Goal: Task Accomplishment & Management: Use online tool/utility

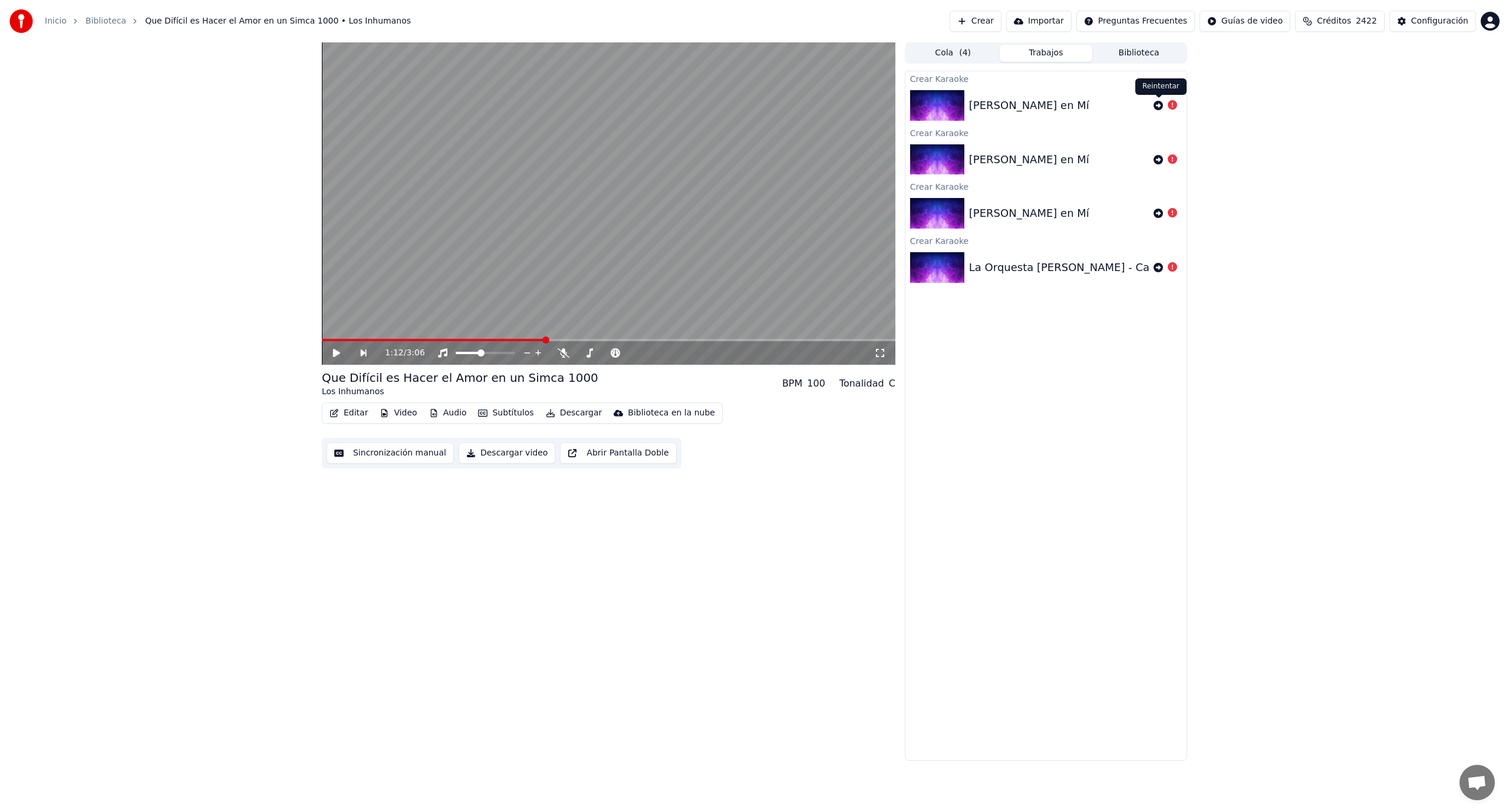
click at [1159, 109] on icon at bounding box center [1158, 105] width 9 height 9
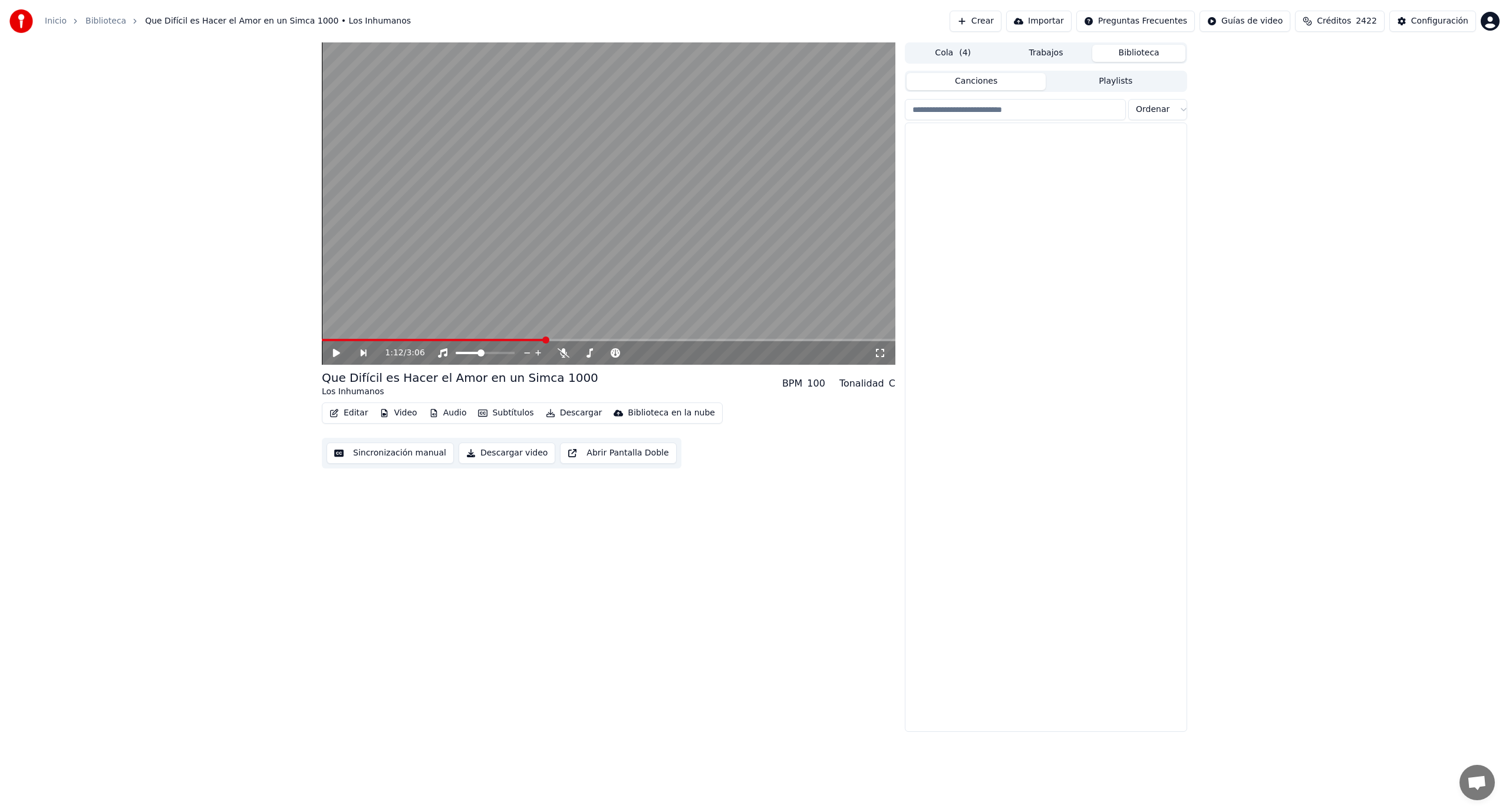
click at [1122, 57] on button "Biblioteca" at bounding box center [1138, 53] width 93 height 18
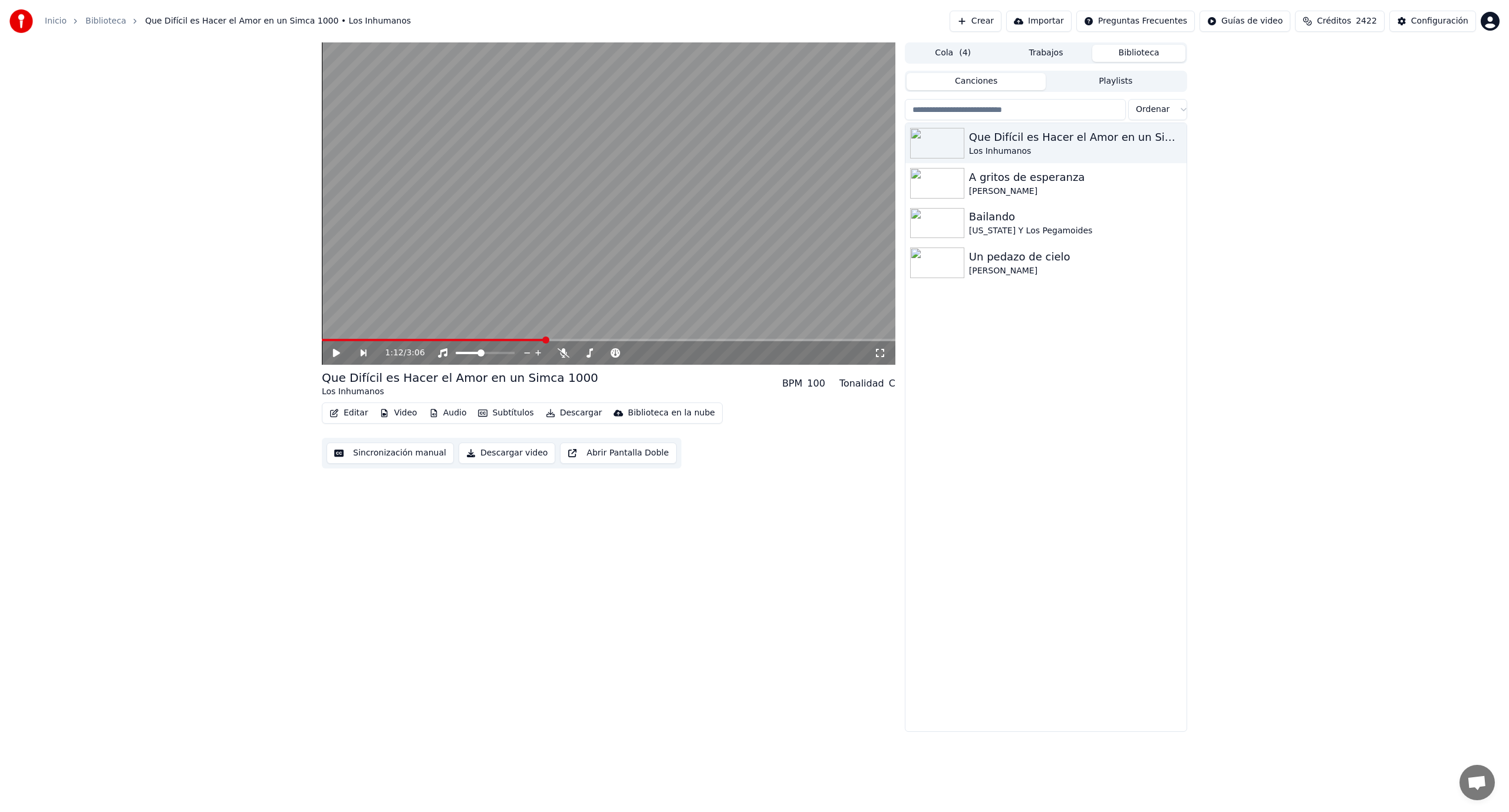
click at [1255, 132] on div "1:12 / 3:06 Que Difícil es Hacer el Amor en un Simca 1000 Los Inhumanos BPM 100…" at bounding box center [754, 387] width 1509 height 689
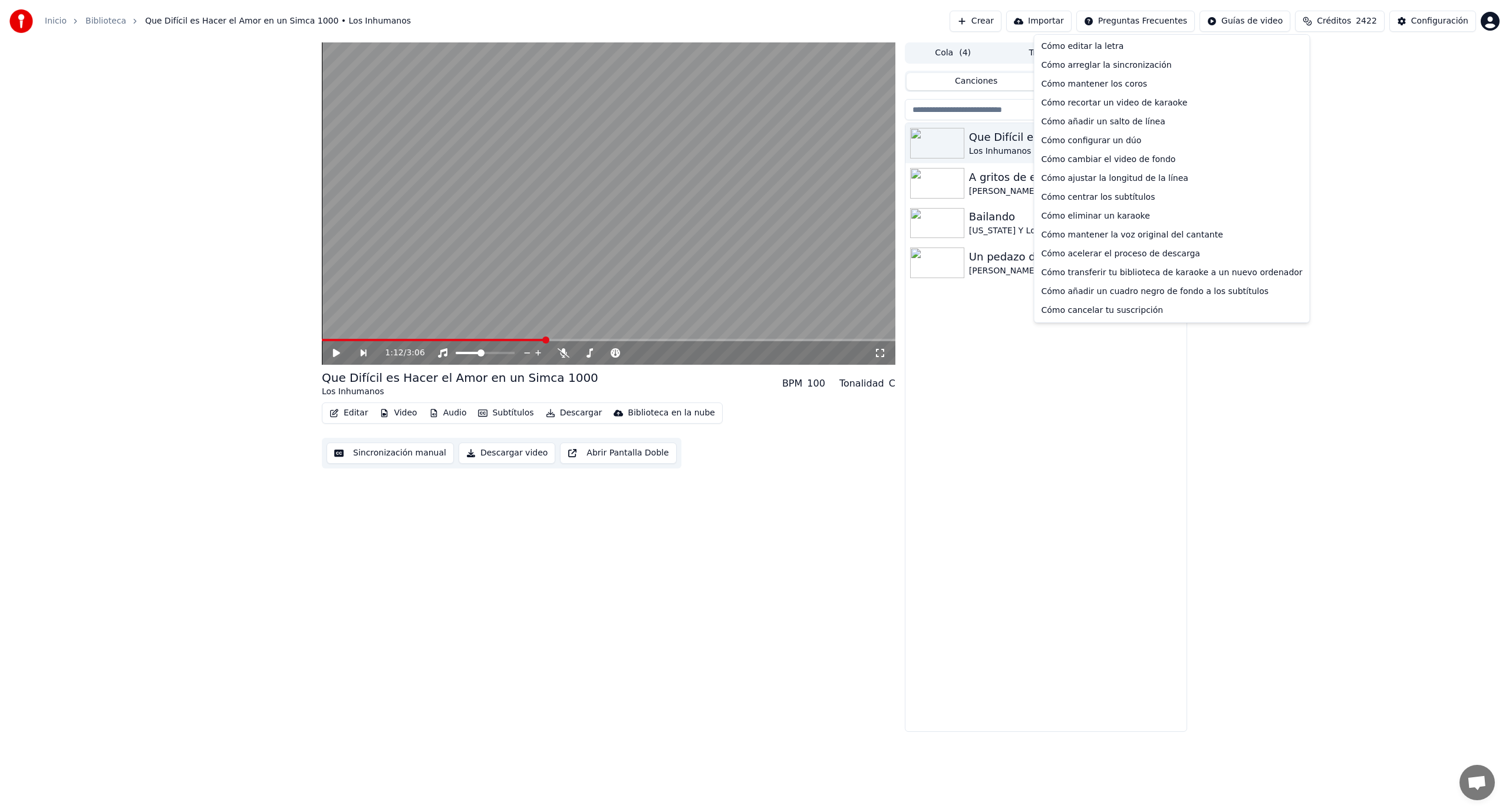
click at [1139, 20] on html "Inicio Biblioteca Que Difícil es Hacer el Amor en un Simca 1000 • Los Inhumanos…" at bounding box center [754, 406] width 1509 height 812
click at [1309, 125] on html "Inicio Biblioteca Que Difícil es Hacer el Amor en un Simca 1000 • Los Inhumanos…" at bounding box center [754, 406] width 1509 height 812
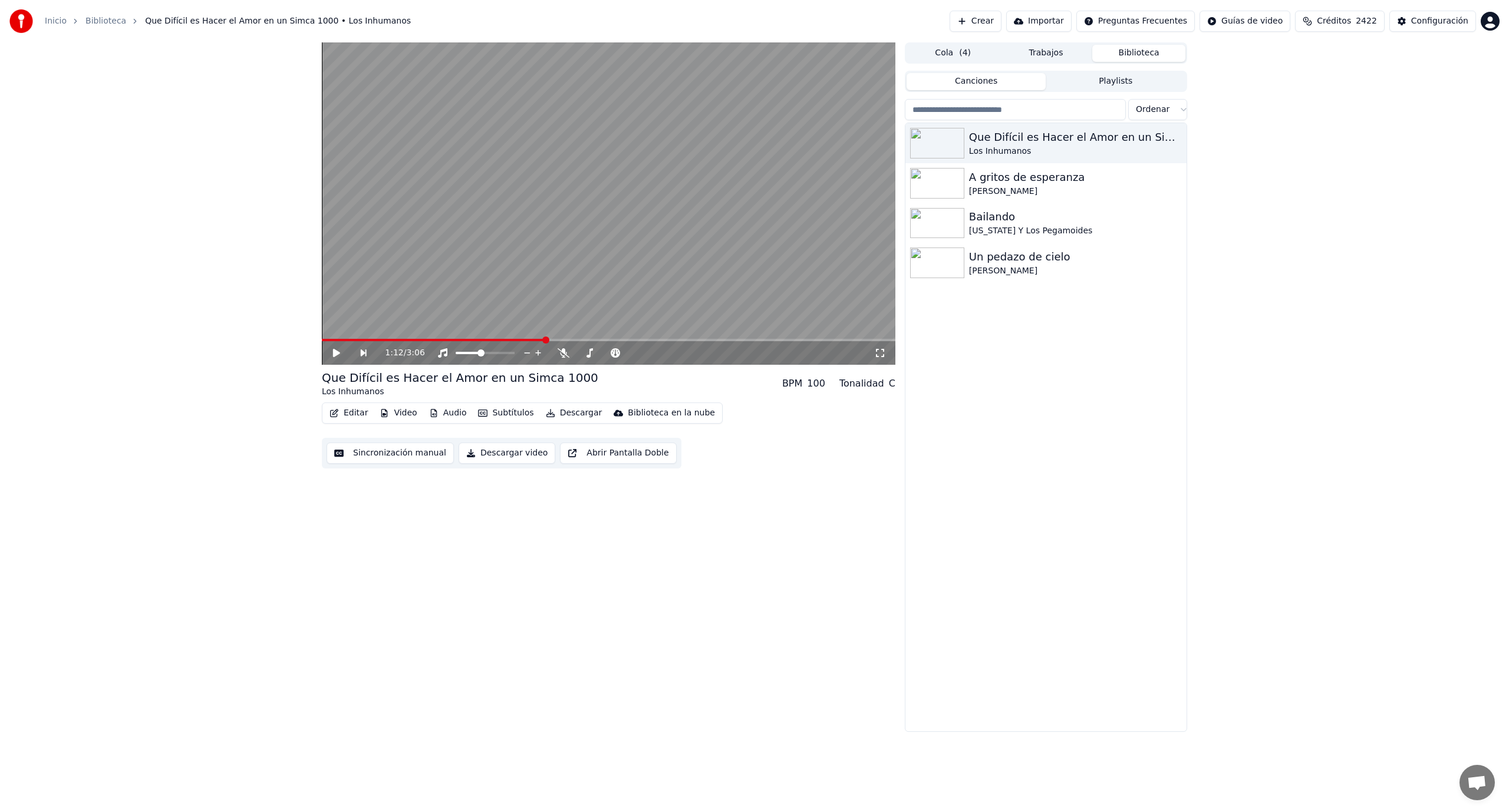
click at [996, 24] on button "Crear" at bounding box center [975, 21] width 52 height 21
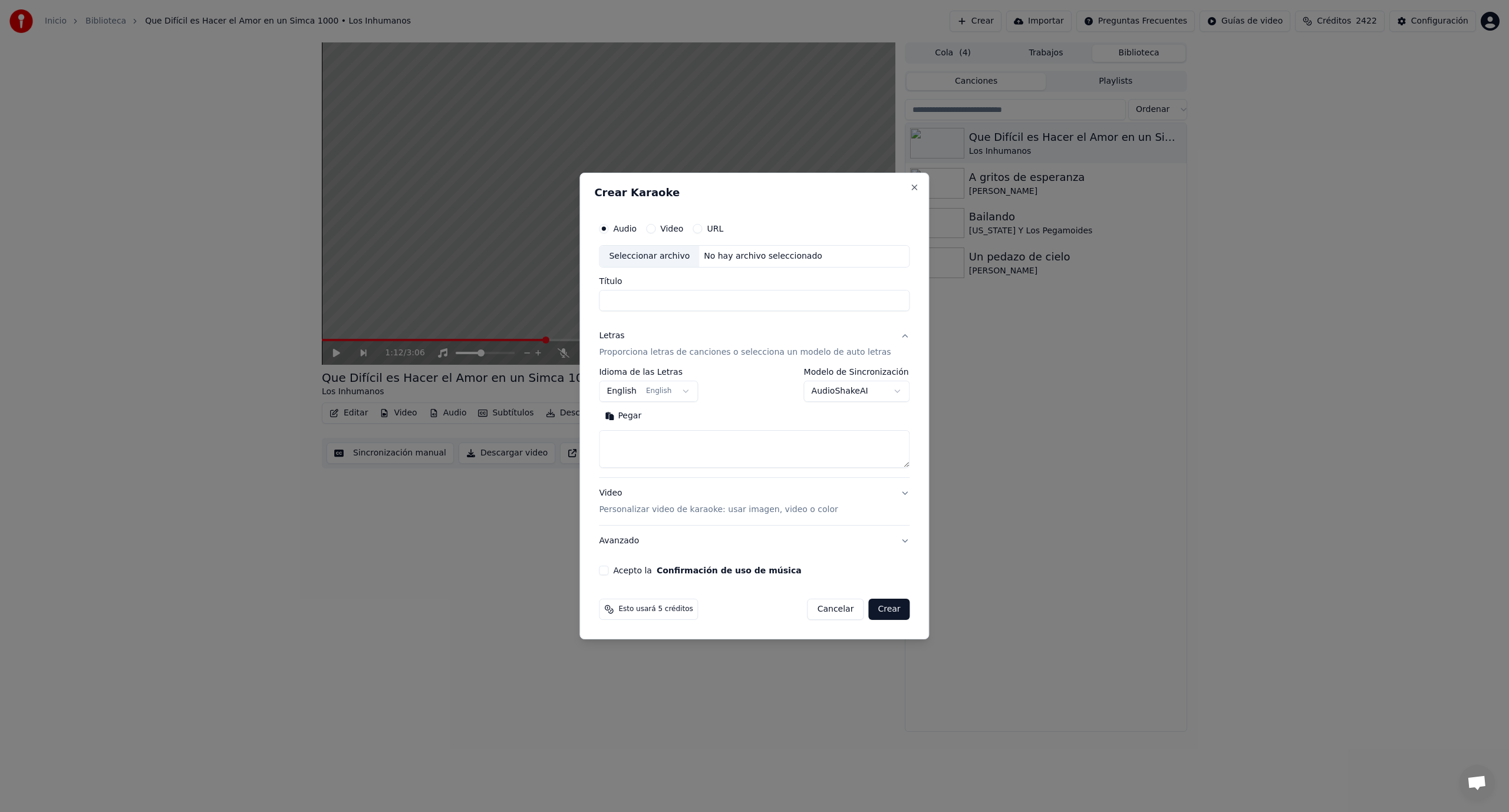
click at [693, 388] on button "English English" at bounding box center [648, 391] width 99 height 21
select select "**"
click at [889, 394] on body "**********" at bounding box center [754, 406] width 1509 height 812
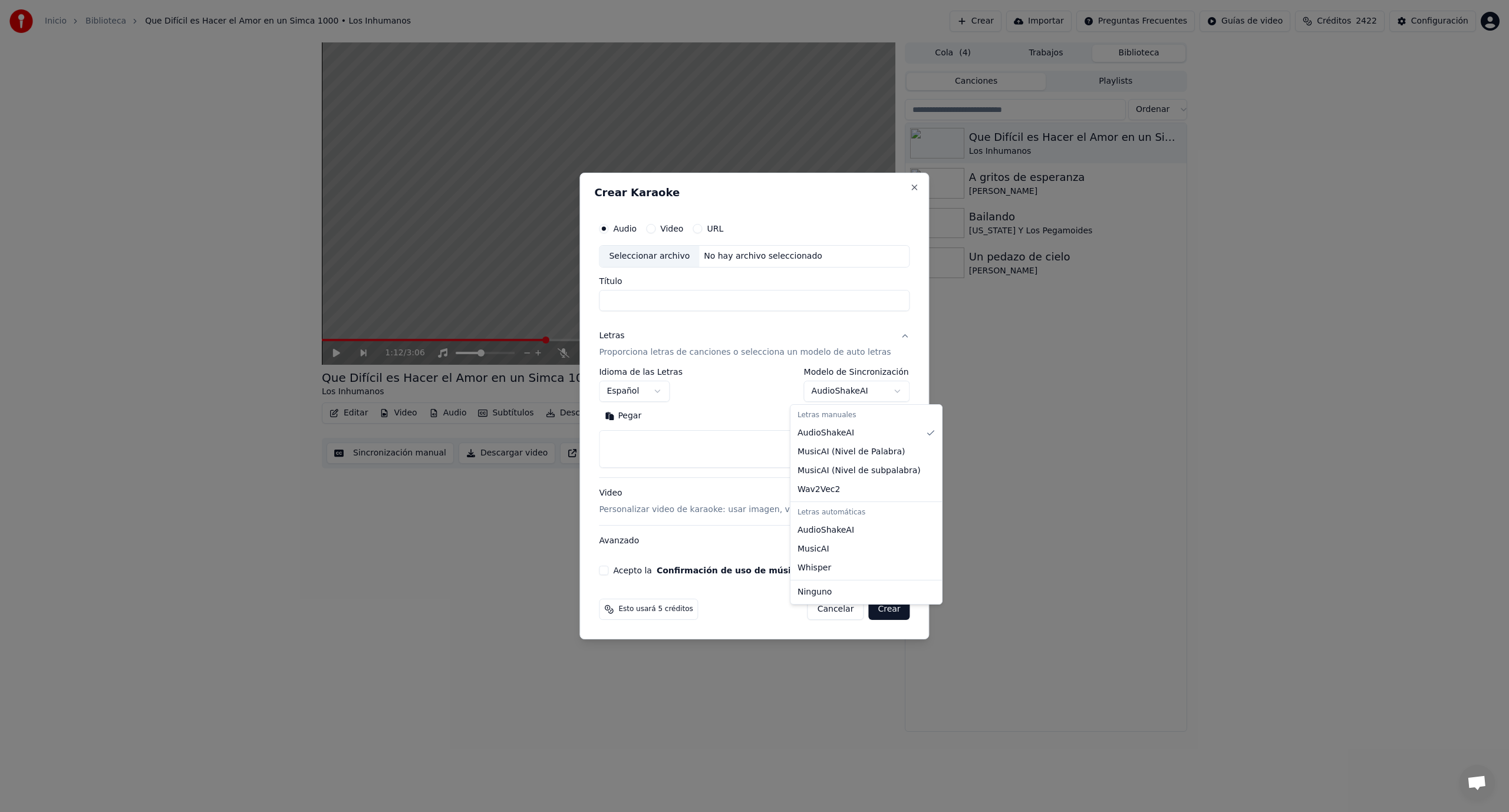
click at [828, 412] on div "Letras manuales" at bounding box center [866, 416] width 147 height 17
click at [884, 390] on body "**********" at bounding box center [754, 406] width 1509 height 812
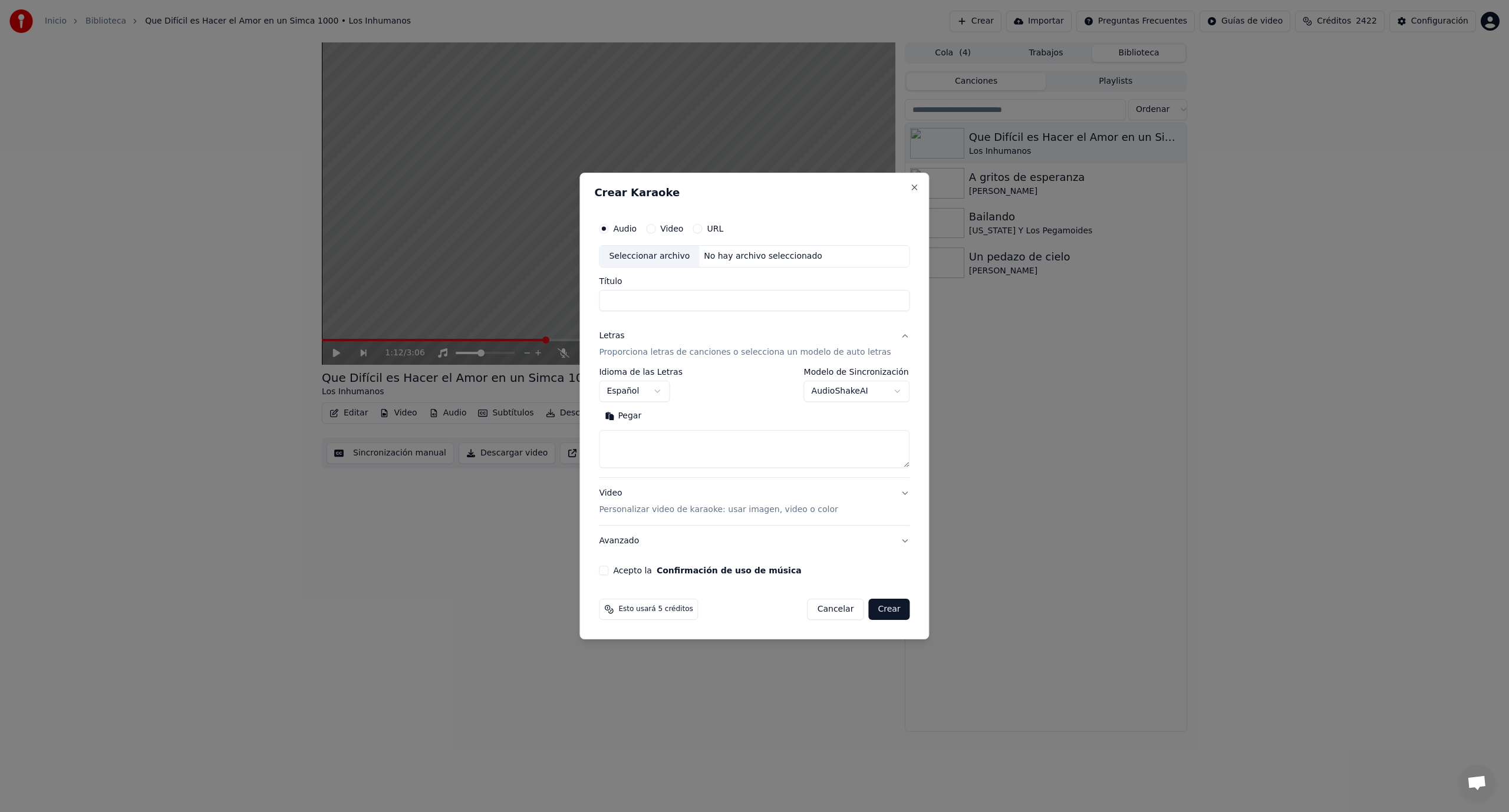
click at [661, 303] on input "Título" at bounding box center [754, 300] width 311 height 21
click at [655, 257] on div "Seleccionar archivo" at bounding box center [649, 256] width 100 height 21
click at [666, 305] on input "**********" at bounding box center [754, 300] width 311 height 21
click at [855, 300] on input "**********" at bounding box center [754, 300] width 311 height 21
click at [716, 256] on div "C:\Users\USUARIO\Music\deemix Music\La Orquesta [PERSON_NAME] - Caperucita fero…" at bounding box center [798, 256] width 200 height 12
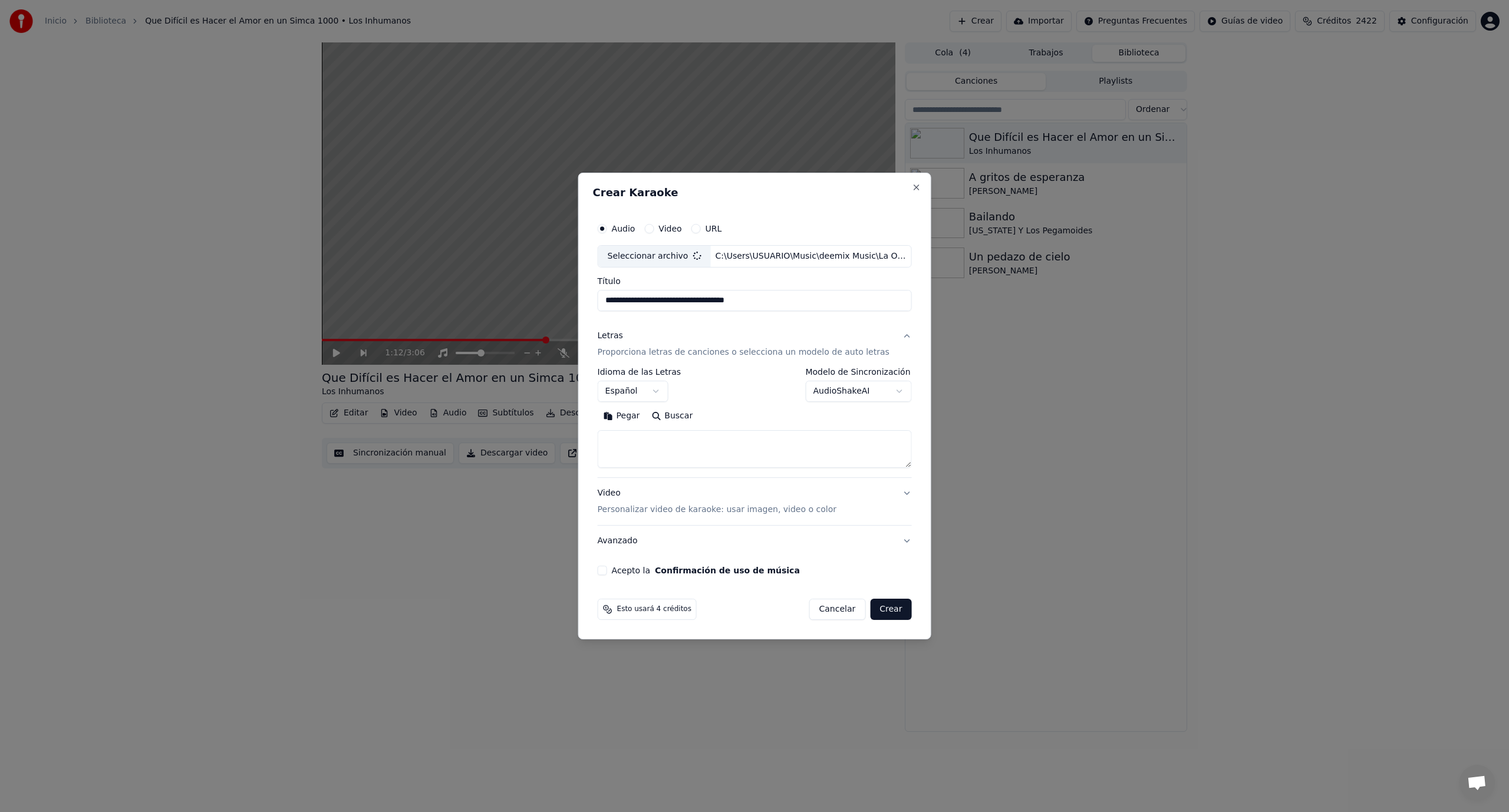
type input "**********"
click at [659, 447] on textarea at bounding box center [754, 449] width 311 height 38
click at [647, 416] on button "Pegar" at bounding box center [623, 416] width 48 height 18
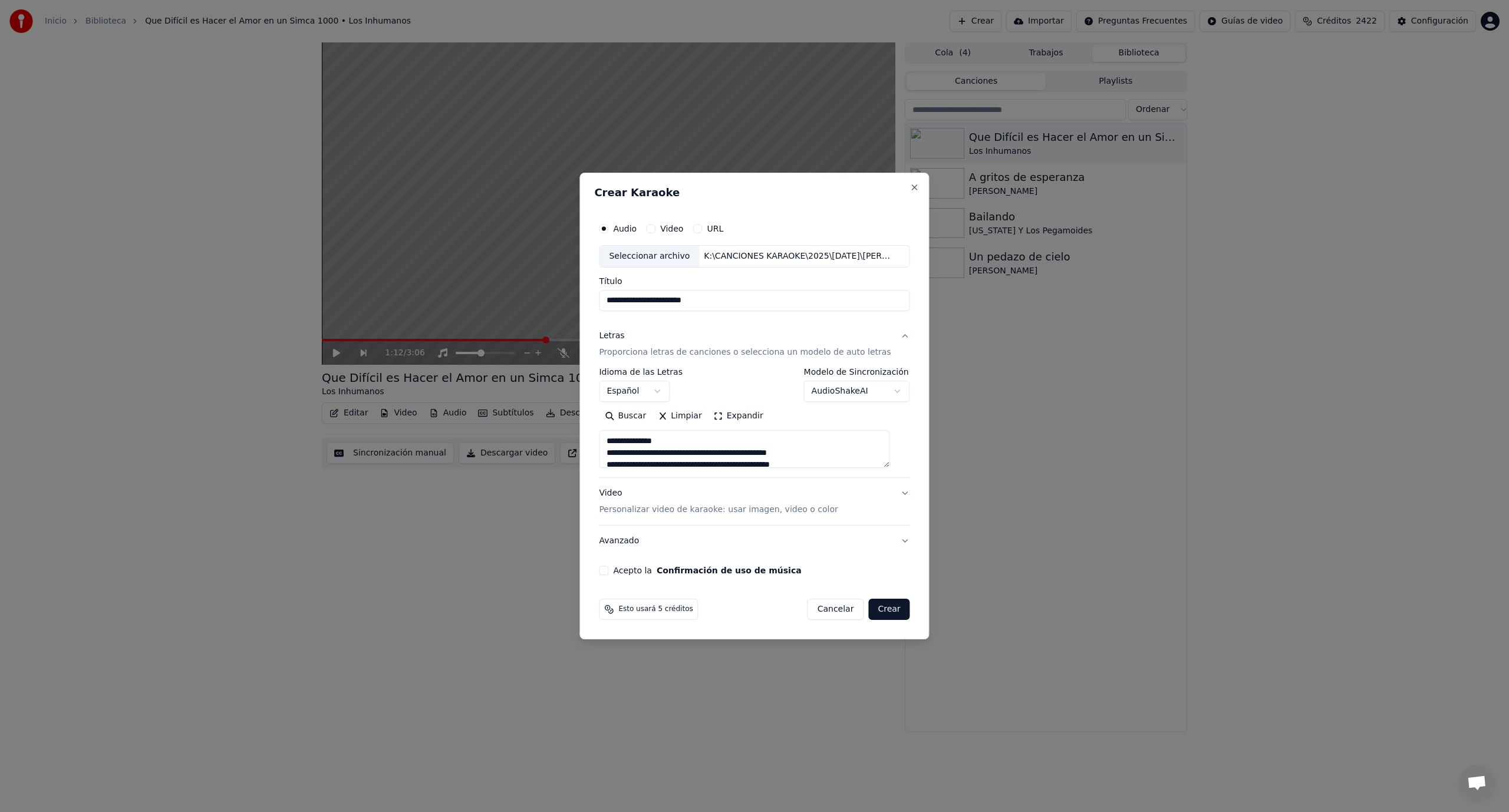
click at [608, 572] on button "Acepto la Confirmación de uso de música" at bounding box center [604, 571] width 9 height 9
click at [895, 540] on button "Avanzado" at bounding box center [754, 540] width 311 height 30
type textarea "**********"
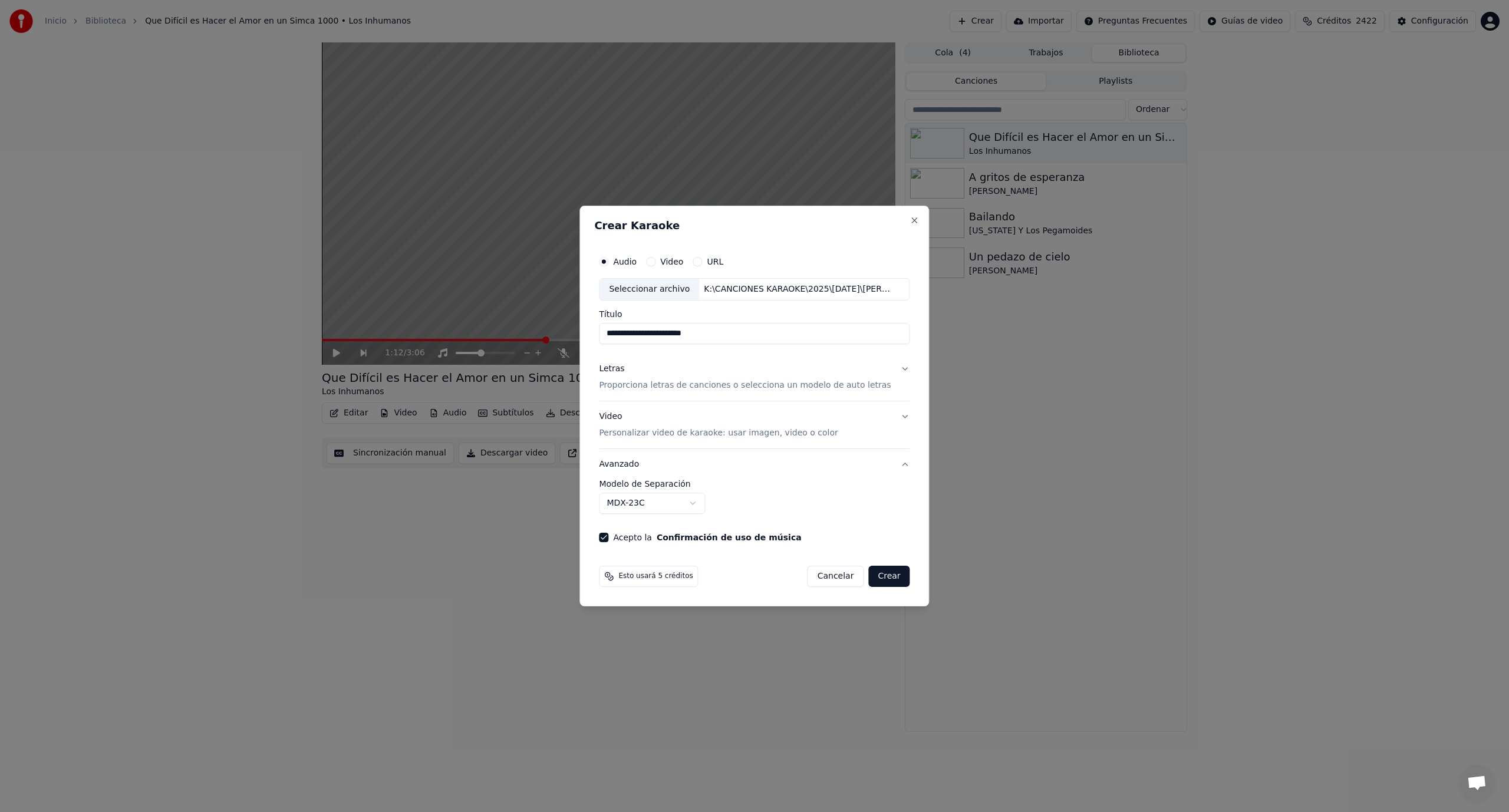
click at [702, 501] on button "MDX-23C" at bounding box center [652, 503] width 106 height 21
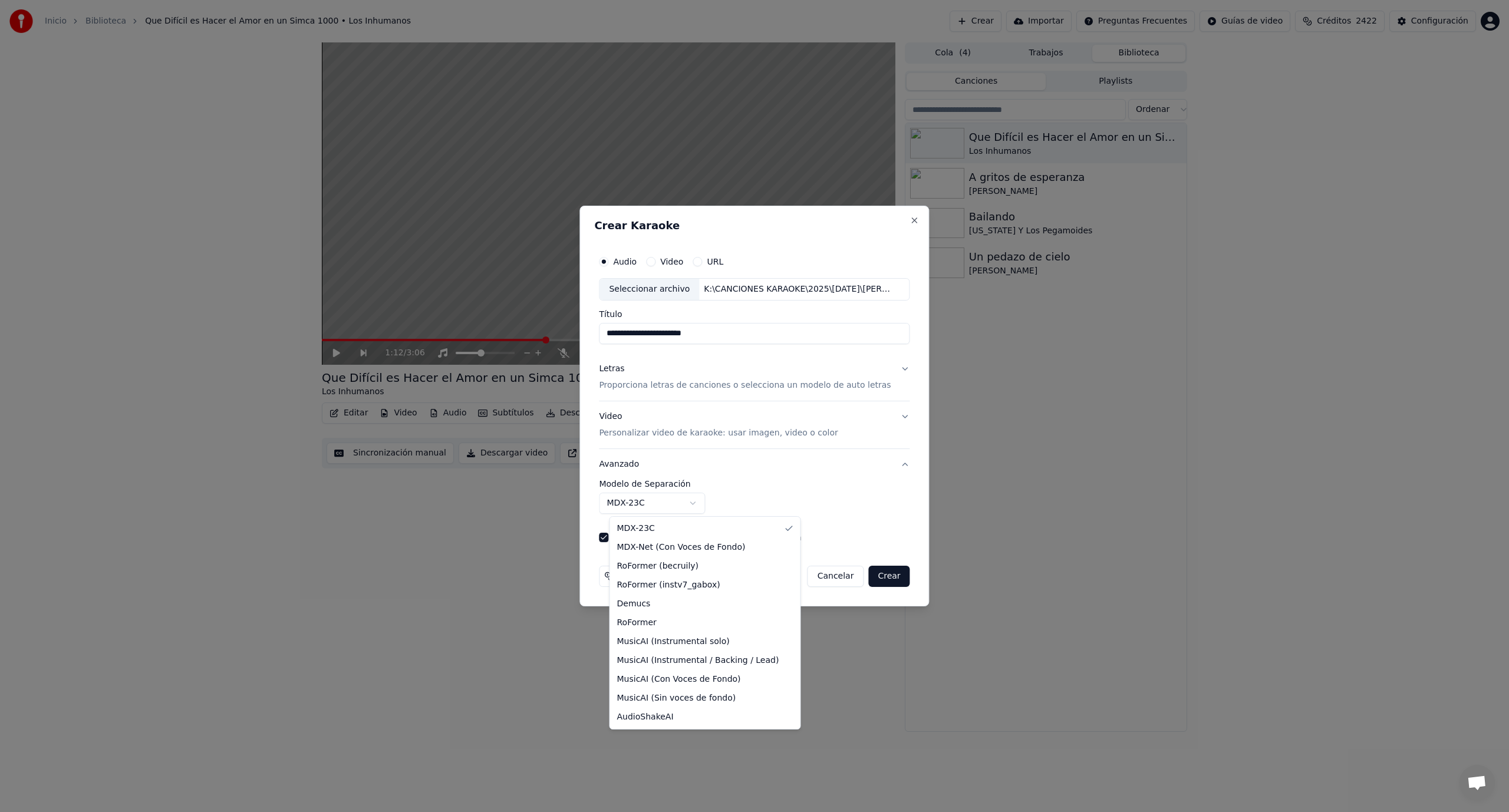
click at [702, 501] on body "**********" at bounding box center [754, 406] width 1509 height 812
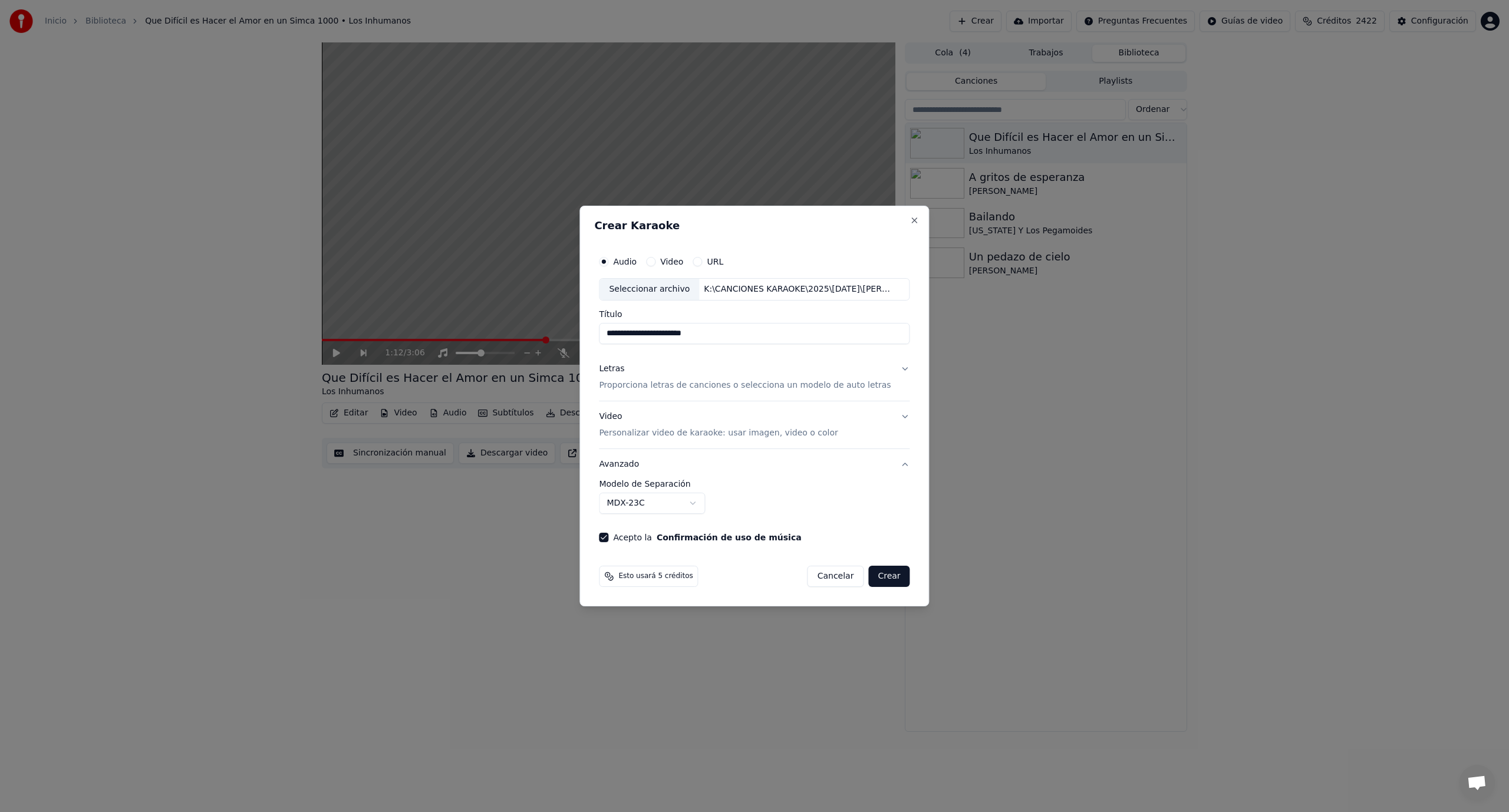
click at [881, 583] on button "Crear" at bounding box center [889, 576] width 41 height 21
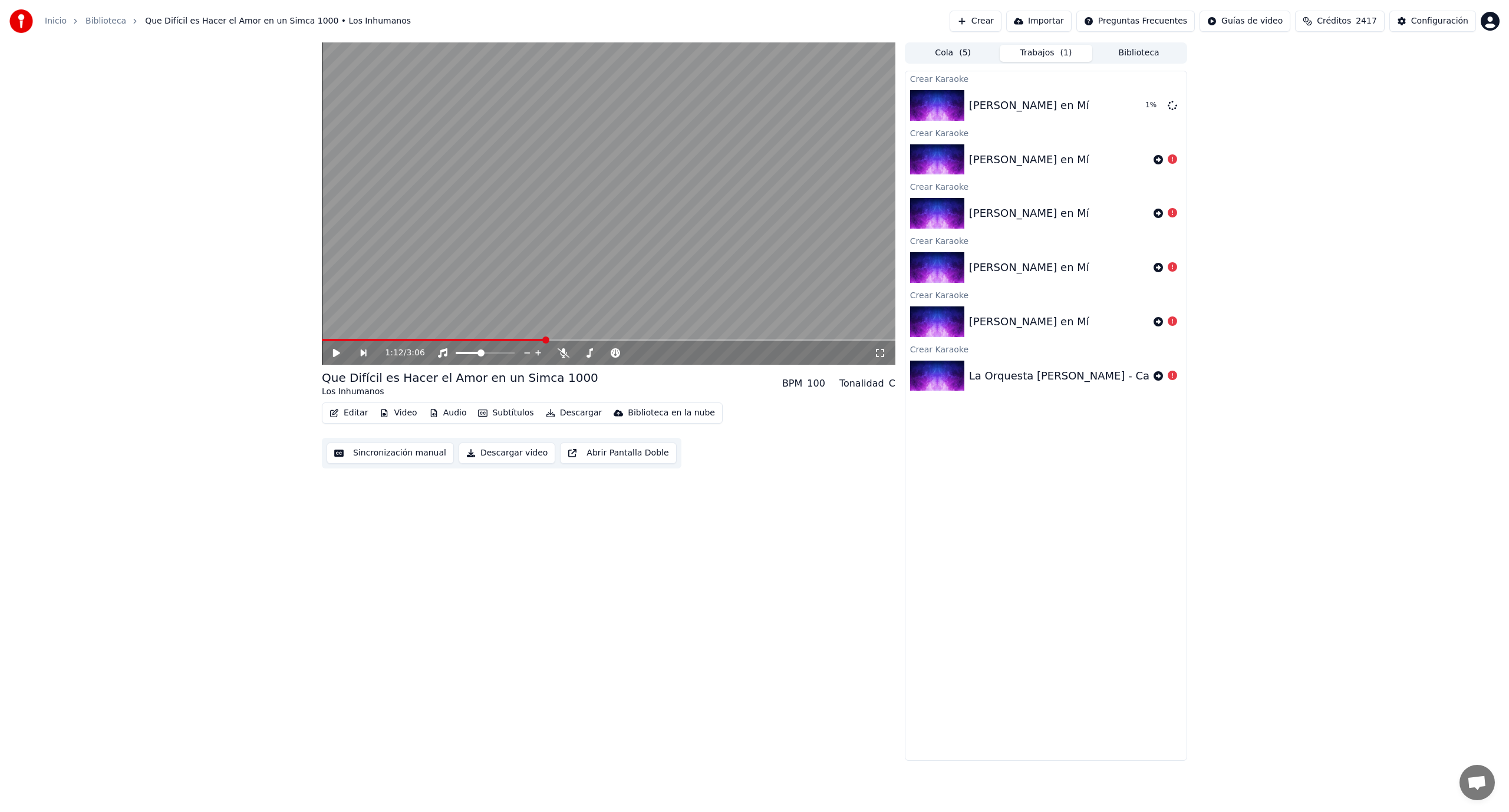
click at [1072, 22] on button "Importar" at bounding box center [1039, 21] width 65 height 21
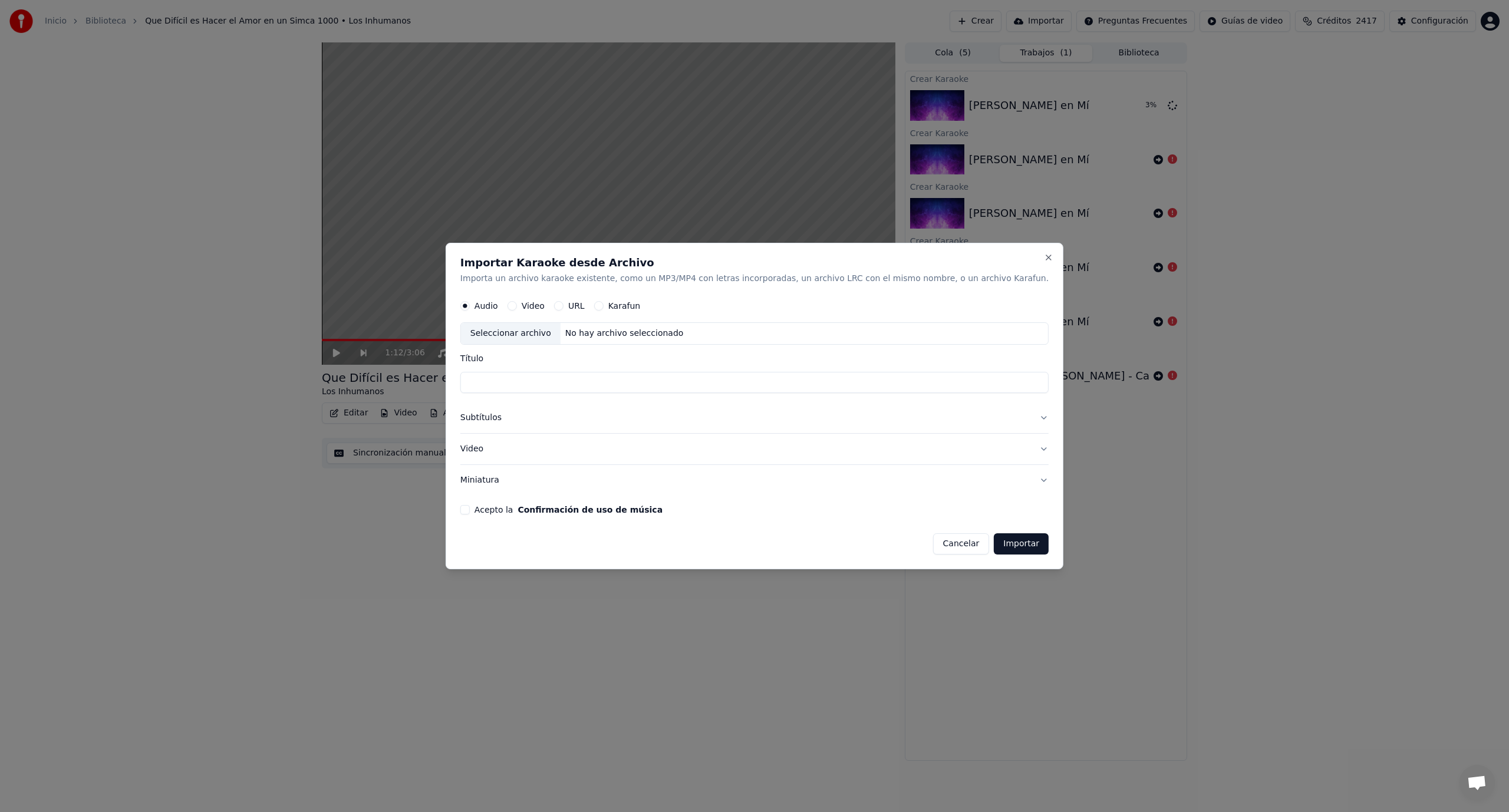
click at [534, 336] on div "Seleccionar archivo" at bounding box center [511, 333] width 100 height 21
click at [1044, 256] on button "Close" at bounding box center [1049, 257] width 9 height 9
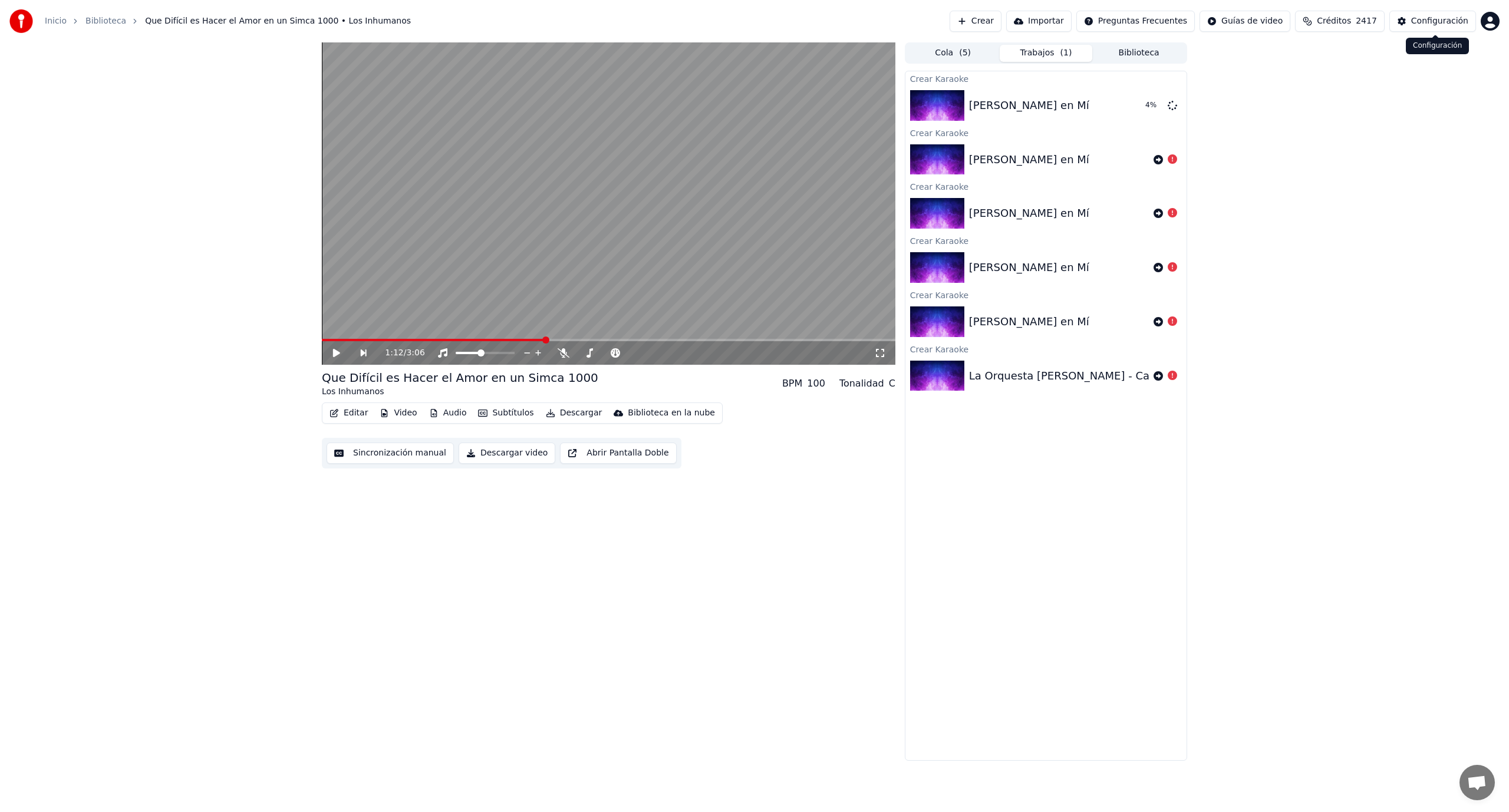
click at [1427, 18] on div "Configuración" at bounding box center [1440, 21] width 57 height 12
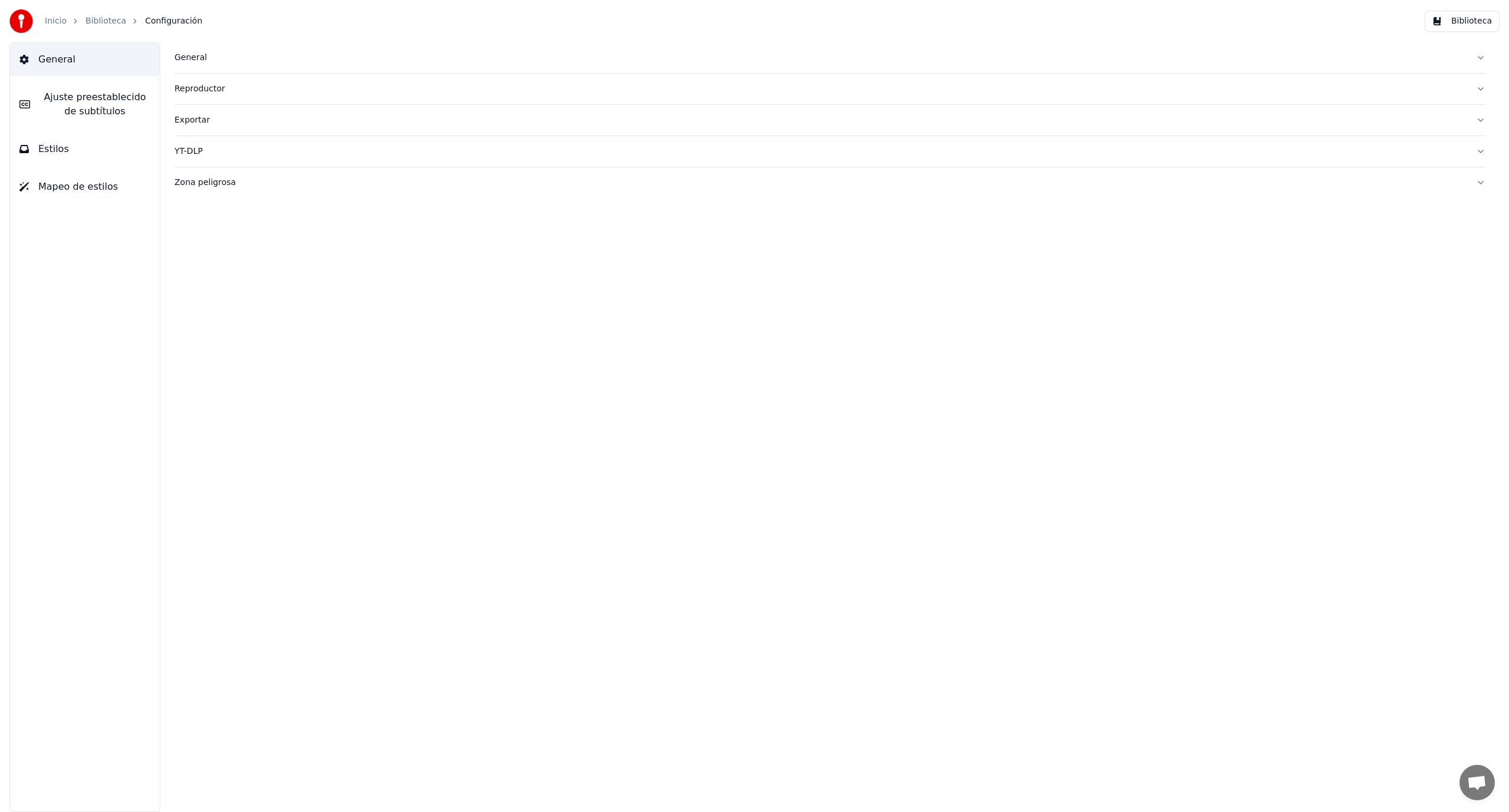
click at [116, 115] on span "Ajuste preestablecido de subtítulos" at bounding box center [95, 104] width 111 height 29
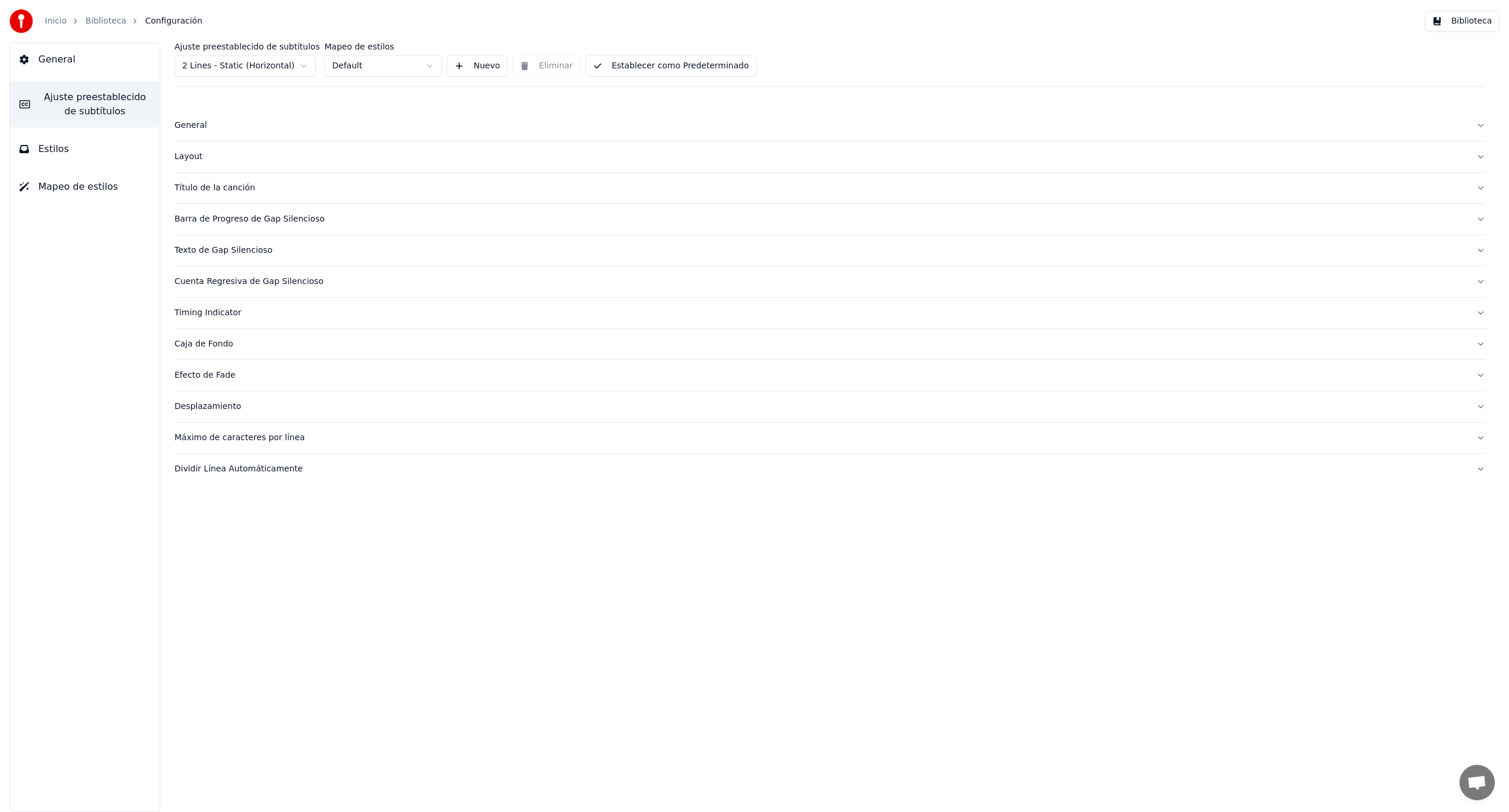
click at [468, 69] on button "Nuevo" at bounding box center [477, 65] width 61 height 21
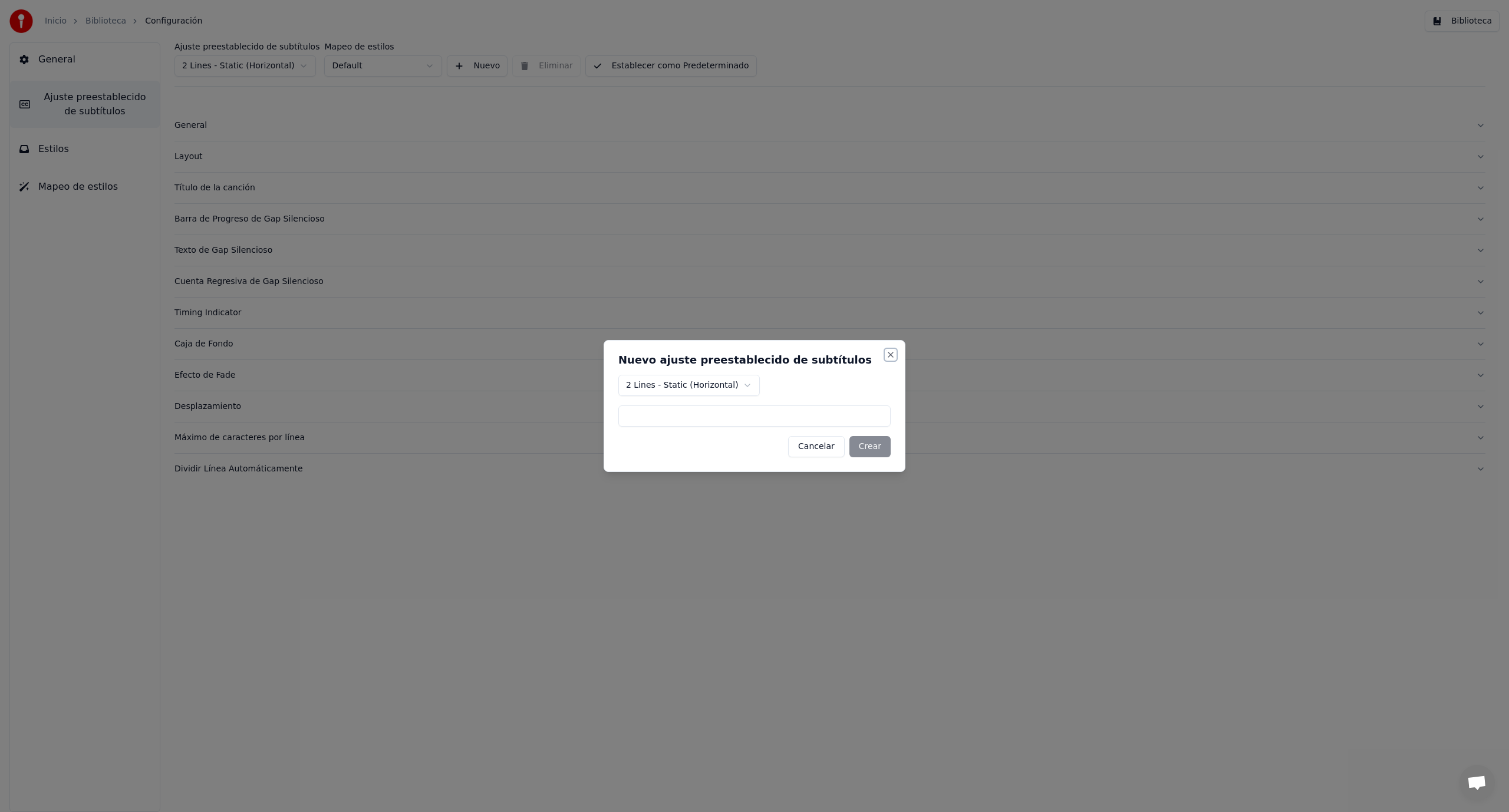
click at [889, 352] on button "Close" at bounding box center [890, 355] width 9 height 9
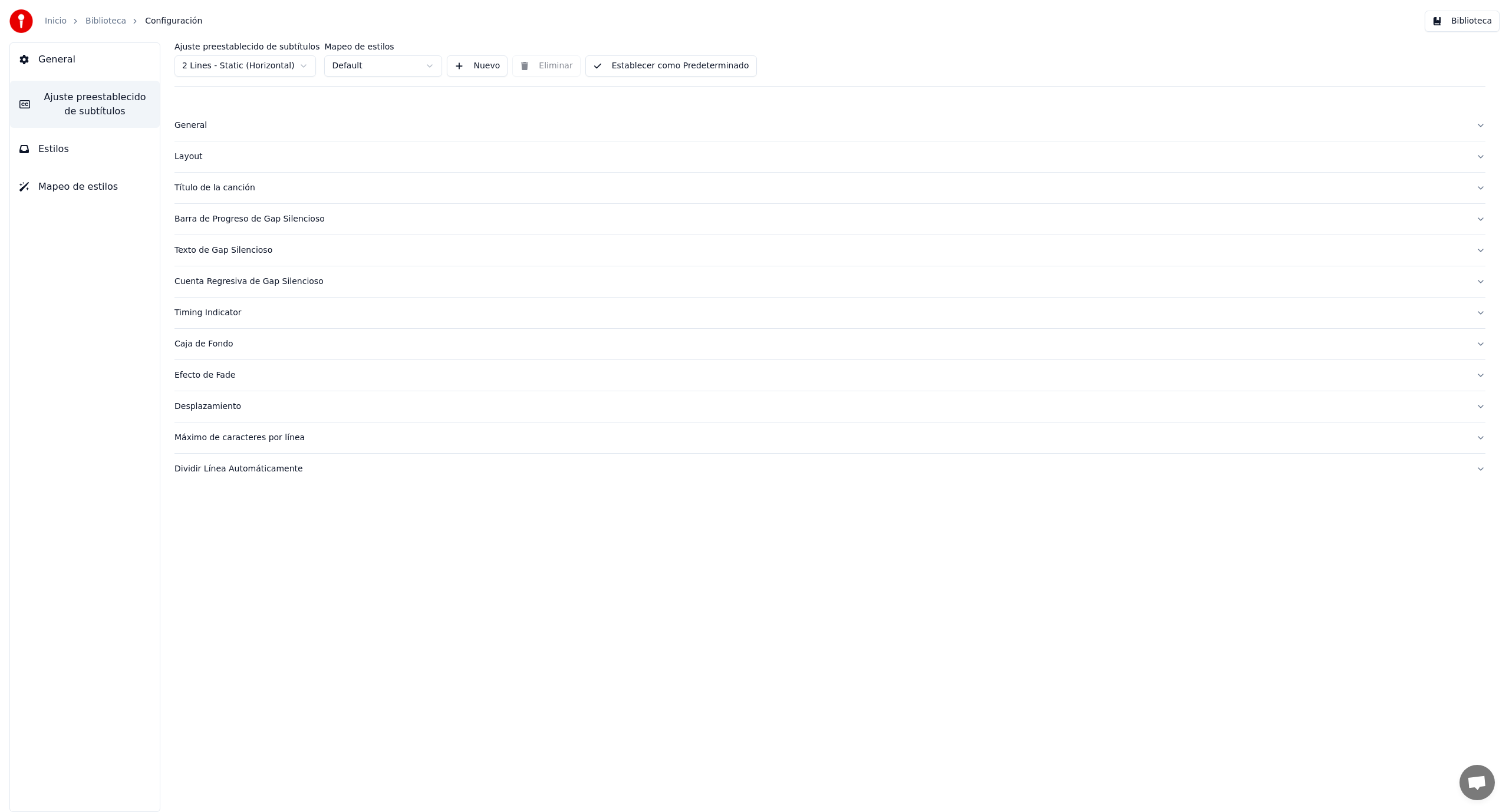
click at [68, 153] on button "Estilos" at bounding box center [85, 149] width 149 height 33
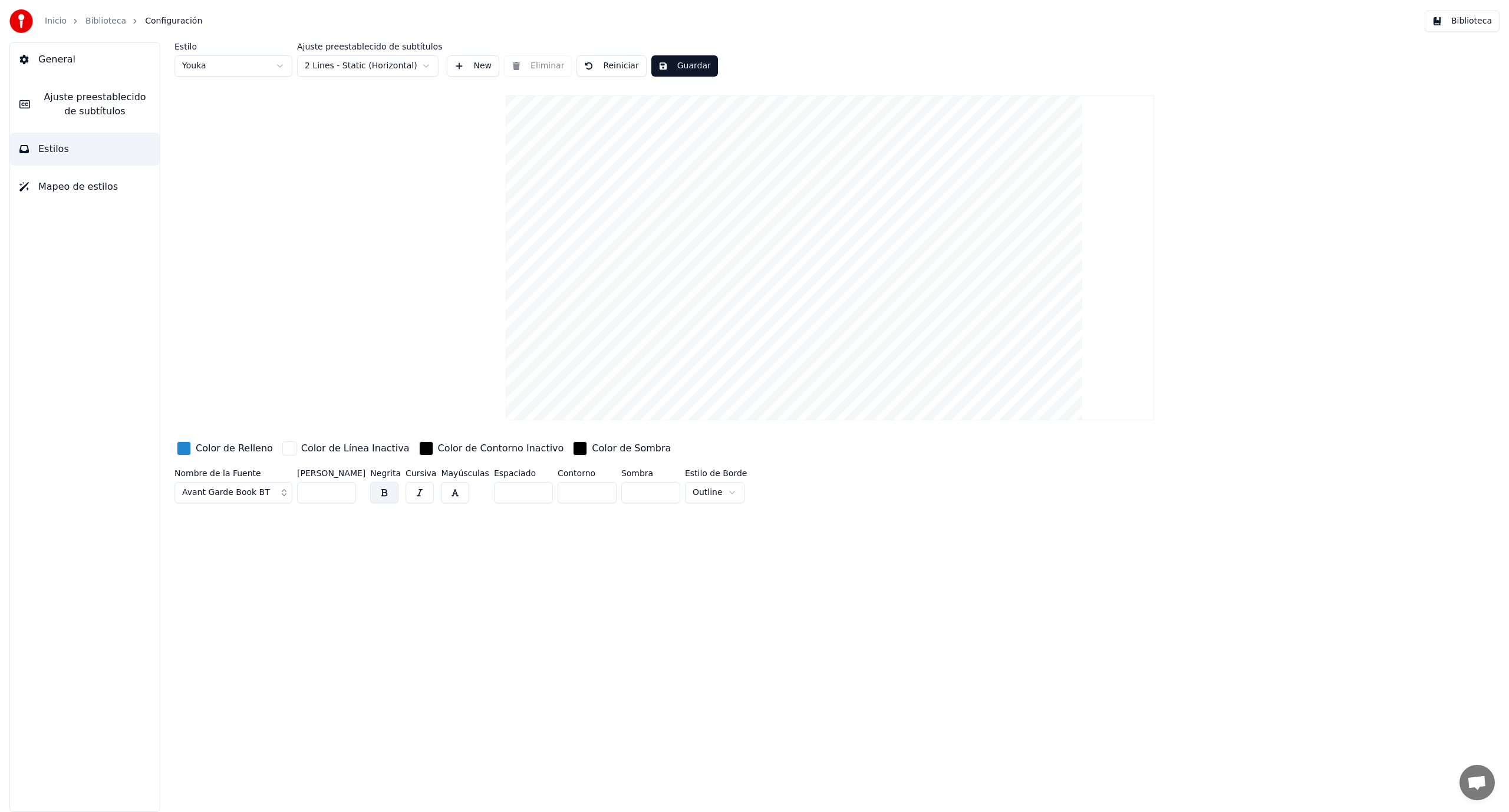
click at [60, 186] on span "Mapeo de estilos" at bounding box center [78, 186] width 79 height 14
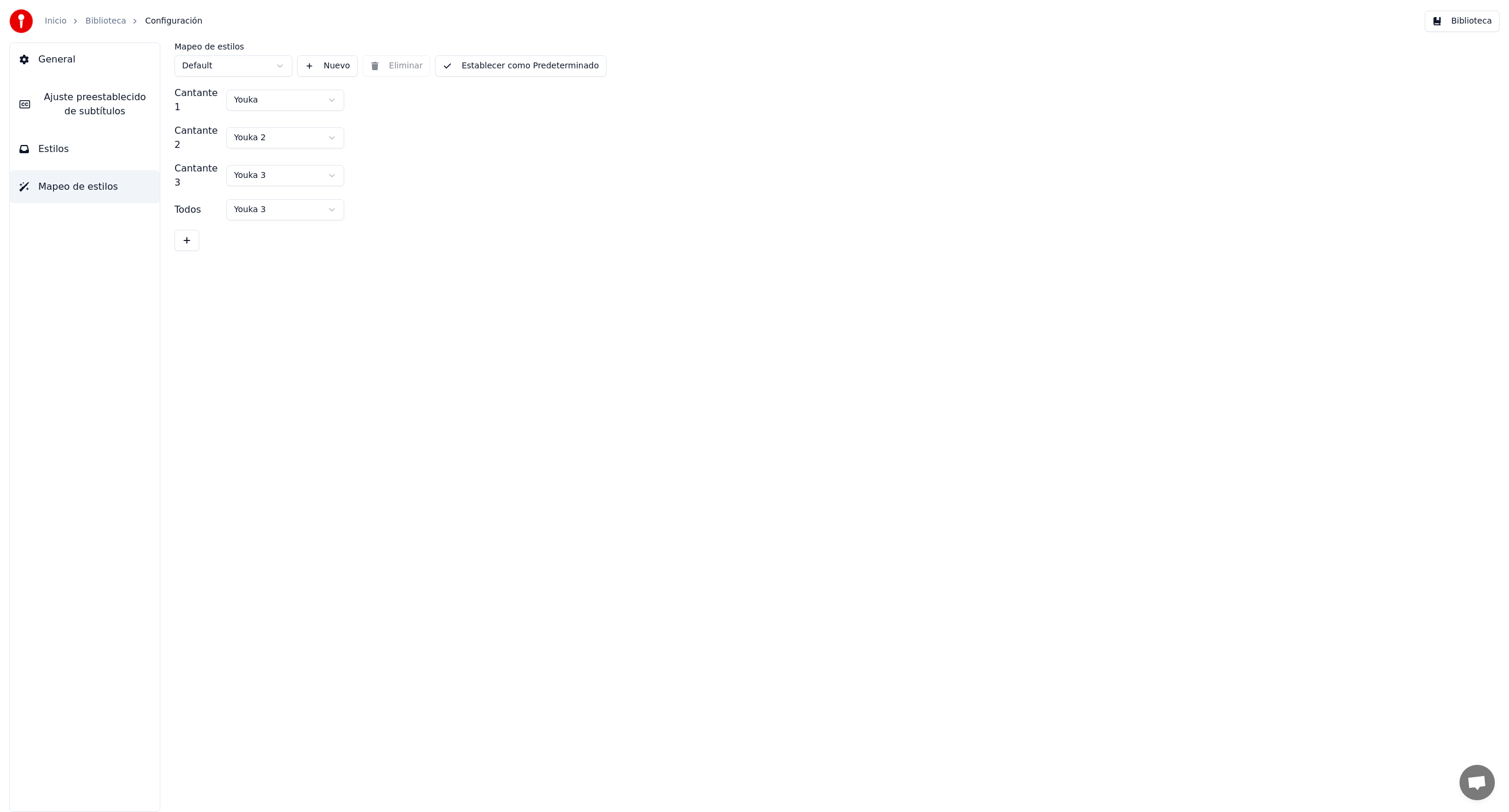
click at [58, 61] on span "General" at bounding box center [57, 59] width 37 height 14
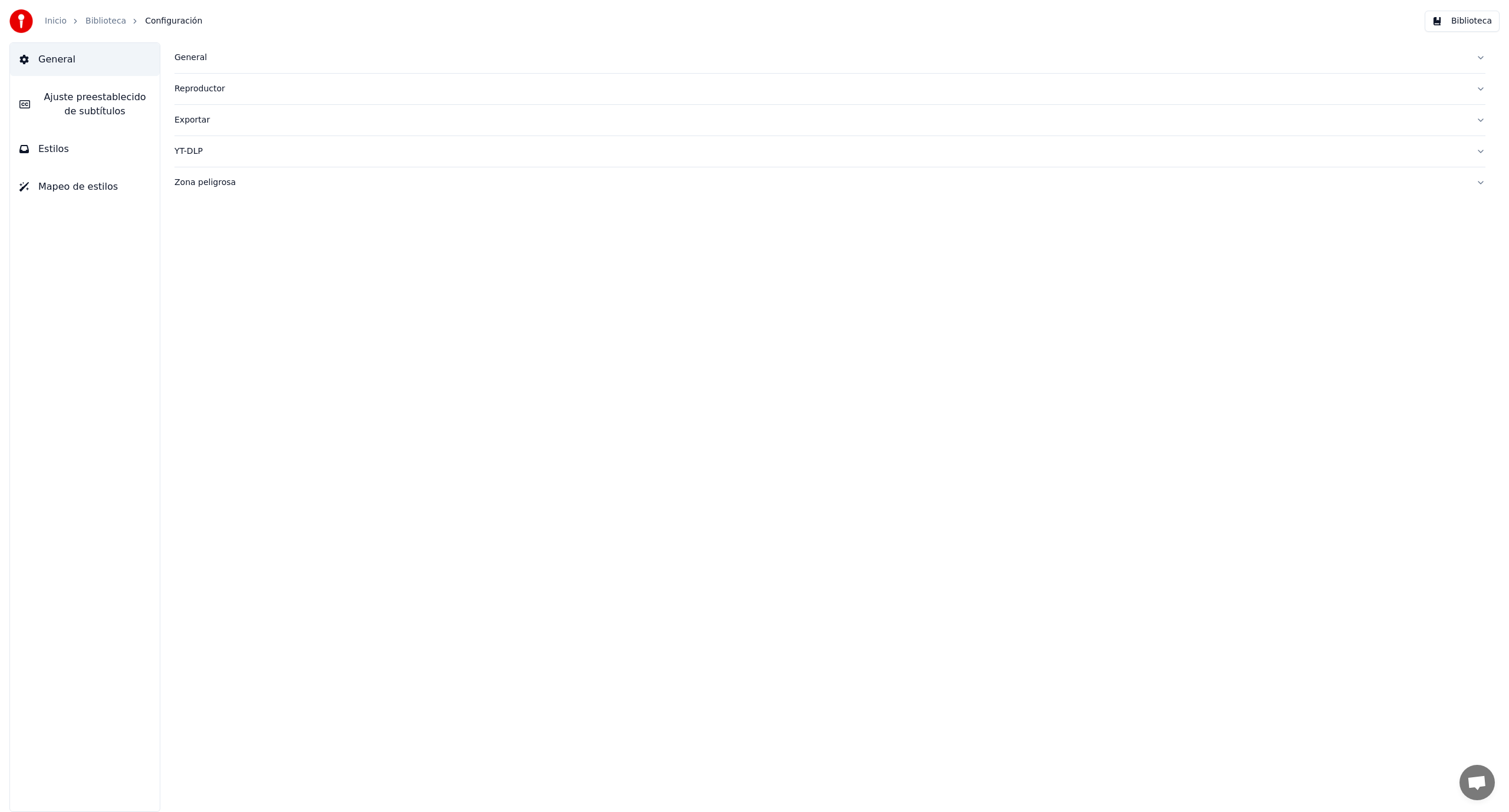
click at [87, 18] on link "Biblioteca" at bounding box center [106, 21] width 41 height 12
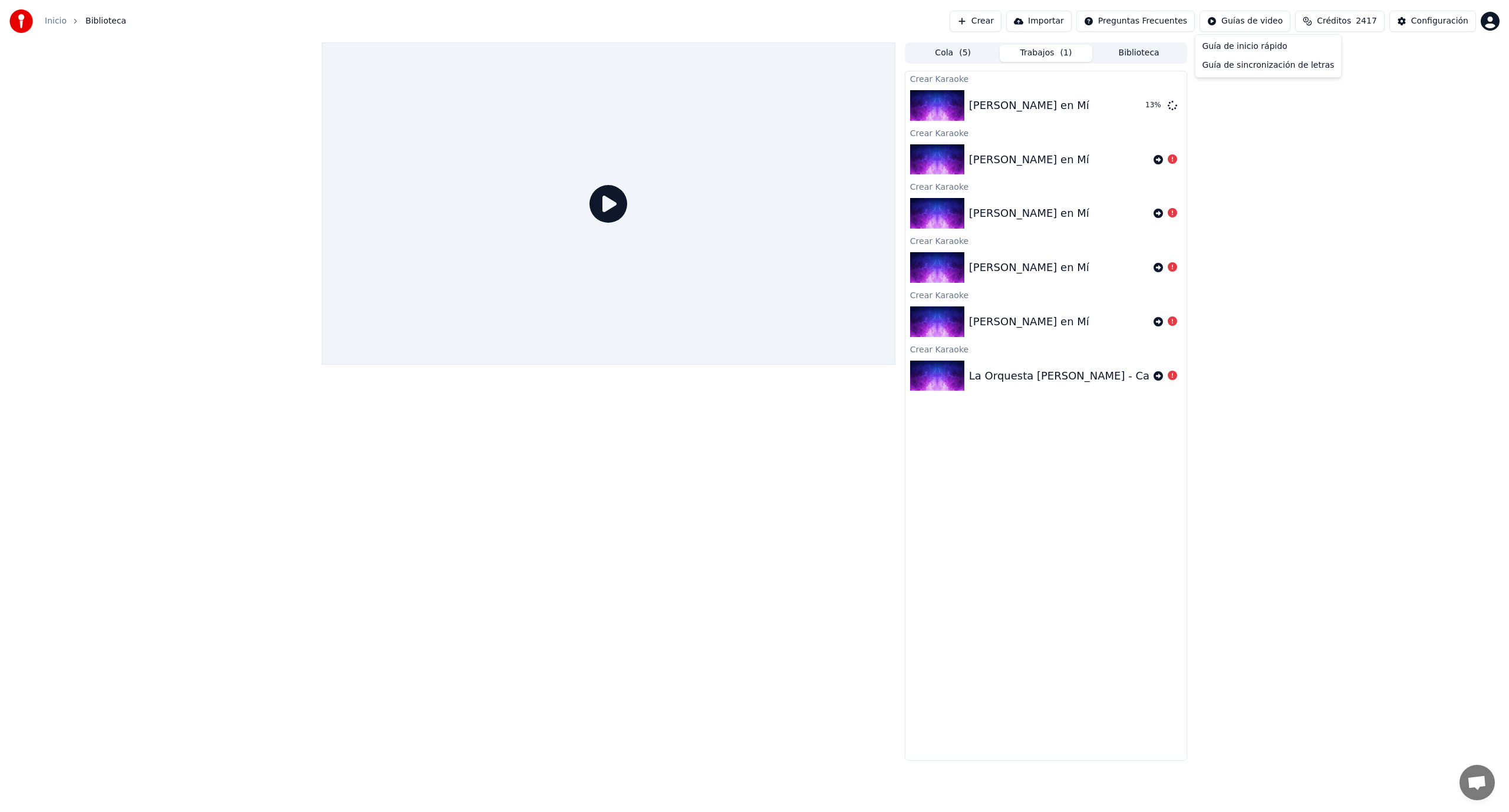
click at [1277, 25] on html "Inicio Biblioteca Crear Importar Preguntas Frecuentes Guías de video Créditos 2…" at bounding box center [754, 406] width 1509 height 812
click at [1279, 122] on html "Inicio Biblioteca Crear Importar Preguntas Frecuentes Guías de video Créditos 2…" at bounding box center [754, 406] width 1509 height 812
click at [629, 458] on div at bounding box center [608, 402] width 573 height 719
click at [614, 206] on icon at bounding box center [607, 204] width 38 height 38
click at [1049, 173] on div "[PERSON_NAME] en Mí" at bounding box center [1045, 159] width 281 height 40
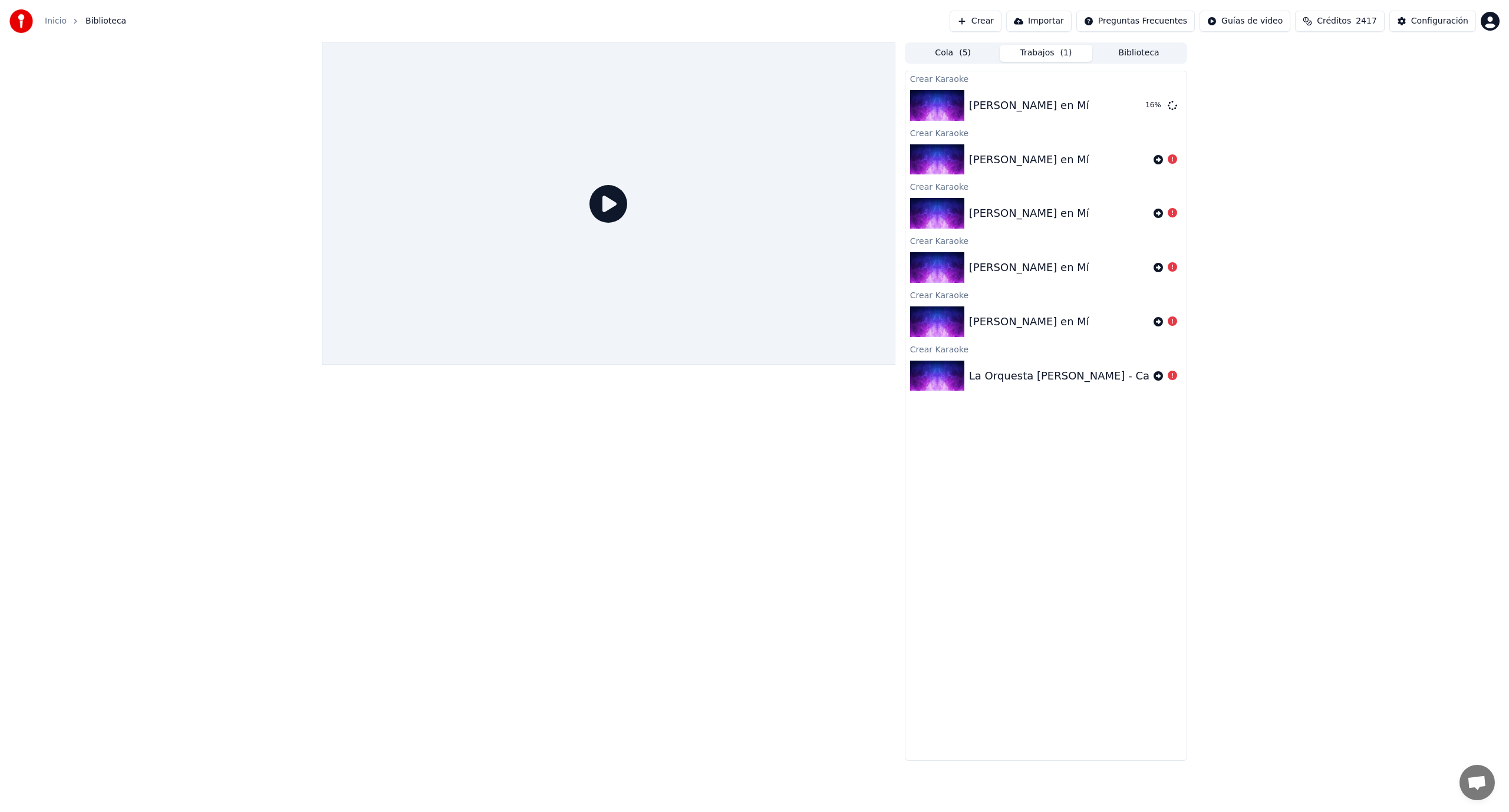
click at [1066, 366] on div "La Orquesta [PERSON_NAME] - Caperucita feroz" at bounding box center [1045, 375] width 281 height 40
click at [973, 53] on button "Cola ( 5 )" at bounding box center [953, 53] width 93 height 18
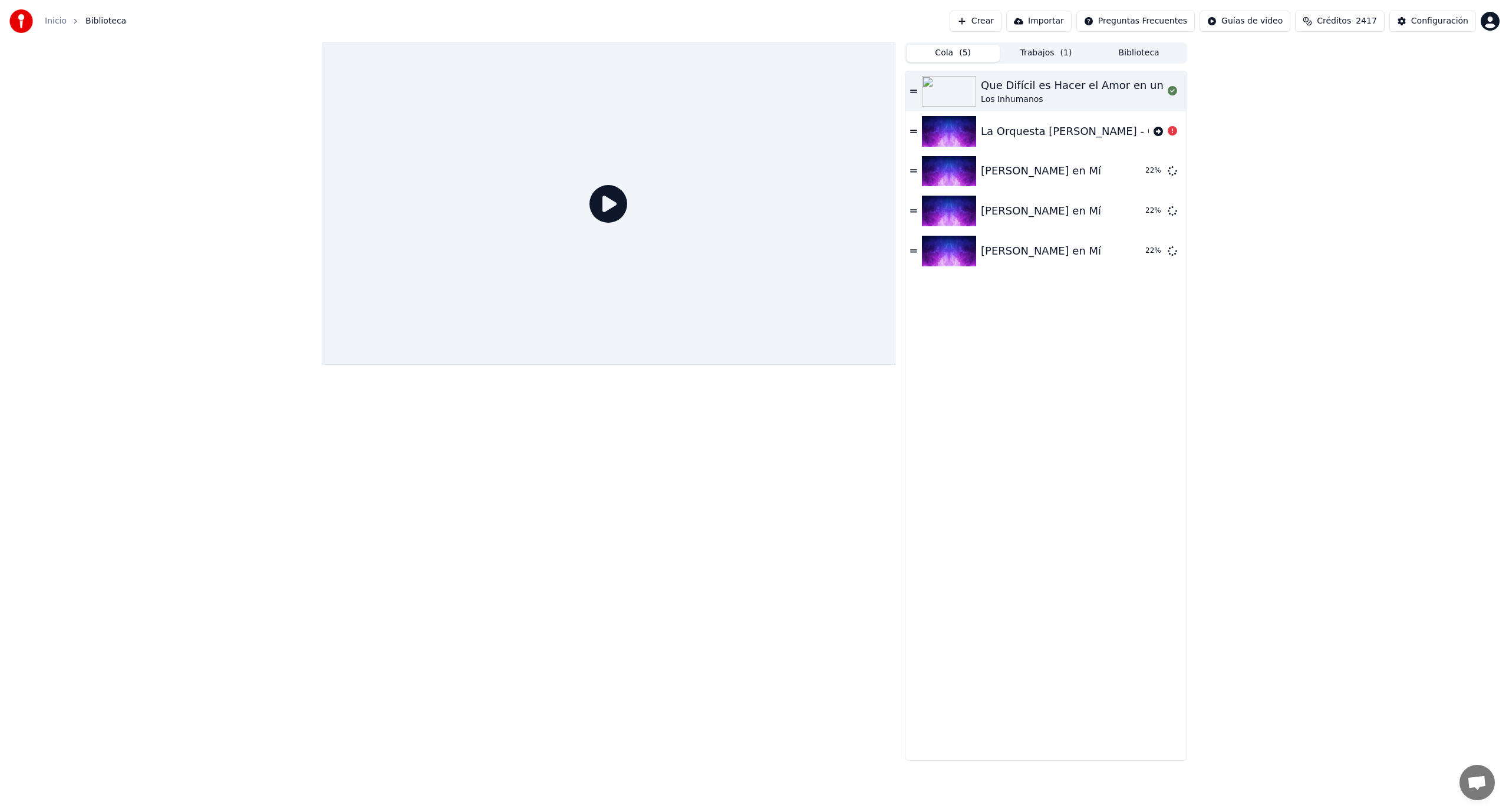
click at [1055, 52] on button "Trabajos ( 1 )" at bounding box center [1046, 53] width 93 height 18
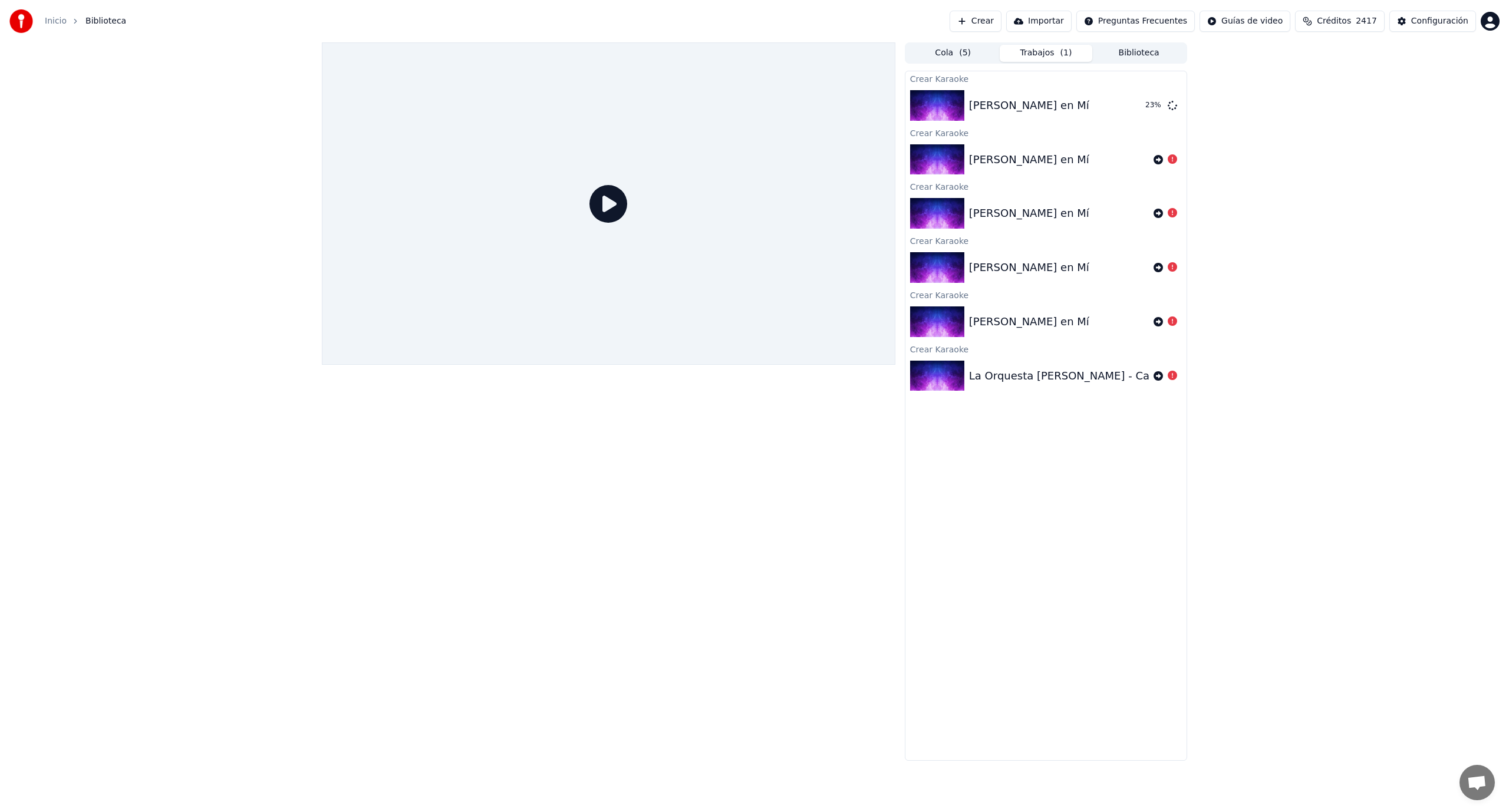
click at [1173, 159] on icon at bounding box center [1173, 159] width 9 height 9
click at [1170, 104] on icon at bounding box center [1173, 105] width 9 height 9
click at [1173, 105] on icon at bounding box center [1173, 105] width 9 height 9
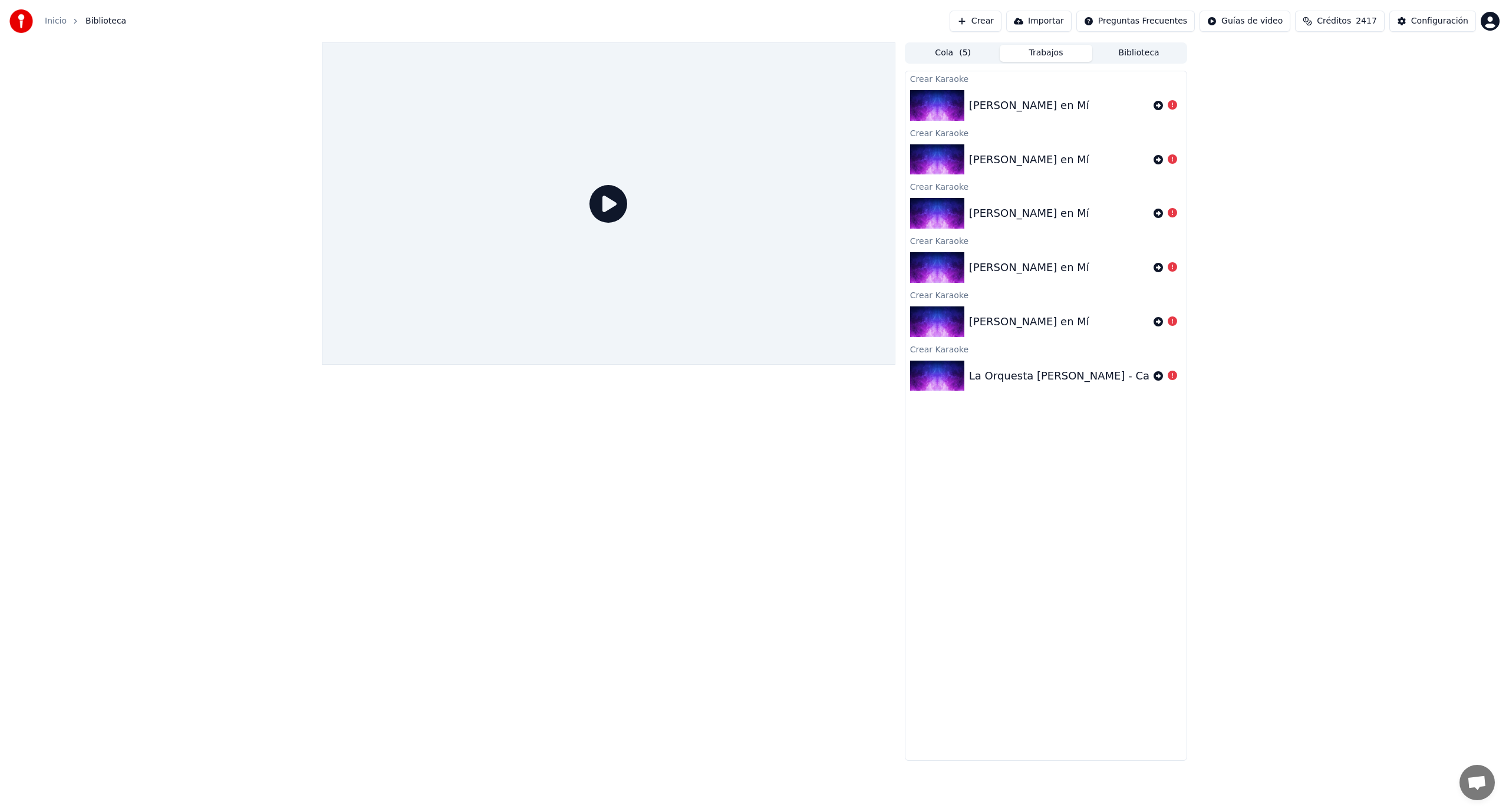
click at [1174, 106] on icon at bounding box center [1173, 105] width 9 height 9
click at [1174, 213] on icon at bounding box center [1173, 213] width 9 height 9
click at [969, 52] on span "( 5 )" at bounding box center [964, 53] width 12 height 12
click at [1390, 224] on div "Cola ( 5 ) Trabajos Biblioteca Crear Karaoke [PERSON_NAME] en Mí Crear Karaoke …" at bounding box center [754, 402] width 1509 height 719
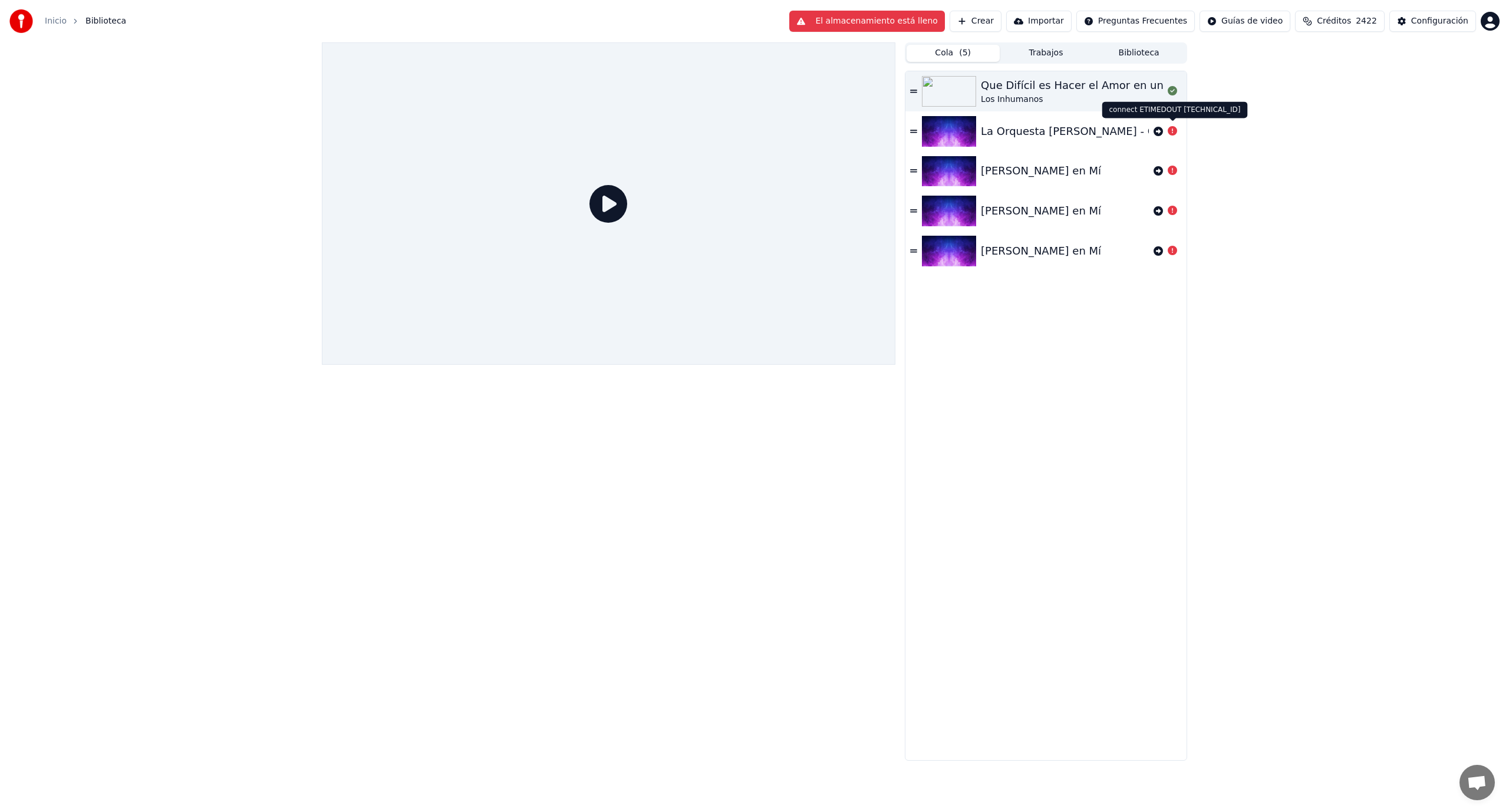
click at [1170, 132] on icon at bounding box center [1173, 131] width 9 height 9
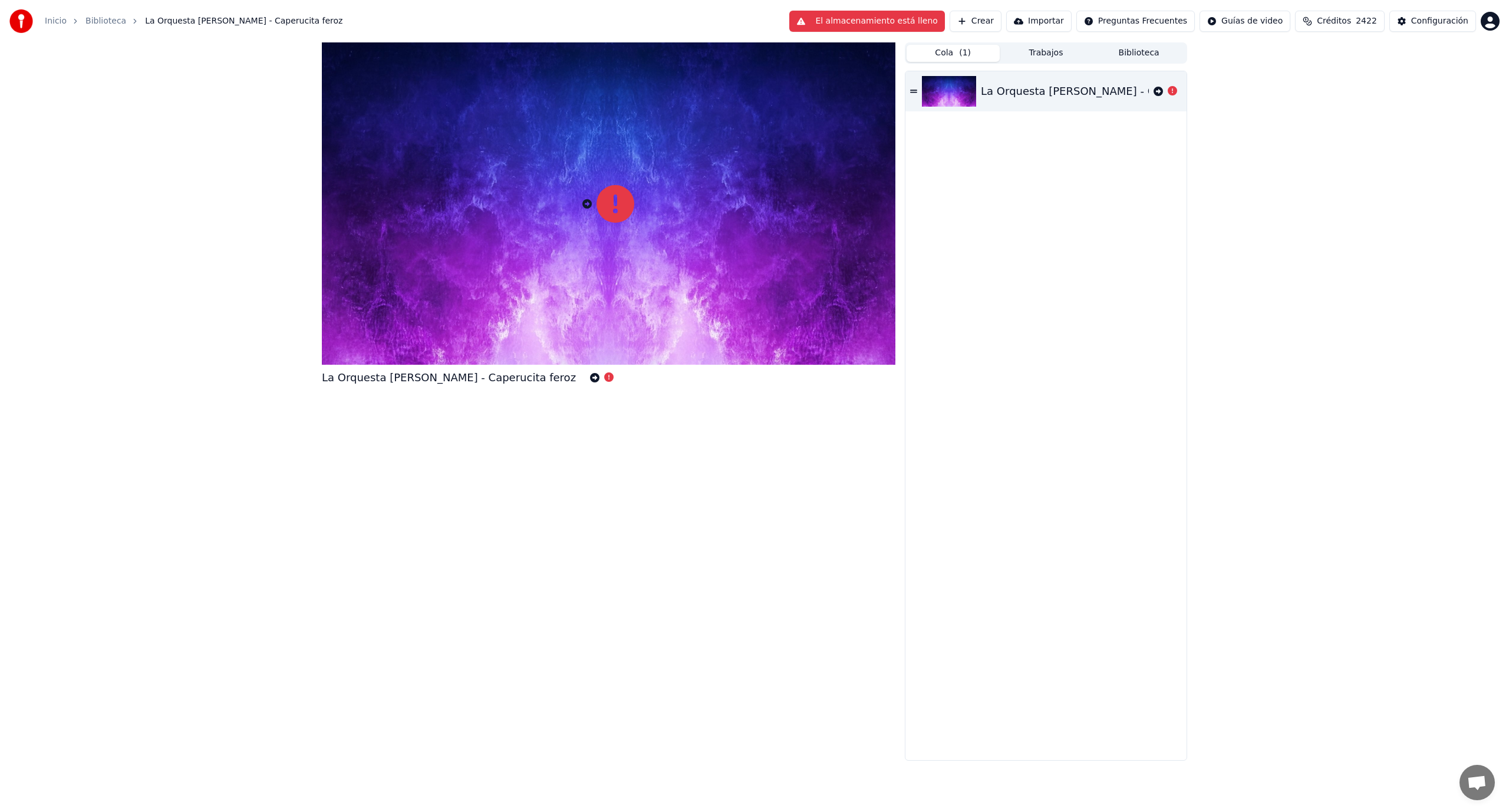
click at [931, 22] on button "El almacenamiento está lleno" at bounding box center [866, 21] width 155 height 21
click at [1420, 23] on div "Configuración" at bounding box center [1440, 21] width 57 height 12
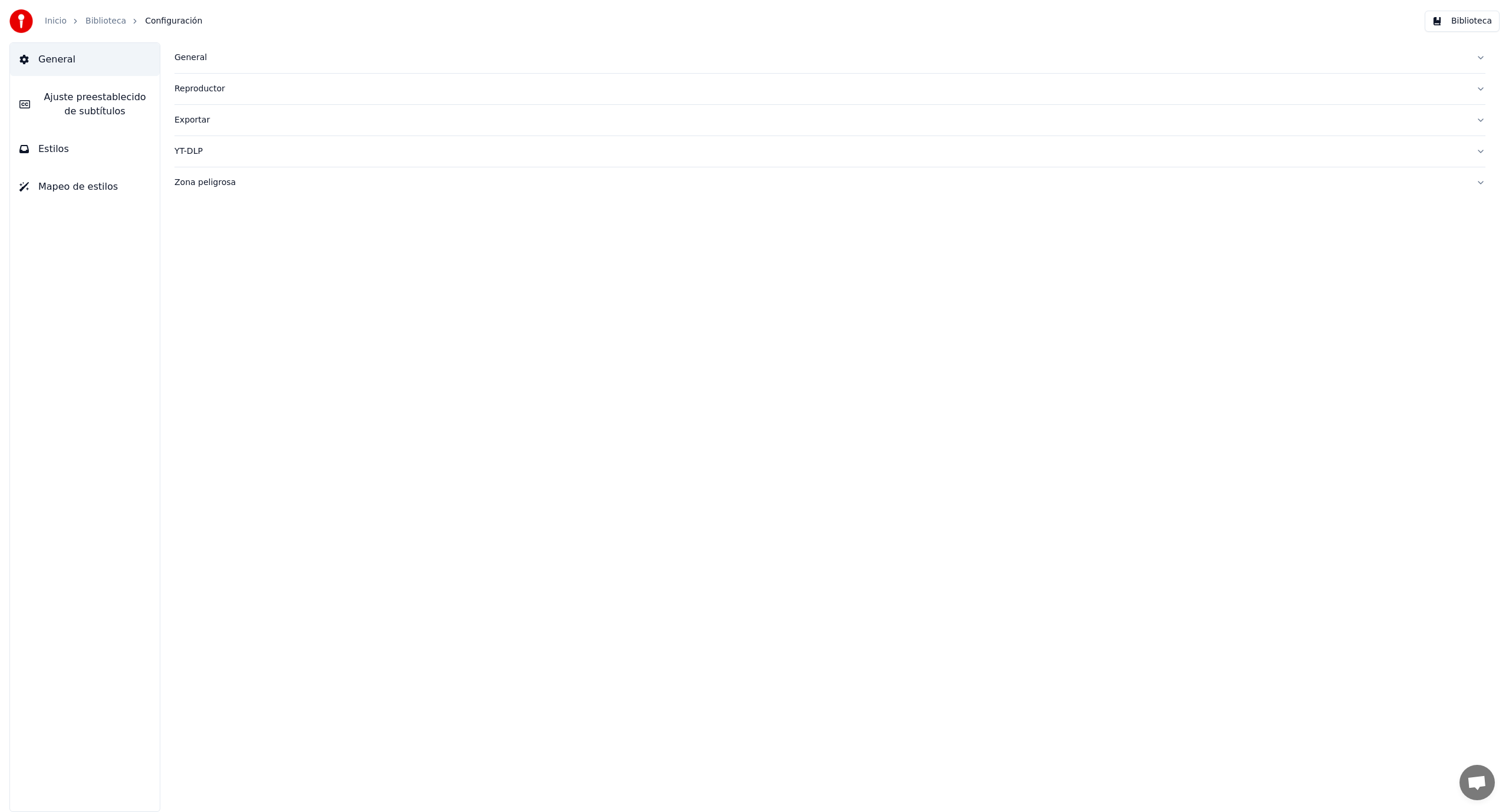
click at [192, 122] on div "Exportar" at bounding box center [820, 120] width 1292 height 12
click at [96, 258] on div "General [PERSON_NAME] preestablecido de subtítulos Estilos Mapeo de estilos" at bounding box center [85, 427] width 151 height 770
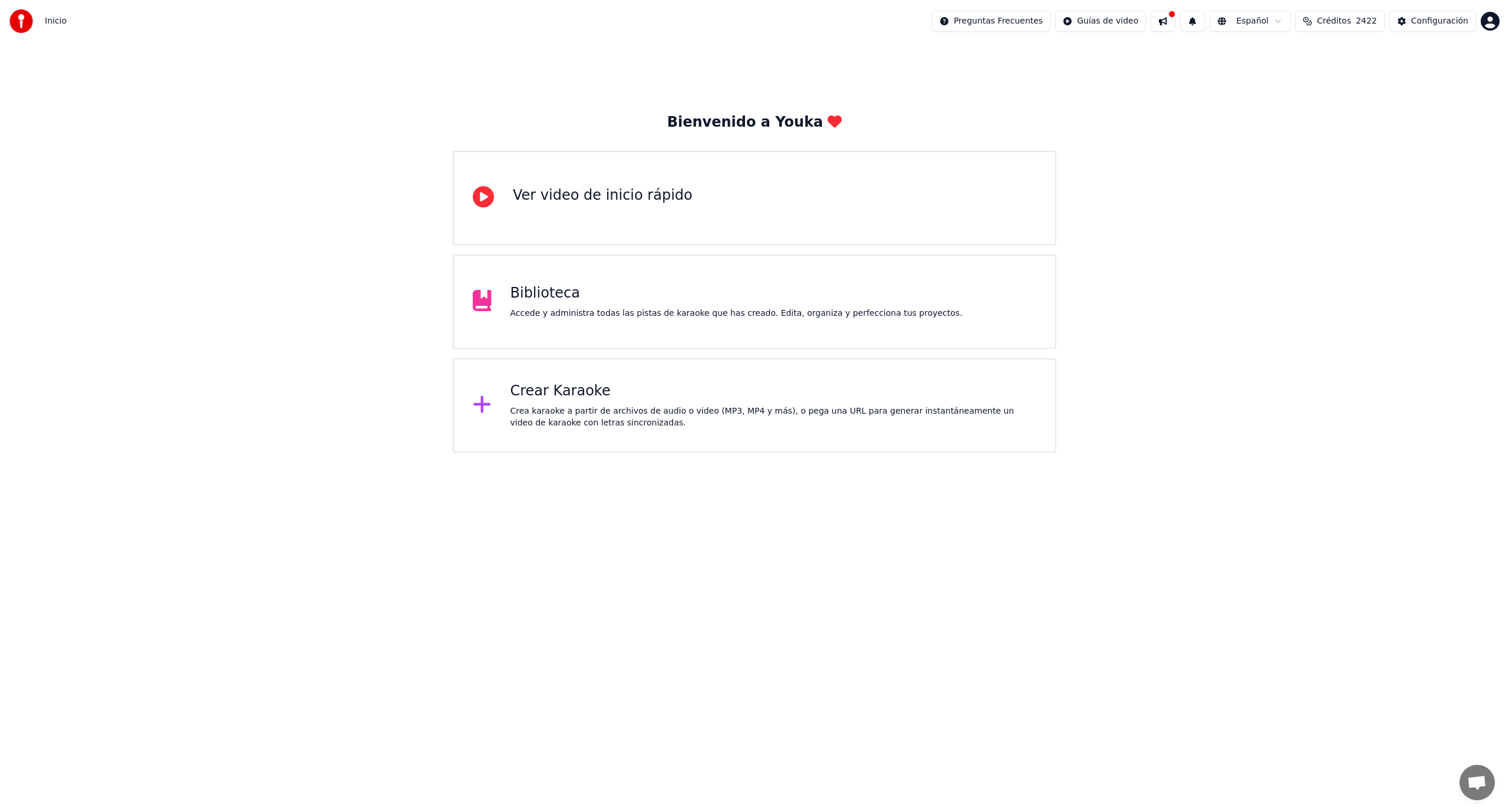
click at [508, 411] on div "Crear Karaoke Crea karaoke a partir de archivos de audio o video (MP3, MP4 y má…" at bounding box center [754, 406] width 604 height 94
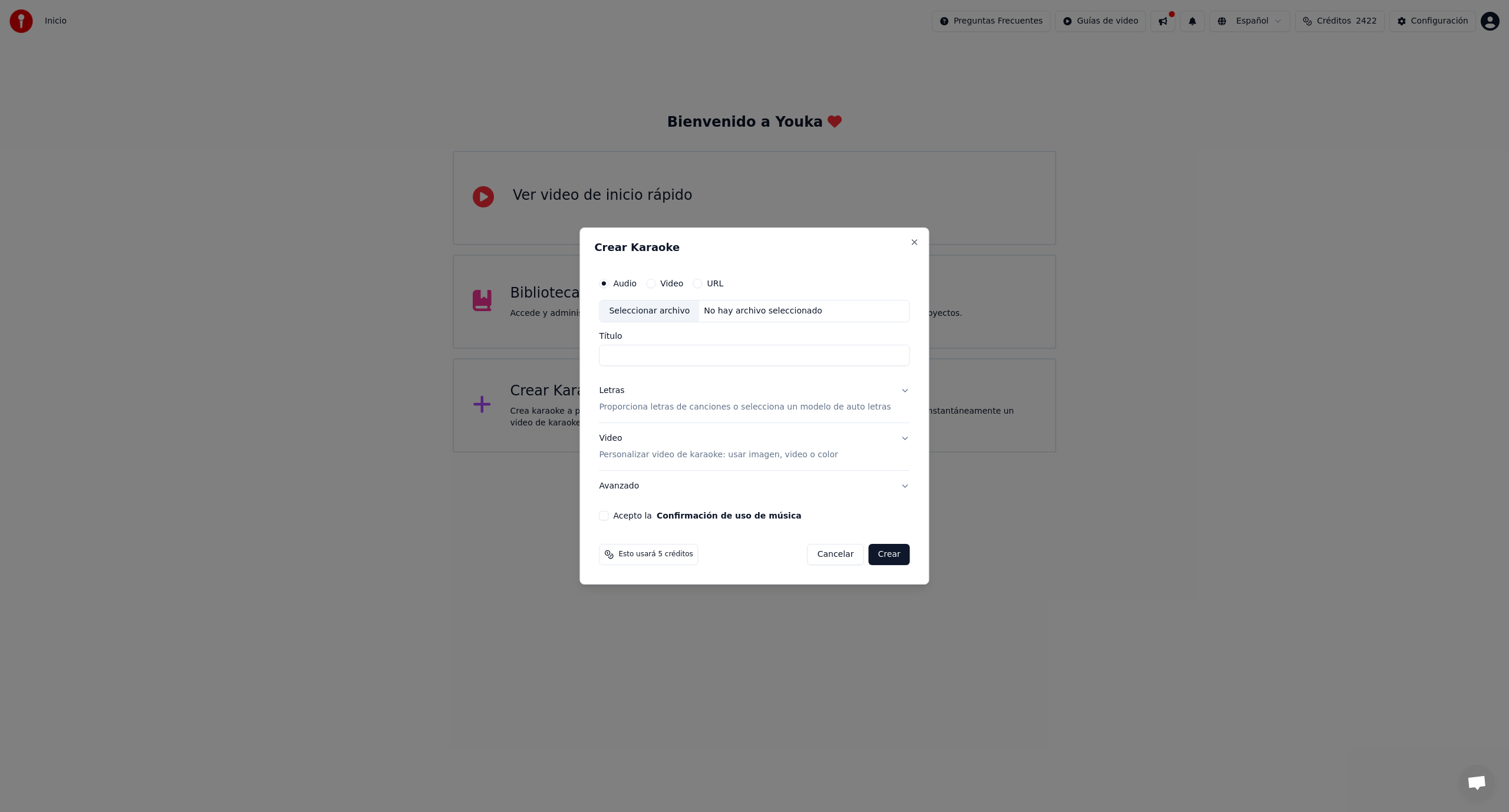
click at [662, 356] on input "Título" at bounding box center [754, 355] width 311 height 21
click at [675, 314] on div "Seleccionar archivo" at bounding box center [649, 311] width 100 height 21
type input "**********"
click at [636, 406] on p "Proporciona letras de canciones o selecciona un modelo de auto letras" at bounding box center [745, 406] width 292 height 12
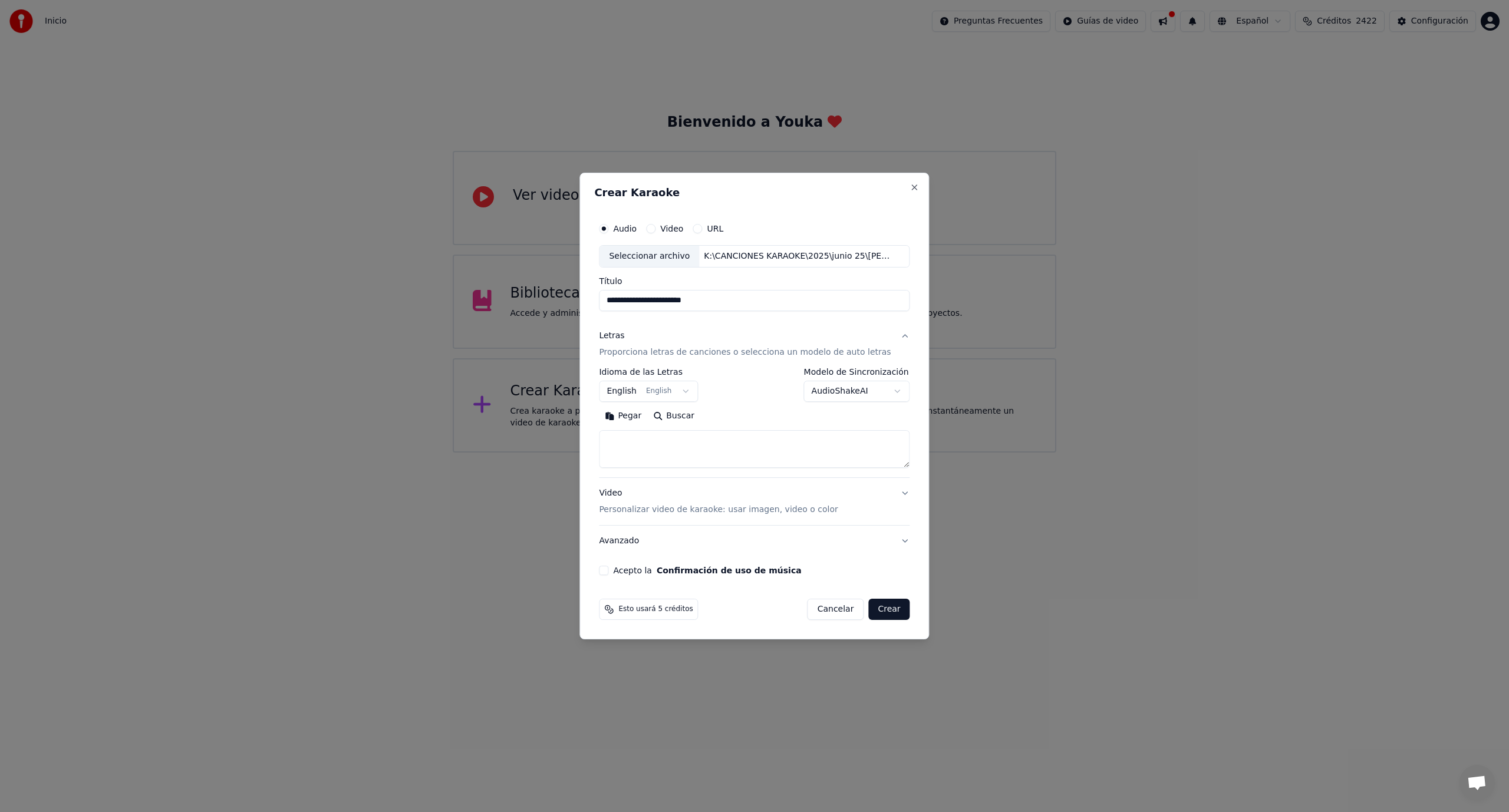
click at [686, 390] on button "English English" at bounding box center [648, 391] width 99 height 21
select select "**"
click at [630, 419] on button "Pegar" at bounding box center [623, 416] width 48 height 18
click at [608, 571] on button "Acepto la Confirmación de uso de música" at bounding box center [604, 571] width 9 height 9
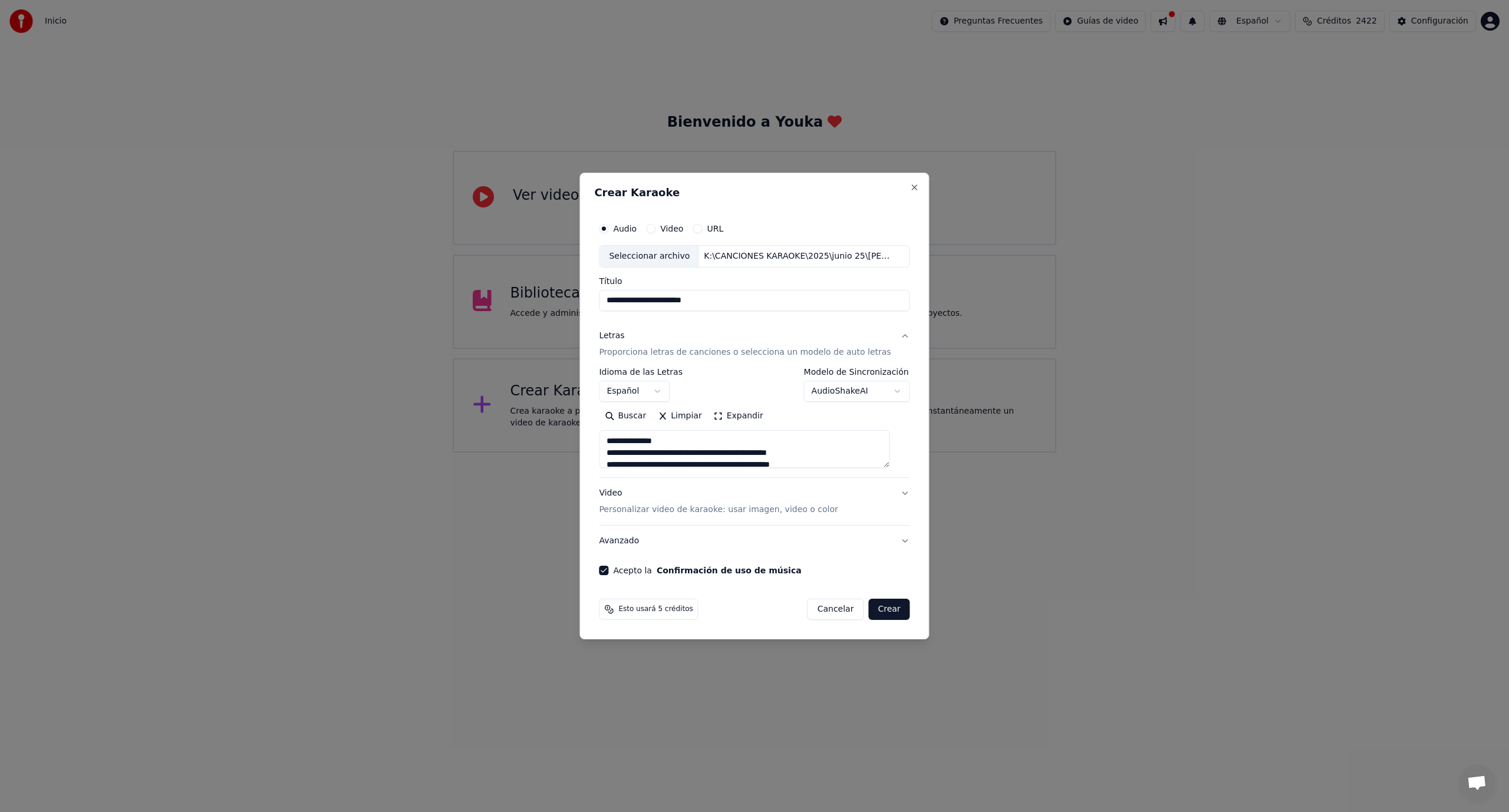
click at [877, 608] on button "Crear" at bounding box center [889, 609] width 41 height 21
type textarea "**********"
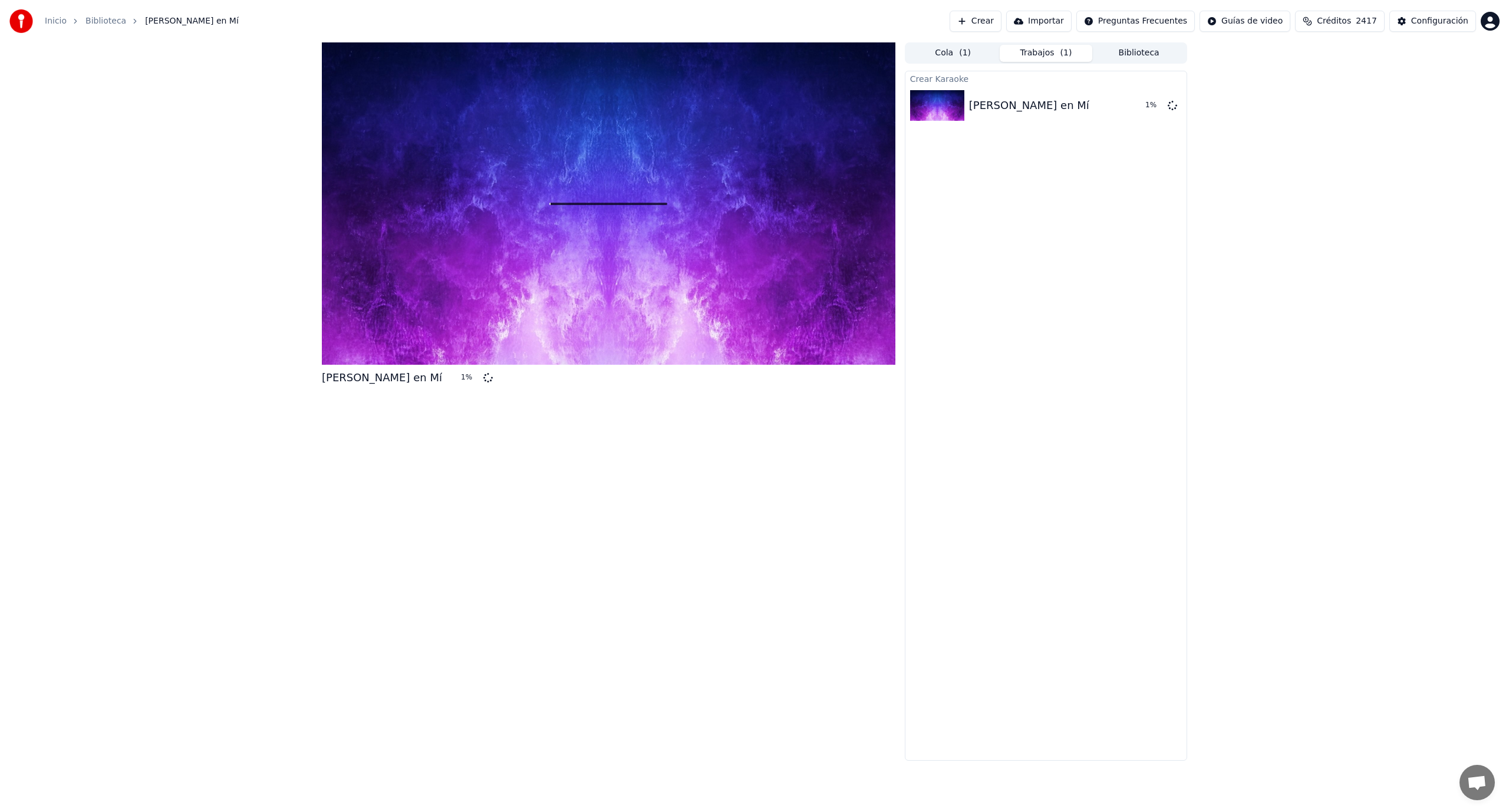
click at [1487, 21] on html "Inicio Biblioteca Nicky Jam - Piensas en Mí Crear Importar Preguntas Frecuentes…" at bounding box center [754, 406] width 1509 height 812
click at [1476, 48] on div "foodiesxelmundo@gmail.com Facturación Votación de Funciones Cerrar Sesión 2.2.0…" at bounding box center [1438, 97] width 141 height 128
click at [1307, 86] on html "Inicio Biblioteca Nicky Jam - Piensas en Mí Crear Importar Preguntas Frecuentes…" at bounding box center [754, 406] width 1509 height 812
click at [1444, 19] on div "Configuración" at bounding box center [1440, 21] width 57 height 12
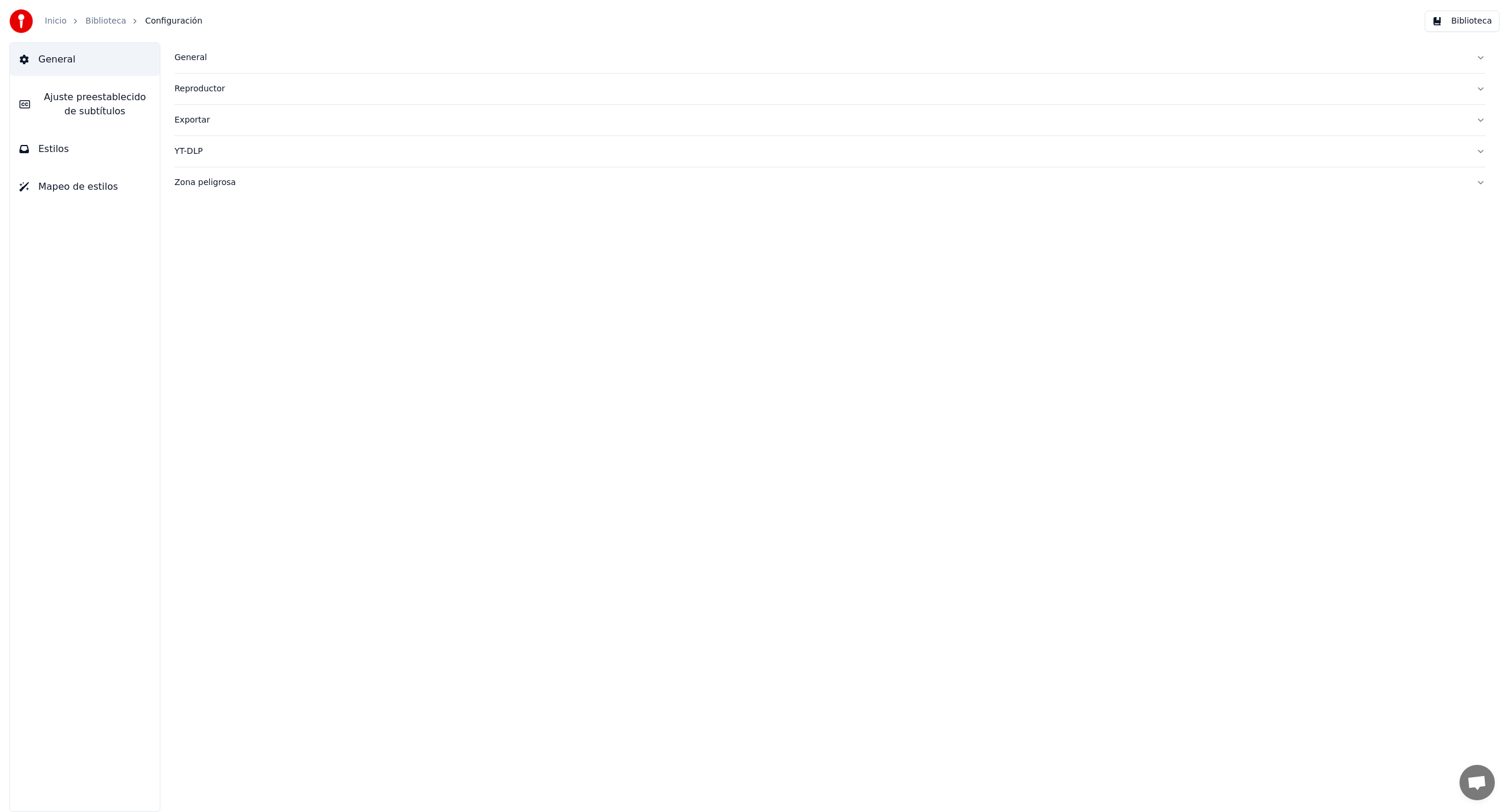
click at [48, 58] on span "General" at bounding box center [57, 59] width 37 height 14
click at [192, 60] on div "General" at bounding box center [820, 57] width 1292 height 12
click at [493, 149] on button "Cambiar" at bounding box center [501, 147] width 54 height 21
type input "********"
click at [94, 25] on link "Biblioteca" at bounding box center [106, 21] width 41 height 12
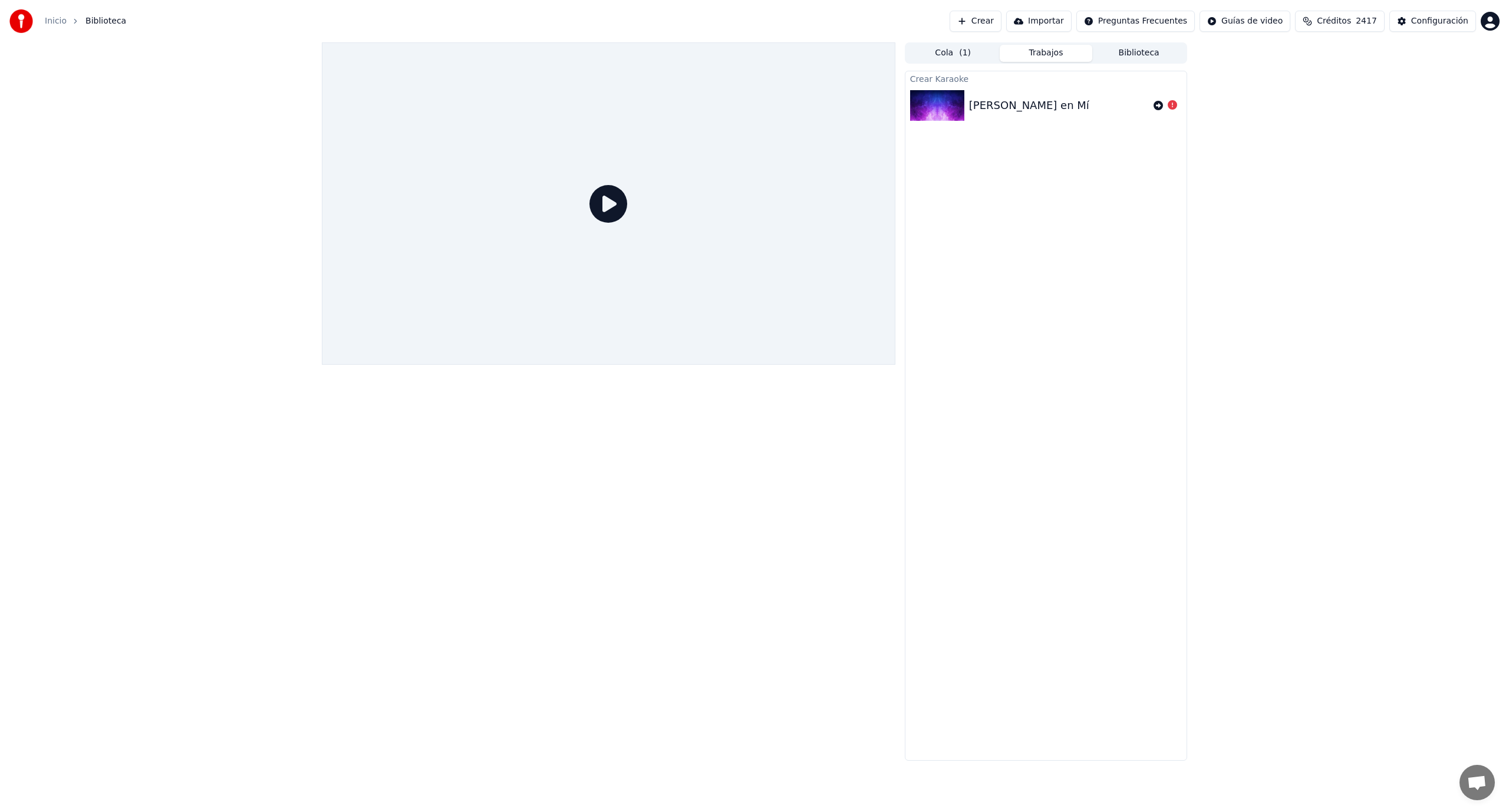
click at [1161, 104] on icon at bounding box center [1158, 105] width 9 height 9
click at [1159, 106] on icon at bounding box center [1158, 105] width 9 height 9
click at [1171, 159] on icon at bounding box center [1173, 159] width 9 height 9
click at [1082, 162] on div "[PERSON_NAME] en Mí" at bounding box center [1029, 159] width 120 height 17
click at [1041, 312] on div "Crear Karaoke Nicky Jam - Piensas en Mí Crear Karaoke Nicky Jam - Piensas en Mí…" at bounding box center [1046, 416] width 282 height 690
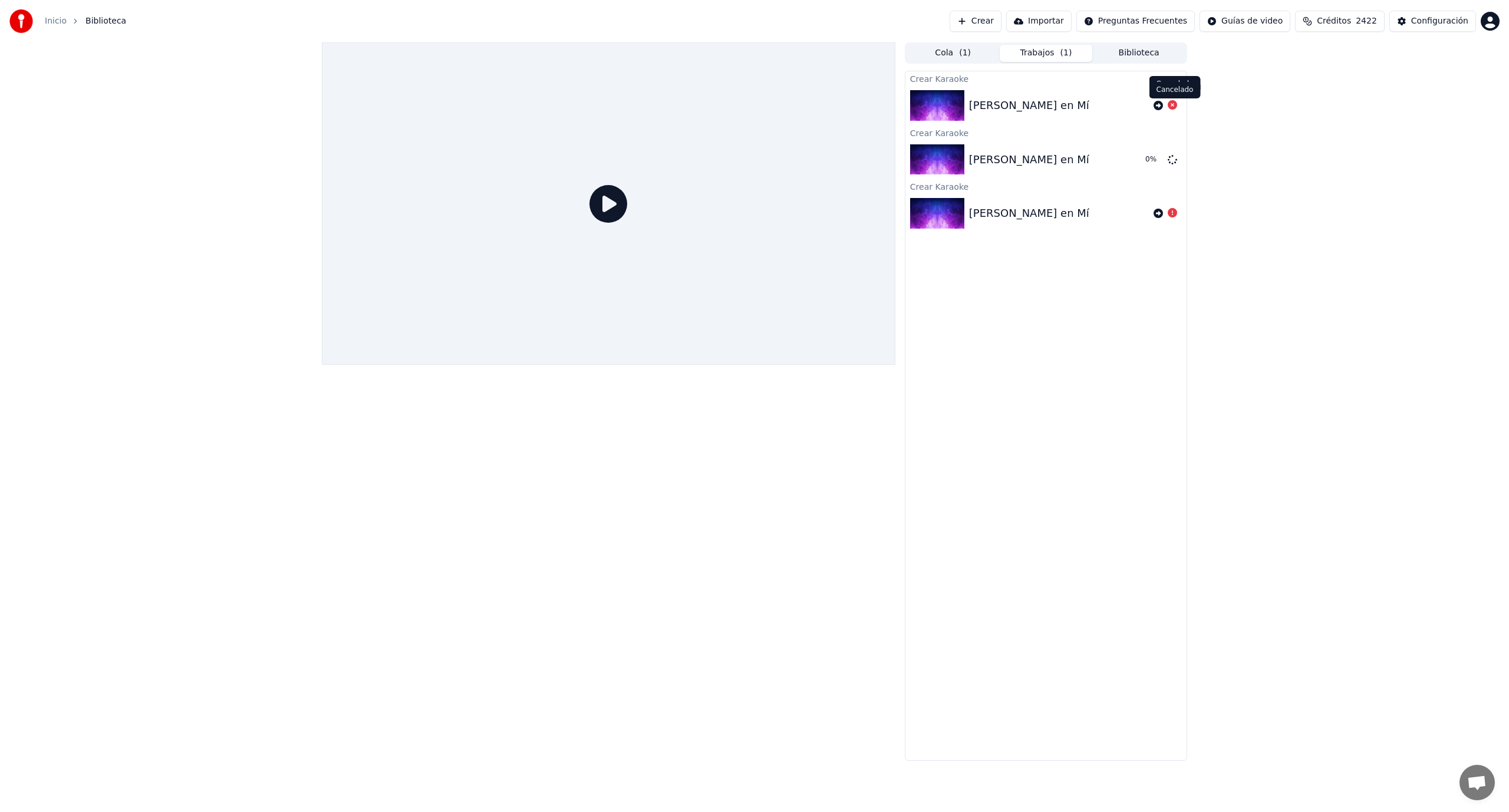
click at [1172, 106] on icon at bounding box center [1173, 105] width 9 height 9
click at [952, 54] on button "Cola ( 1 )" at bounding box center [953, 53] width 93 height 18
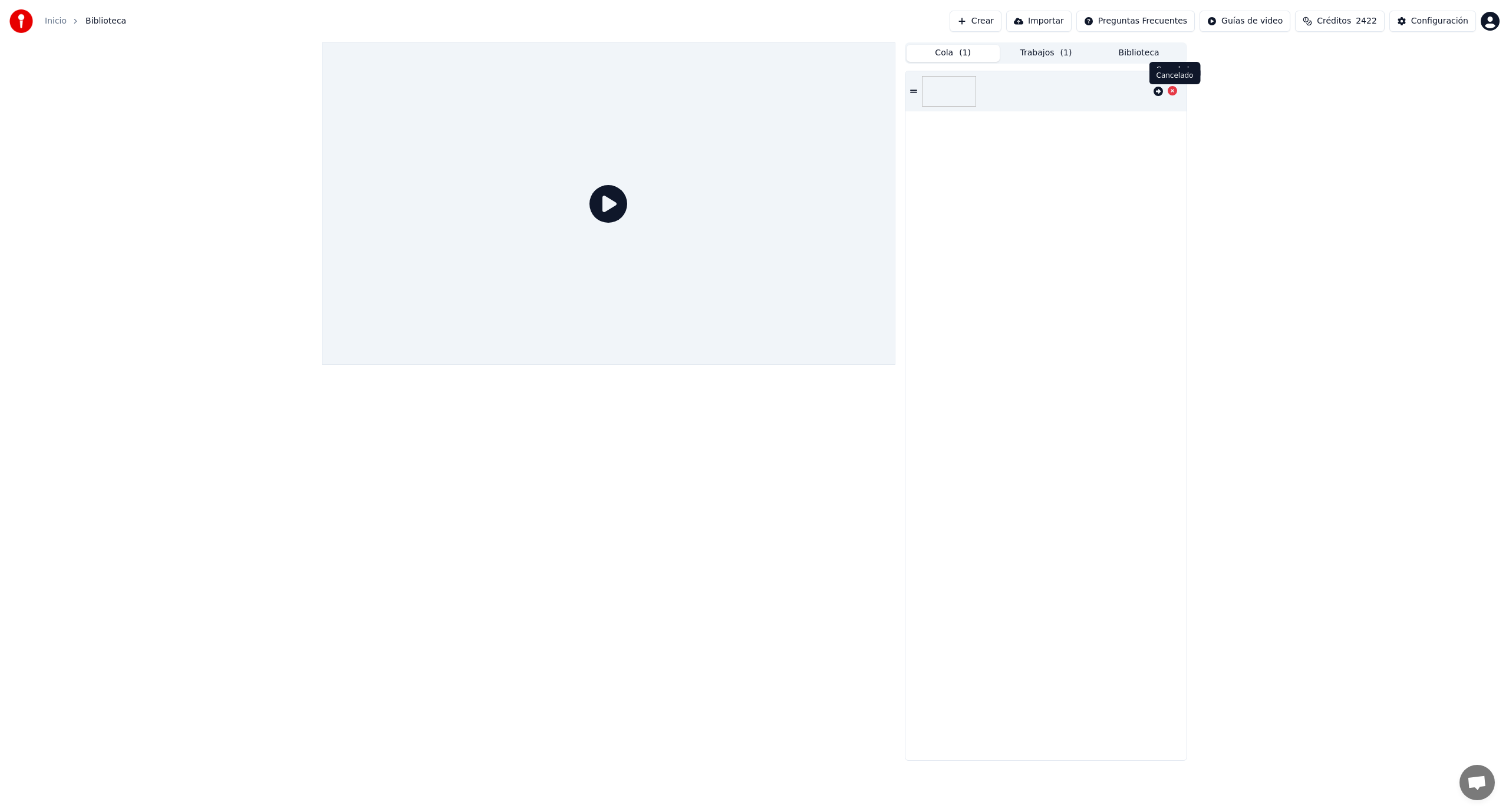
click at [1173, 91] on icon at bounding box center [1173, 90] width 9 height 9
click at [1041, 60] on button "Trabajos ( 1 )" at bounding box center [1046, 53] width 93 height 18
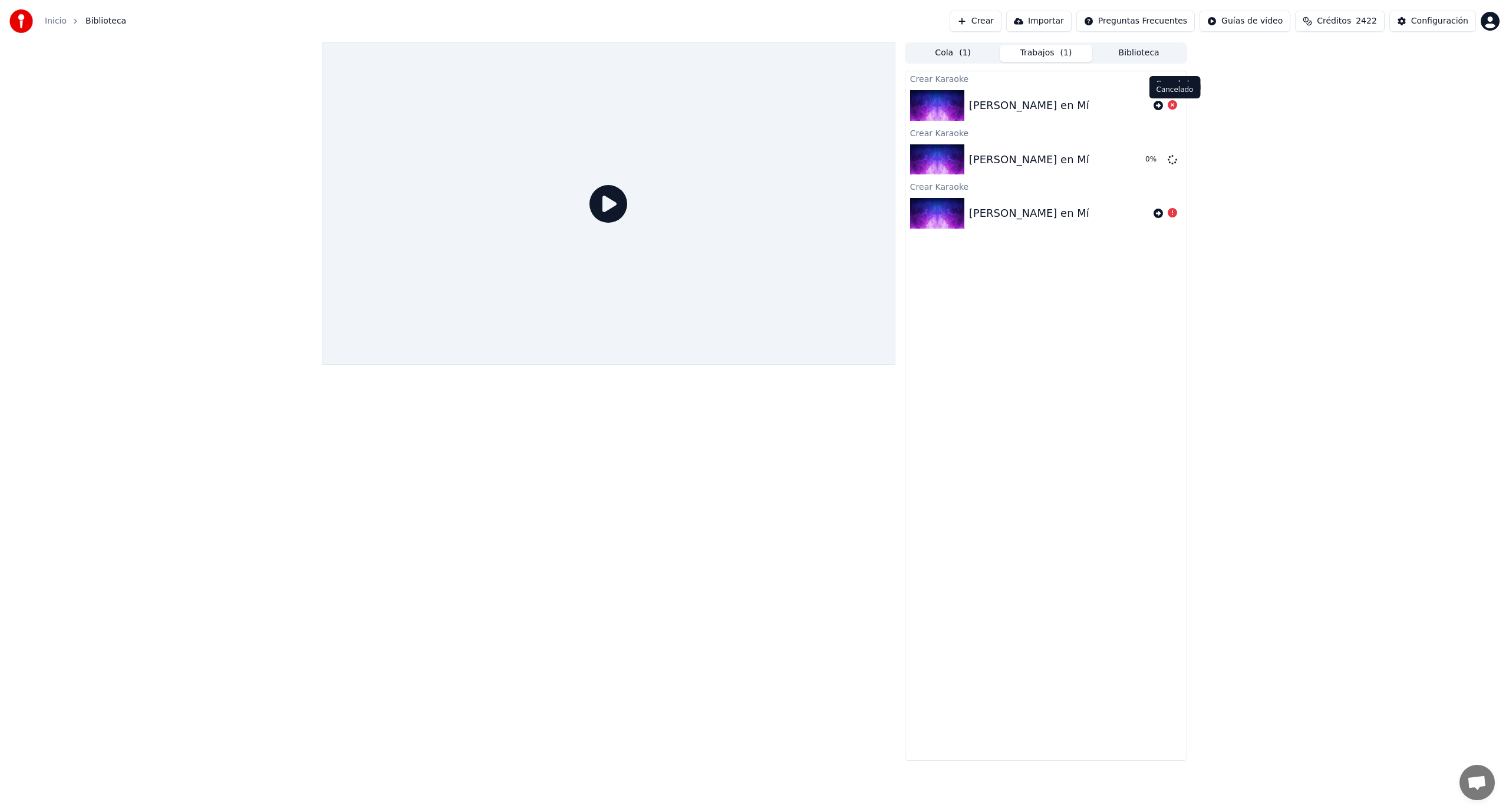
click at [1173, 106] on icon at bounding box center [1173, 105] width 9 height 9
click at [1156, 218] on icon at bounding box center [1158, 213] width 9 height 9
click at [1175, 215] on icon at bounding box center [1173, 213] width 9 height 9
click at [1173, 218] on div at bounding box center [1173, 213] width 9 height 14
click at [1155, 105] on icon at bounding box center [1158, 105] width 9 height 9
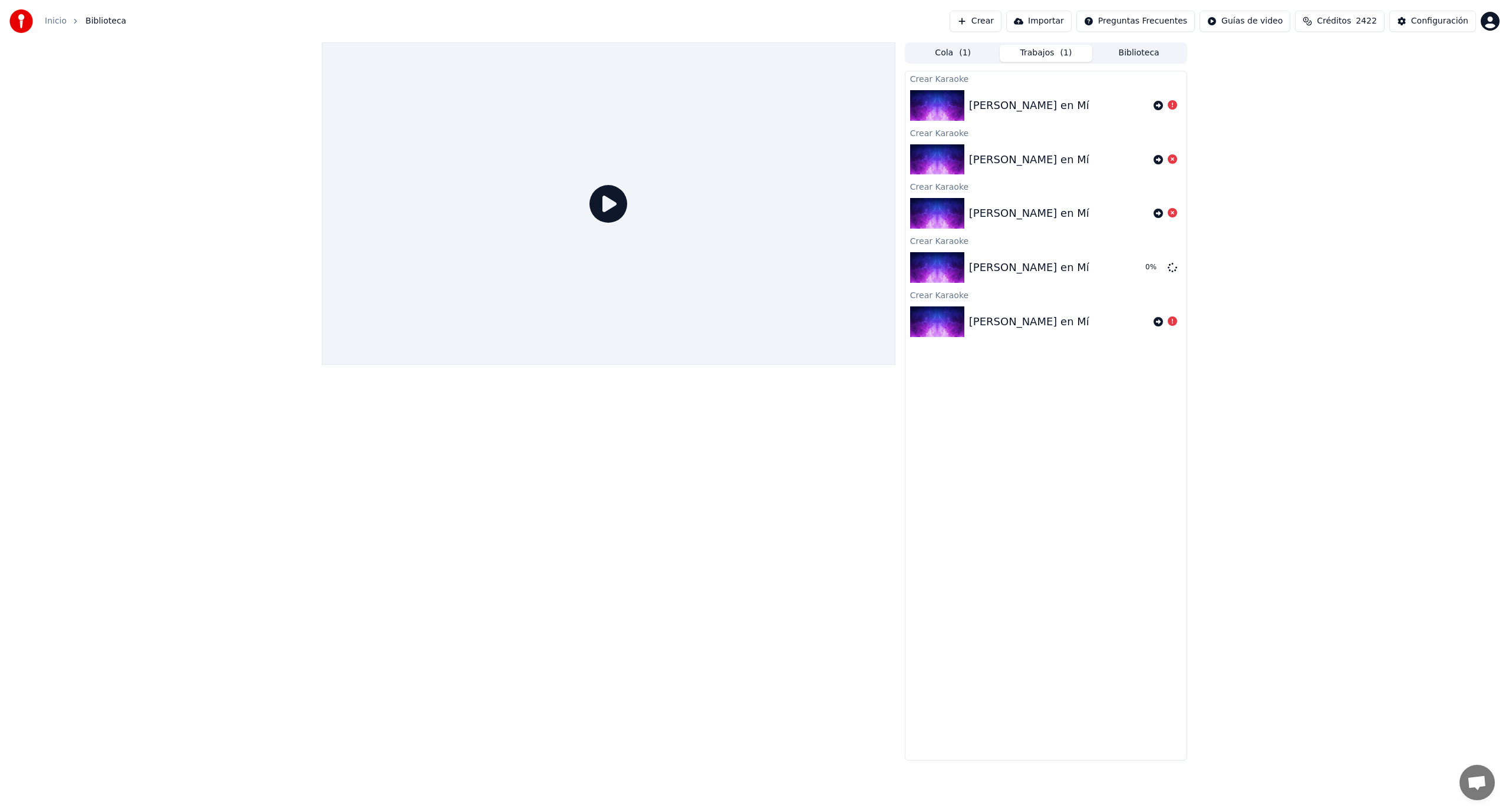
click at [1172, 106] on icon at bounding box center [1173, 105] width 9 height 9
click at [1172, 213] on icon at bounding box center [1173, 213] width 9 height 9
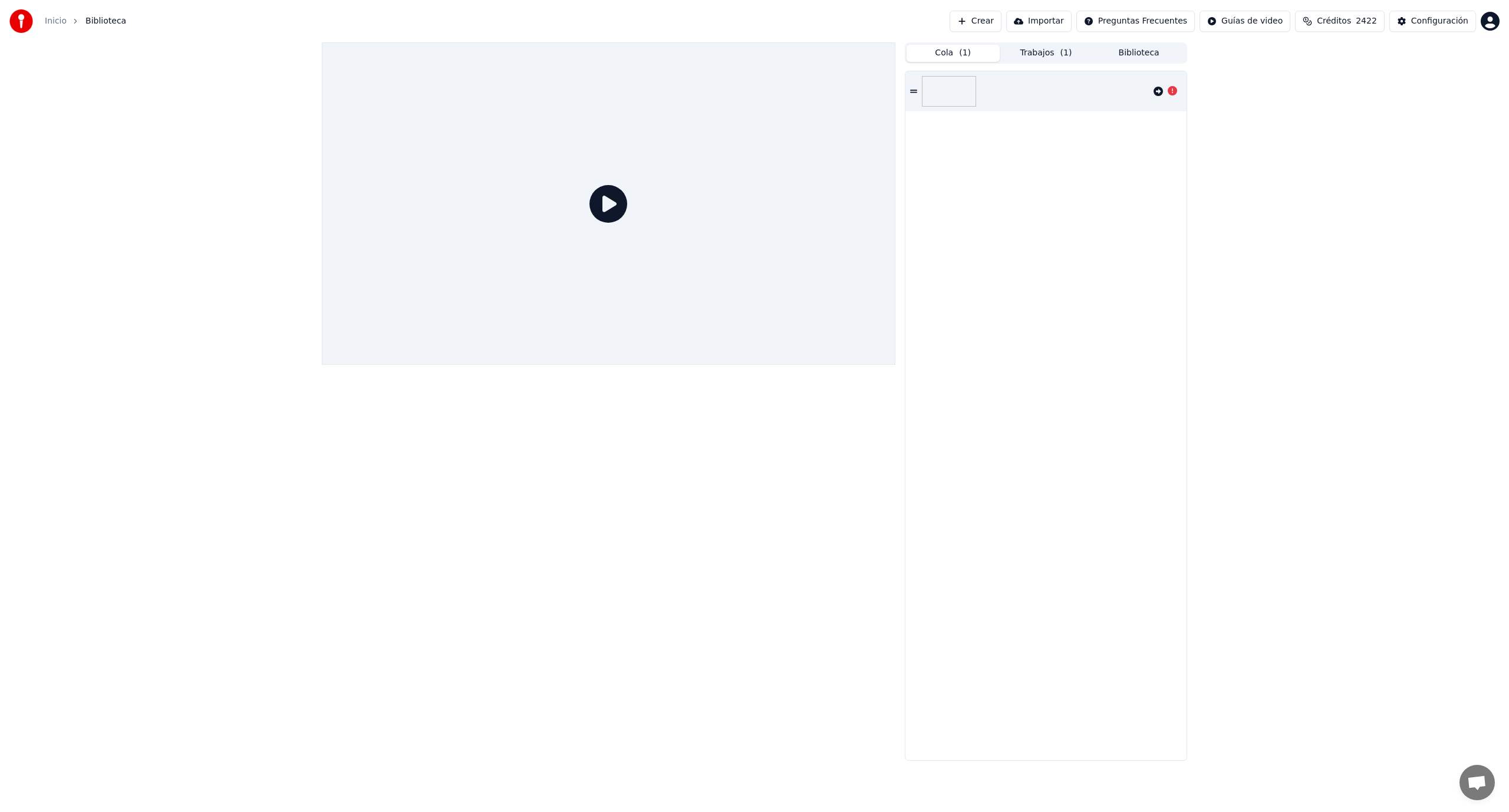
click at [973, 54] on button "Cola ( 1 )" at bounding box center [953, 53] width 93 height 18
click at [1161, 89] on icon at bounding box center [1158, 91] width 9 height 9
click at [917, 91] on icon at bounding box center [914, 91] width 7 height 8
click at [660, 197] on div at bounding box center [608, 204] width 573 height 323
click at [1468, 783] on span "Chat abierto" at bounding box center [1477, 784] width 19 height 17
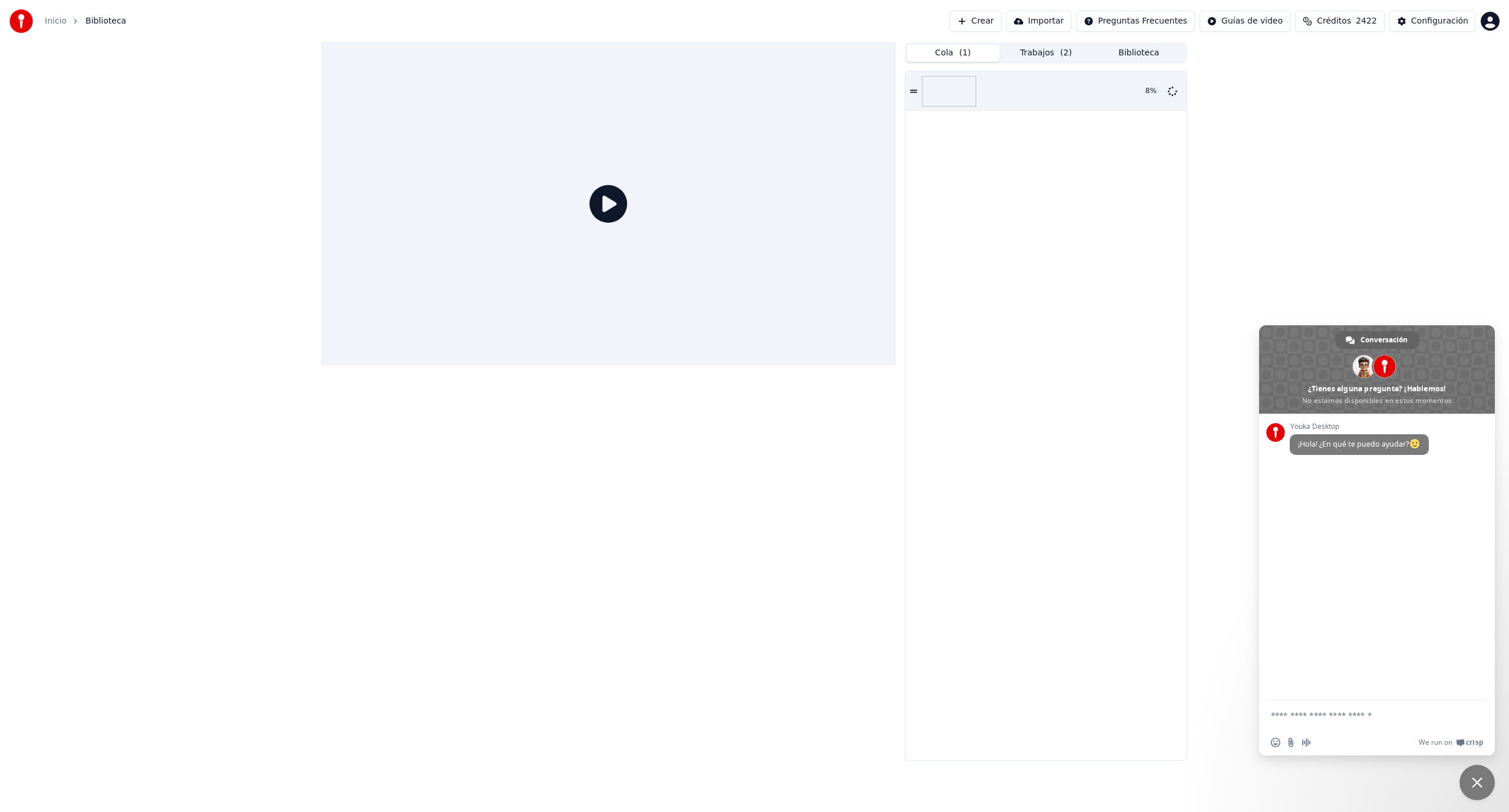
click at [1364, 240] on div "Cola ( 1 ) Trabajos ( 2 ) Biblioteca 8 %" at bounding box center [754, 402] width 1509 height 719
click at [1483, 784] on span "Cerrar el chat" at bounding box center [1477, 783] width 35 height 35
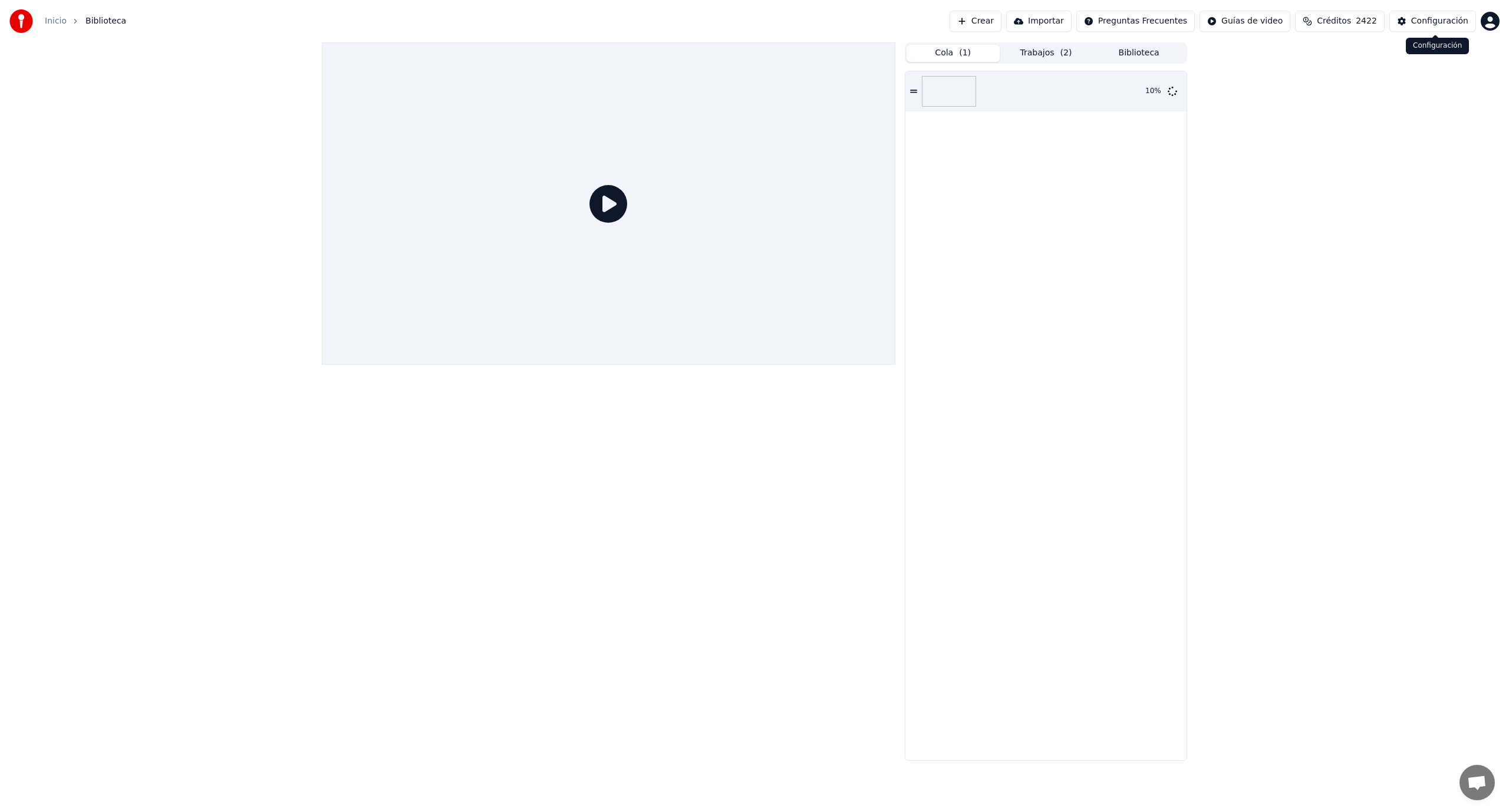
click at [1418, 18] on div "Configuración" at bounding box center [1440, 21] width 57 height 12
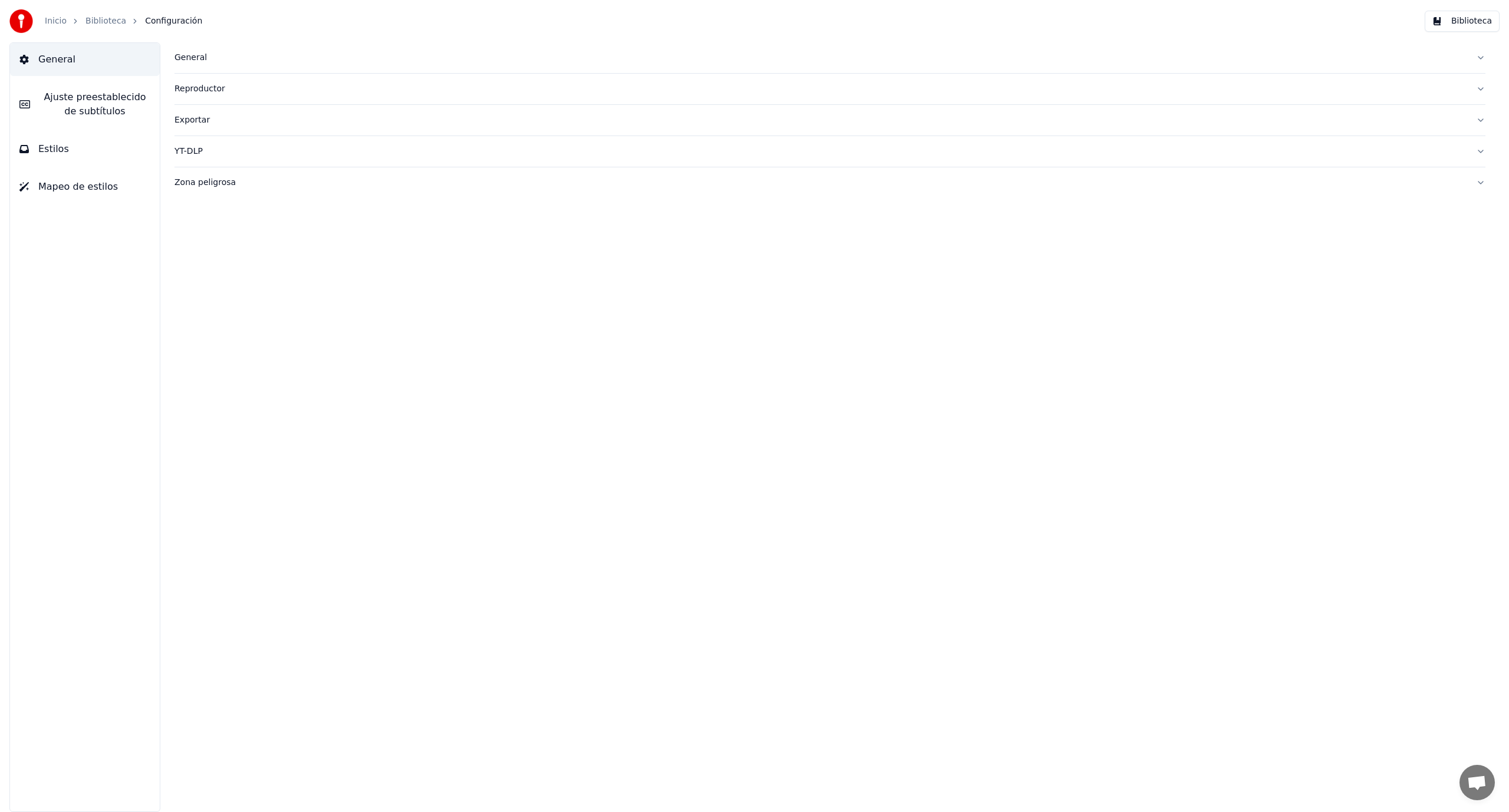
click at [189, 155] on div "YT-DLP" at bounding box center [820, 151] width 1292 height 12
click at [193, 120] on div "Exportar" at bounding box center [820, 120] width 1292 height 12
click at [497, 178] on button "Cambiar" at bounding box center [501, 173] width 54 height 21
click at [506, 174] on button "Reiniciar" at bounding box center [501, 173] width 55 height 21
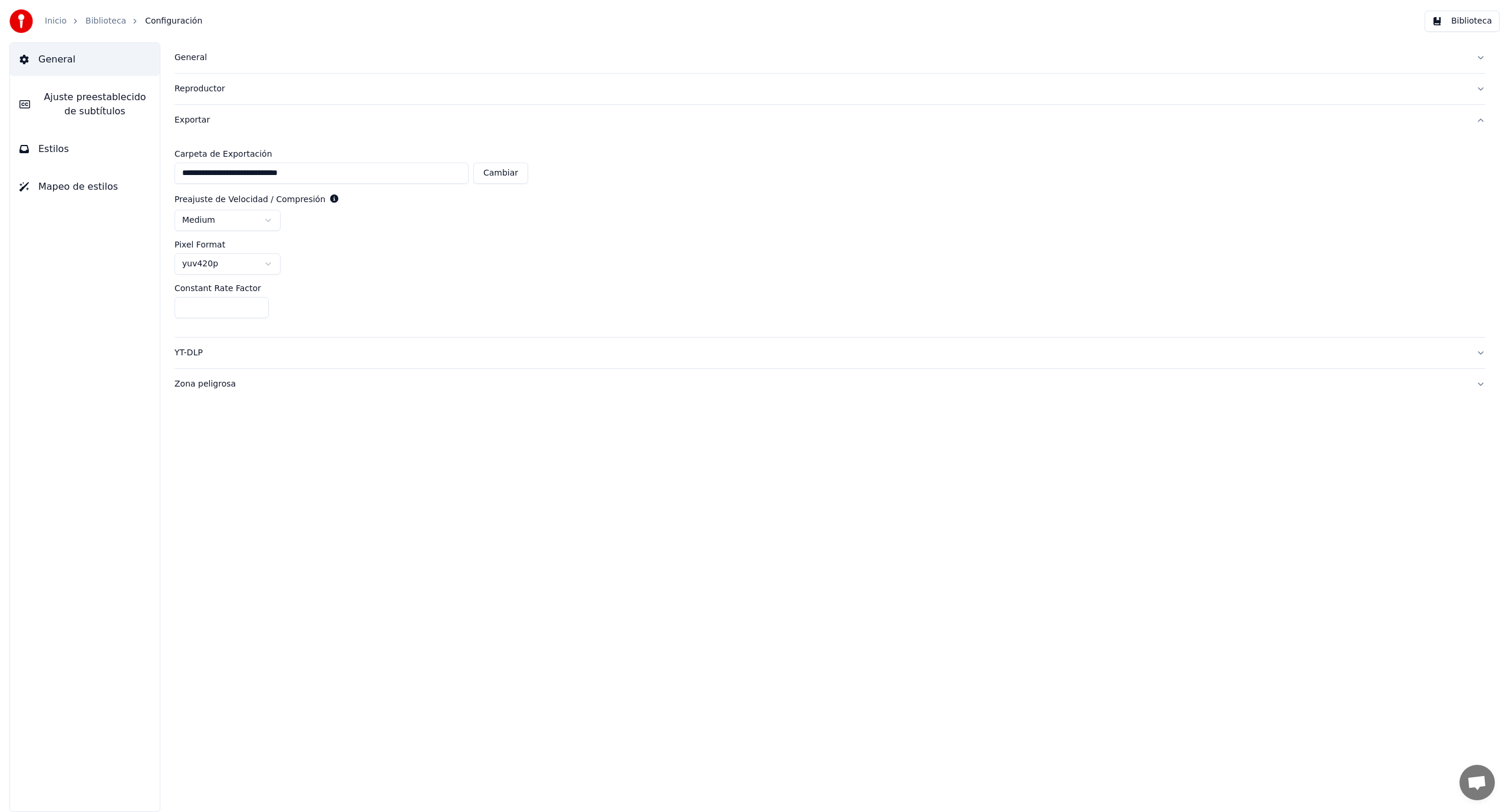
click at [506, 174] on button "Cambiar" at bounding box center [501, 173] width 54 height 21
type input "********"
click at [98, 23] on link "Biblioteca" at bounding box center [106, 21] width 41 height 12
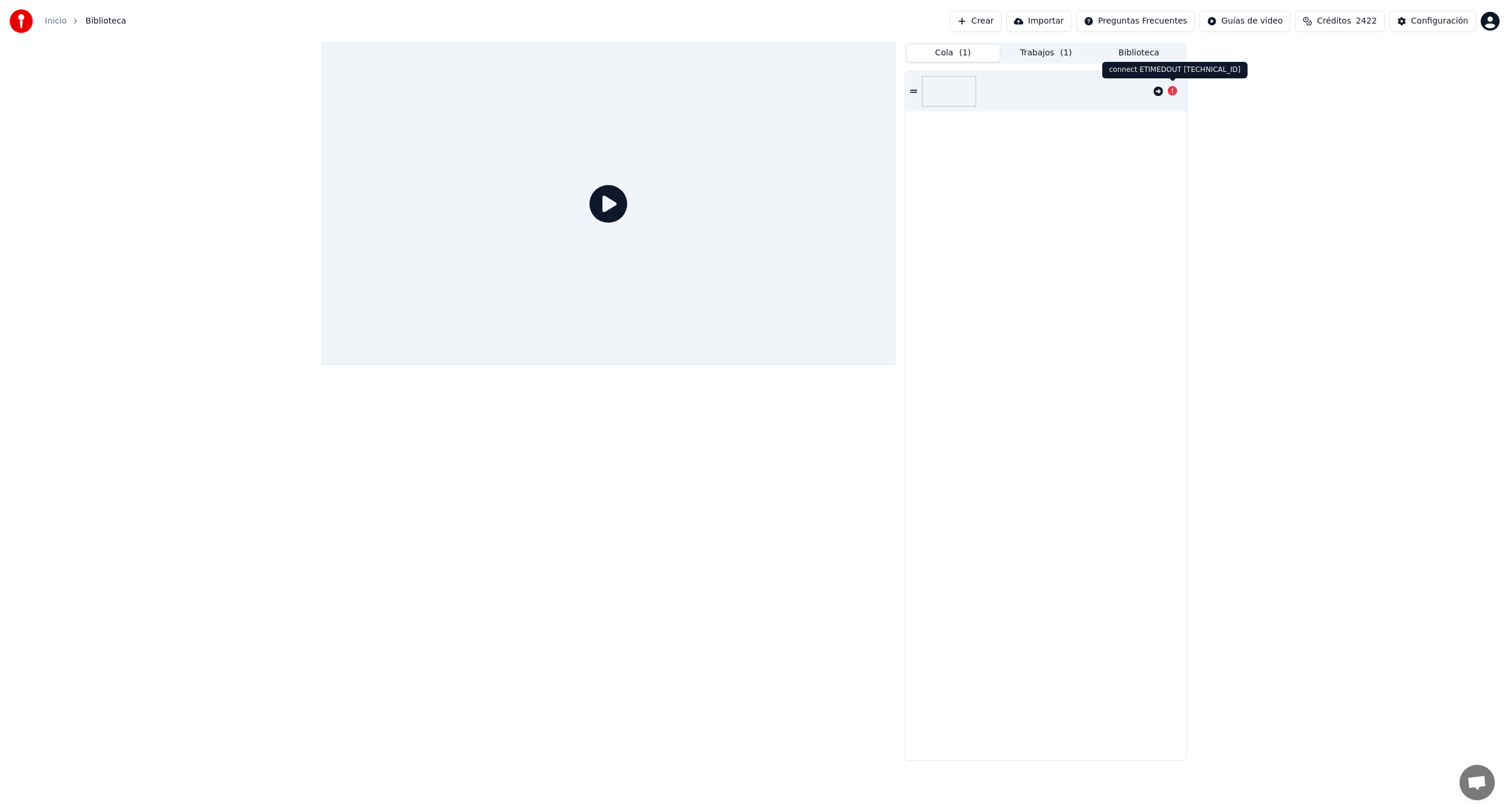
click at [1173, 92] on icon at bounding box center [1173, 90] width 9 height 9
click at [1420, 24] on div "Configuración" at bounding box center [1440, 21] width 57 height 12
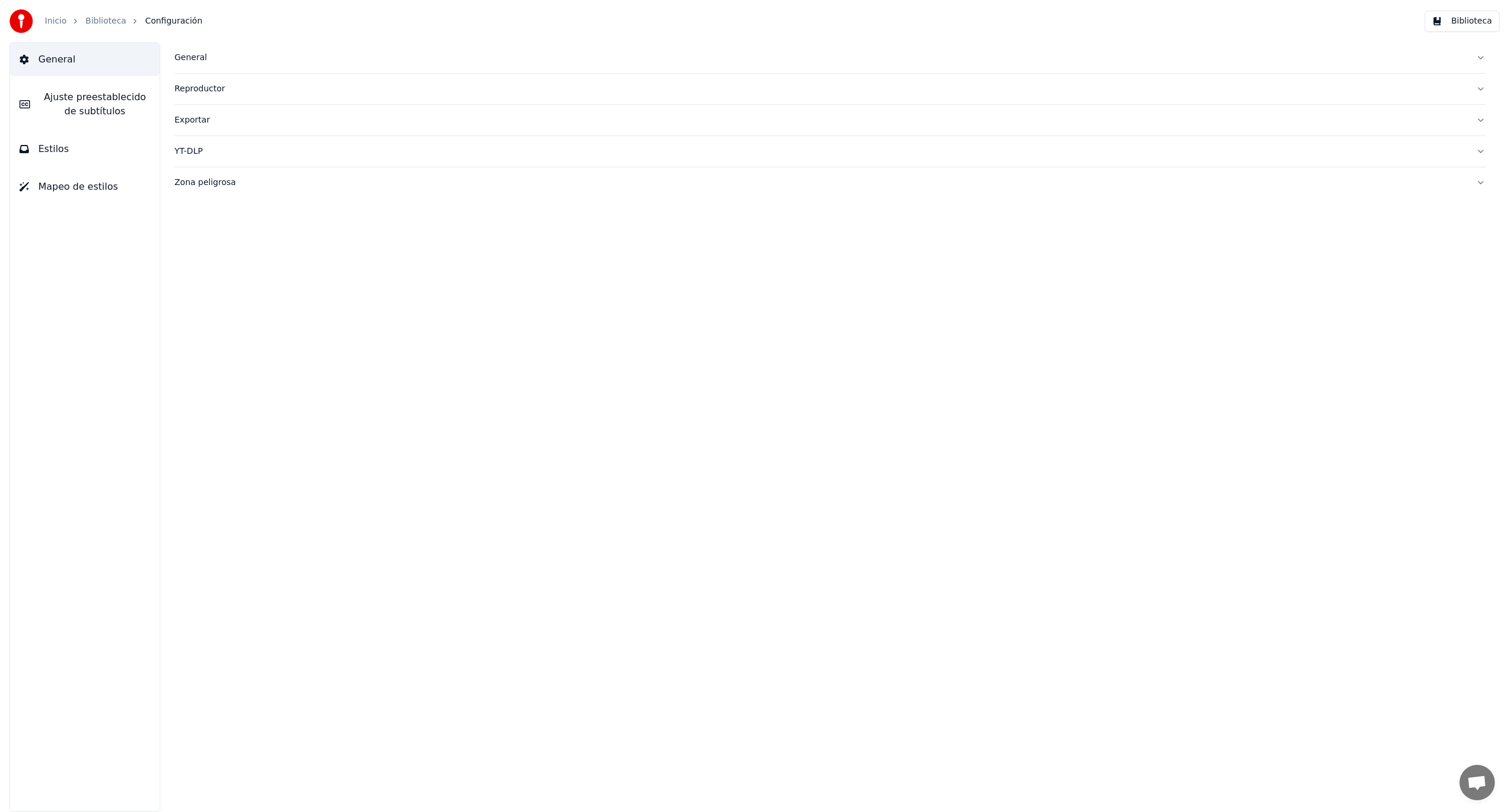
click at [199, 122] on div "Exportar" at bounding box center [820, 120] width 1292 height 12
click at [100, 18] on link "Biblioteca" at bounding box center [106, 21] width 41 height 12
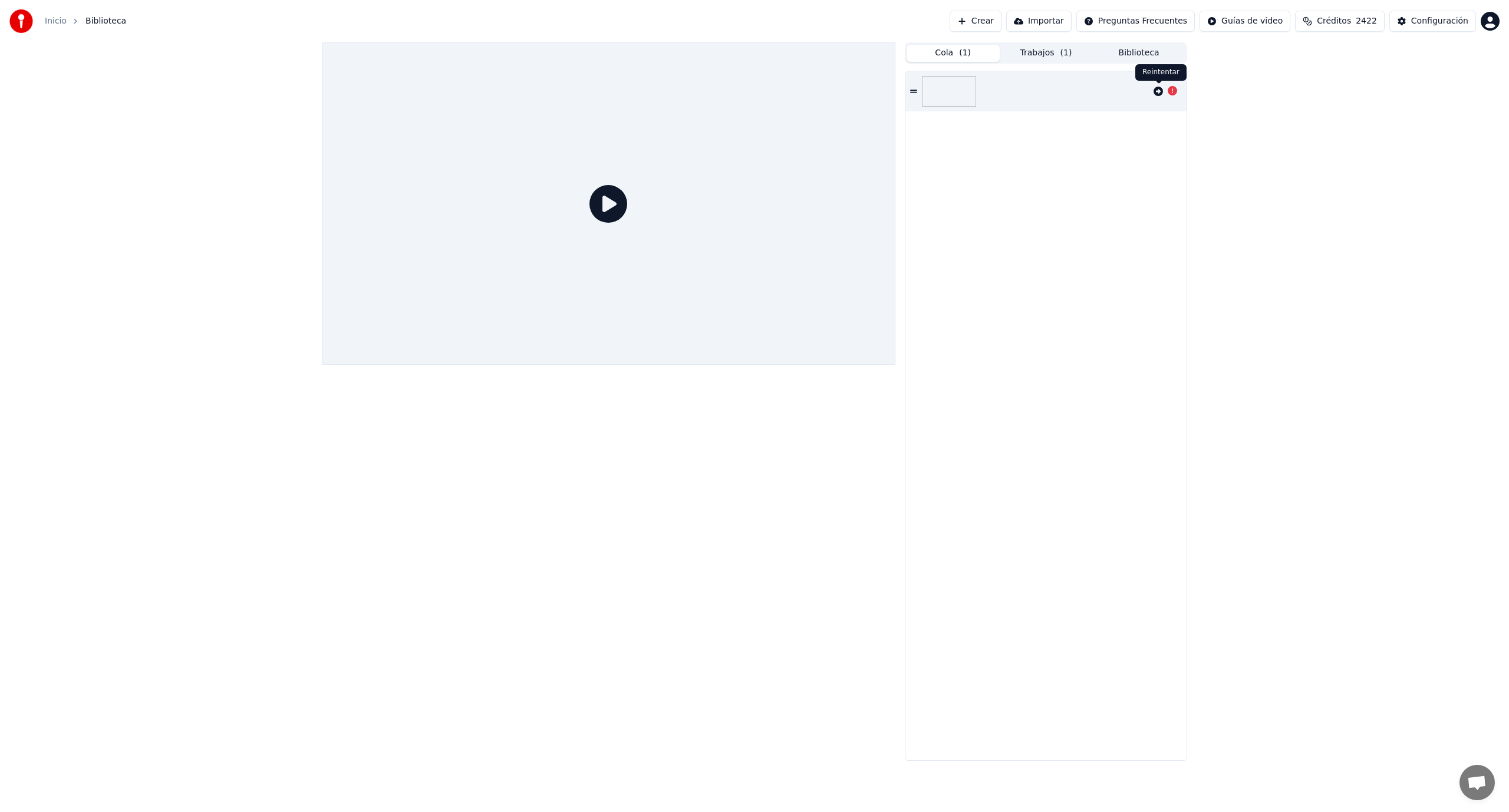
click at [1159, 90] on icon at bounding box center [1158, 91] width 9 height 9
click at [1427, 27] on div "Configuración" at bounding box center [1440, 21] width 57 height 12
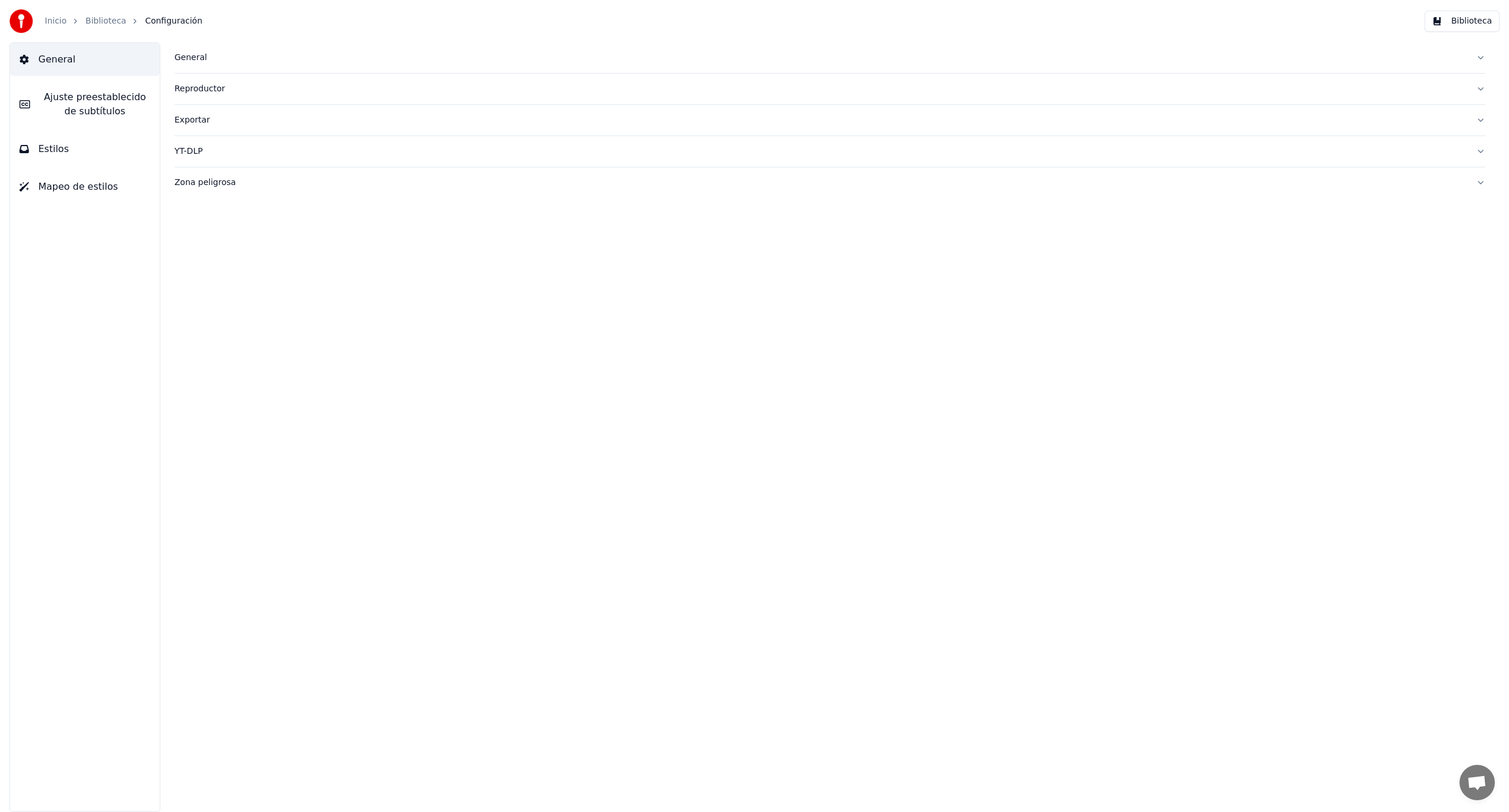
click at [192, 121] on div "Exportar" at bounding box center [820, 120] width 1292 height 12
click at [105, 22] on link "Biblioteca" at bounding box center [106, 21] width 41 height 12
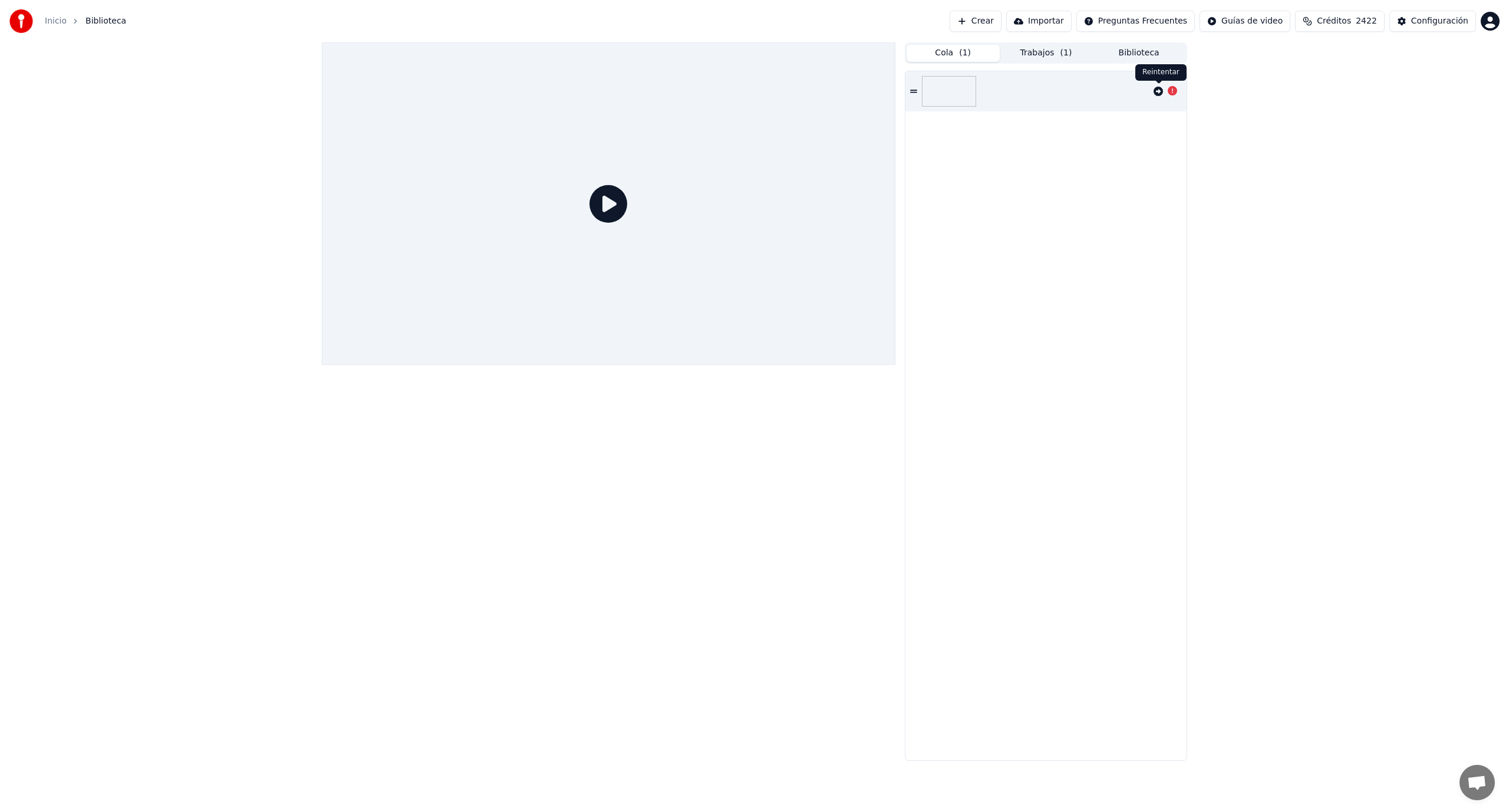
click at [1160, 91] on icon at bounding box center [1158, 91] width 9 height 9
click at [1157, 90] on icon at bounding box center [1158, 91] width 9 height 9
click at [1052, 55] on button "Trabajos ( 1 )" at bounding box center [1046, 53] width 93 height 18
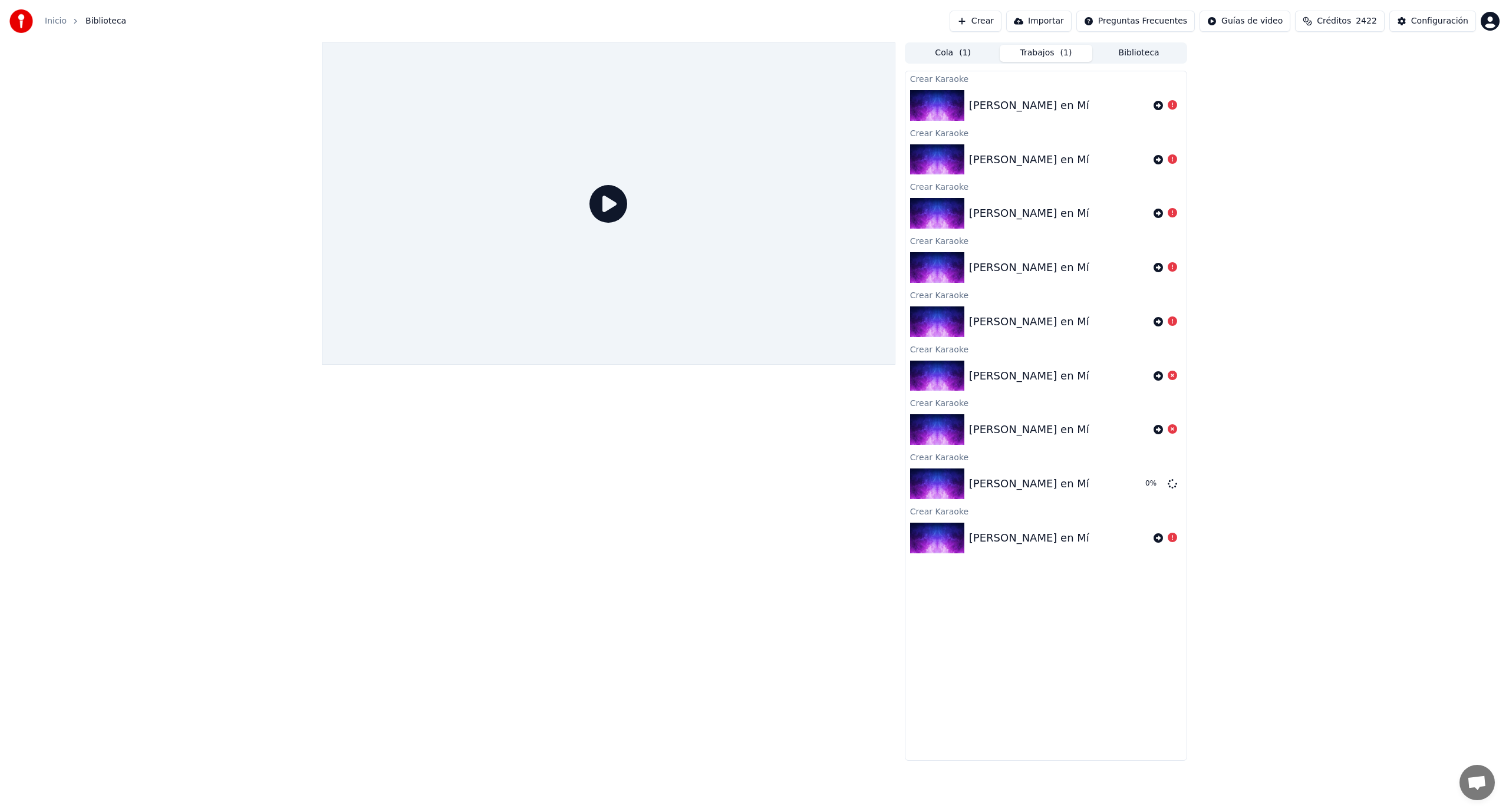
click at [1067, 25] on button "Importar" at bounding box center [1039, 21] width 65 height 21
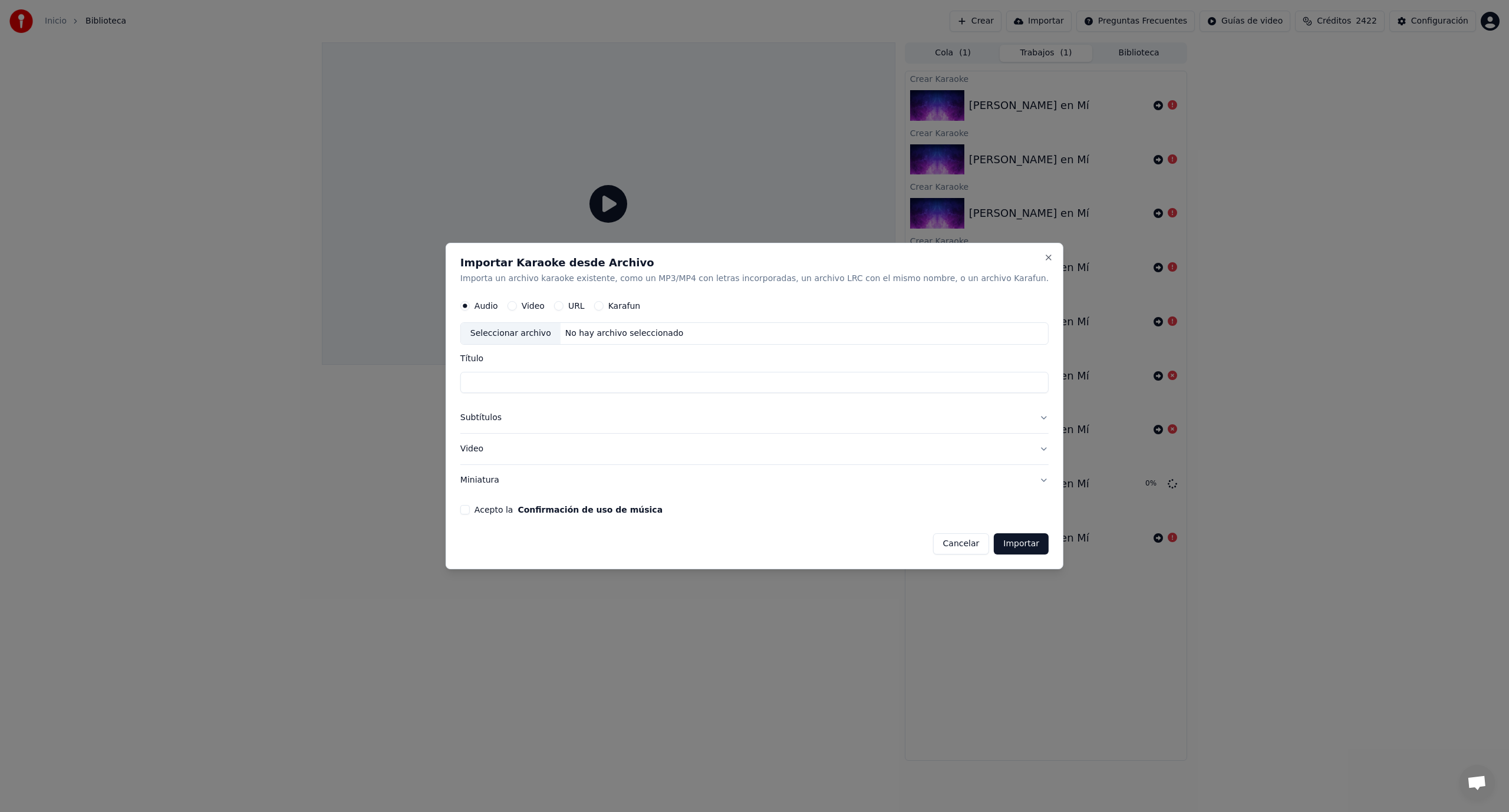
click at [933, 551] on button "Cancelar" at bounding box center [961, 544] width 56 height 21
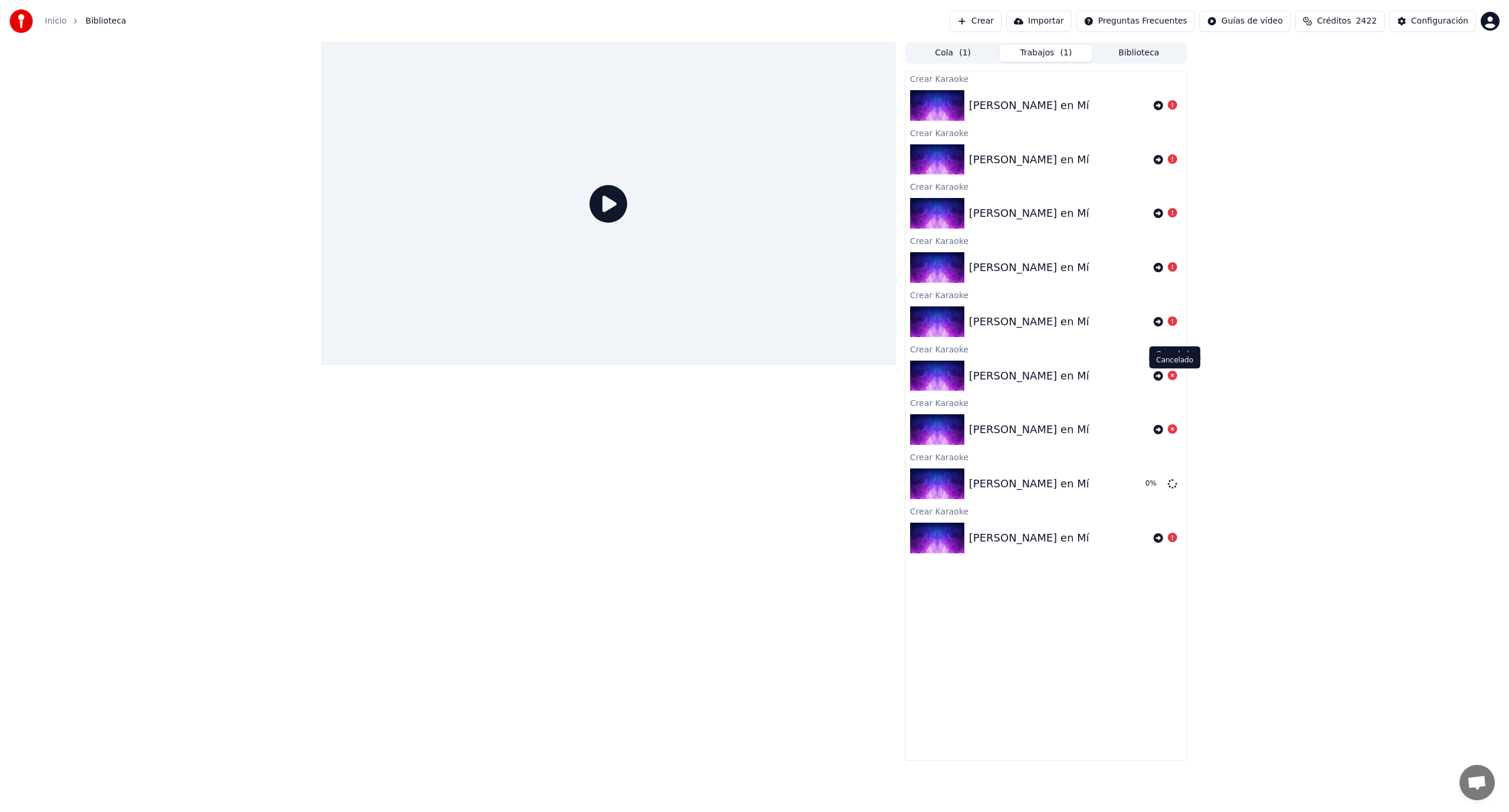
click at [1174, 379] on icon at bounding box center [1173, 375] width 9 height 9
click at [1173, 378] on icon at bounding box center [1173, 375] width 9 height 9
click at [1172, 431] on icon at bounding box center [1173, 429] width 9 height 9
click at [1173, 484] on icon at bounding box center [1173, 483] width 9 height 9
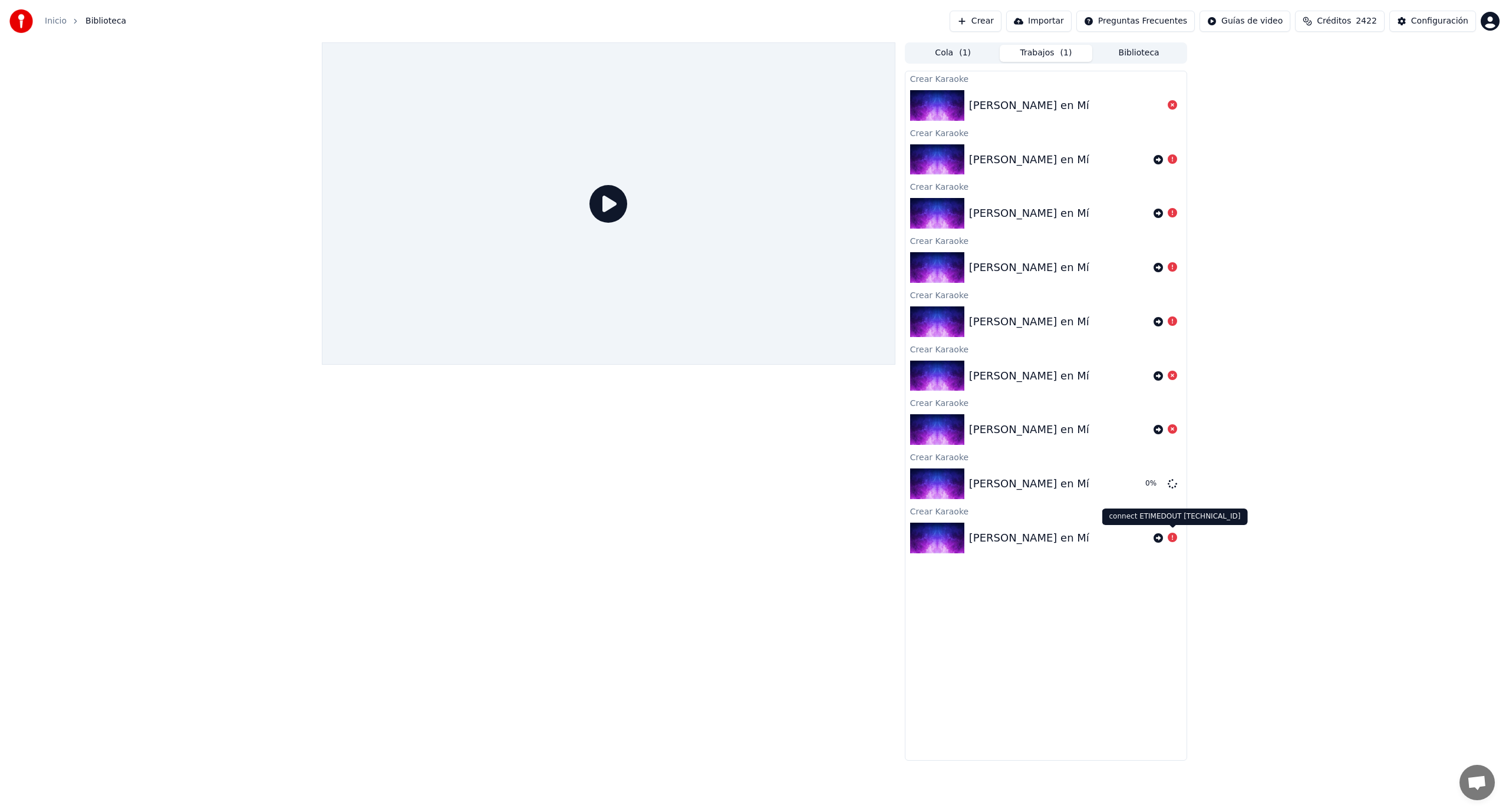
click at [1172, 542] on icon at bounding box center [1173, 537] width 9 height 9
click at [1171, 540] on icon at bounding box center [1173, 537] width 9 height 9
click at [1175, 538] on icon at bounding box center [1173, 537] width 9 height 9
click at [1441, 18] on div "Configuración" at bounding box center [1440, 21] width 57 height 12
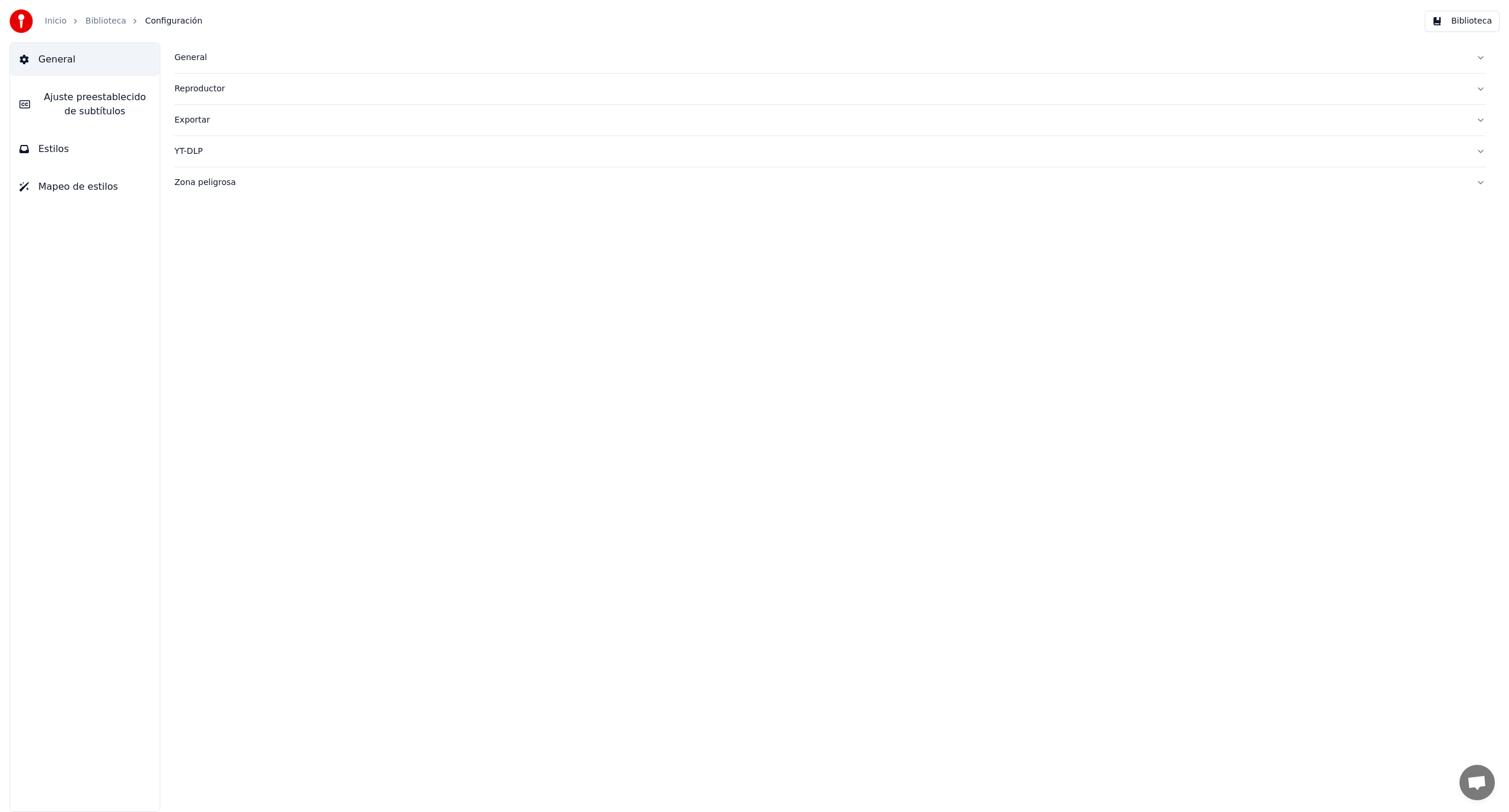
click at [190, 117] on div "Exportar" at bounding box center [820, 120] width 1292 height 12
click at [98, 18] on link "Biblioteca" at bounding box center [106, 21] width 41 height 12
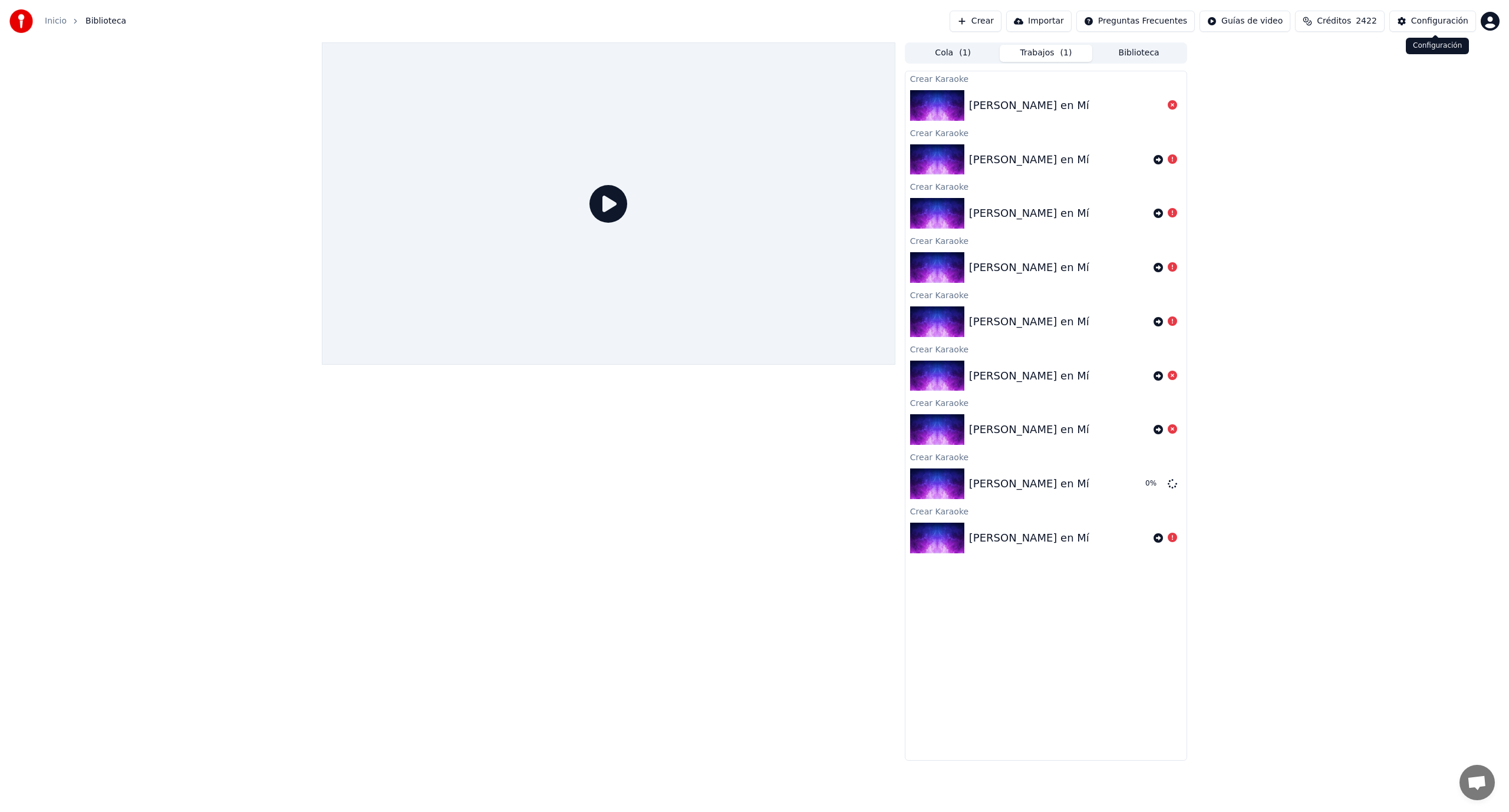
click at [1432, 22] on div "Configuración" at bounding box center [1440, 21] width 57 height 12
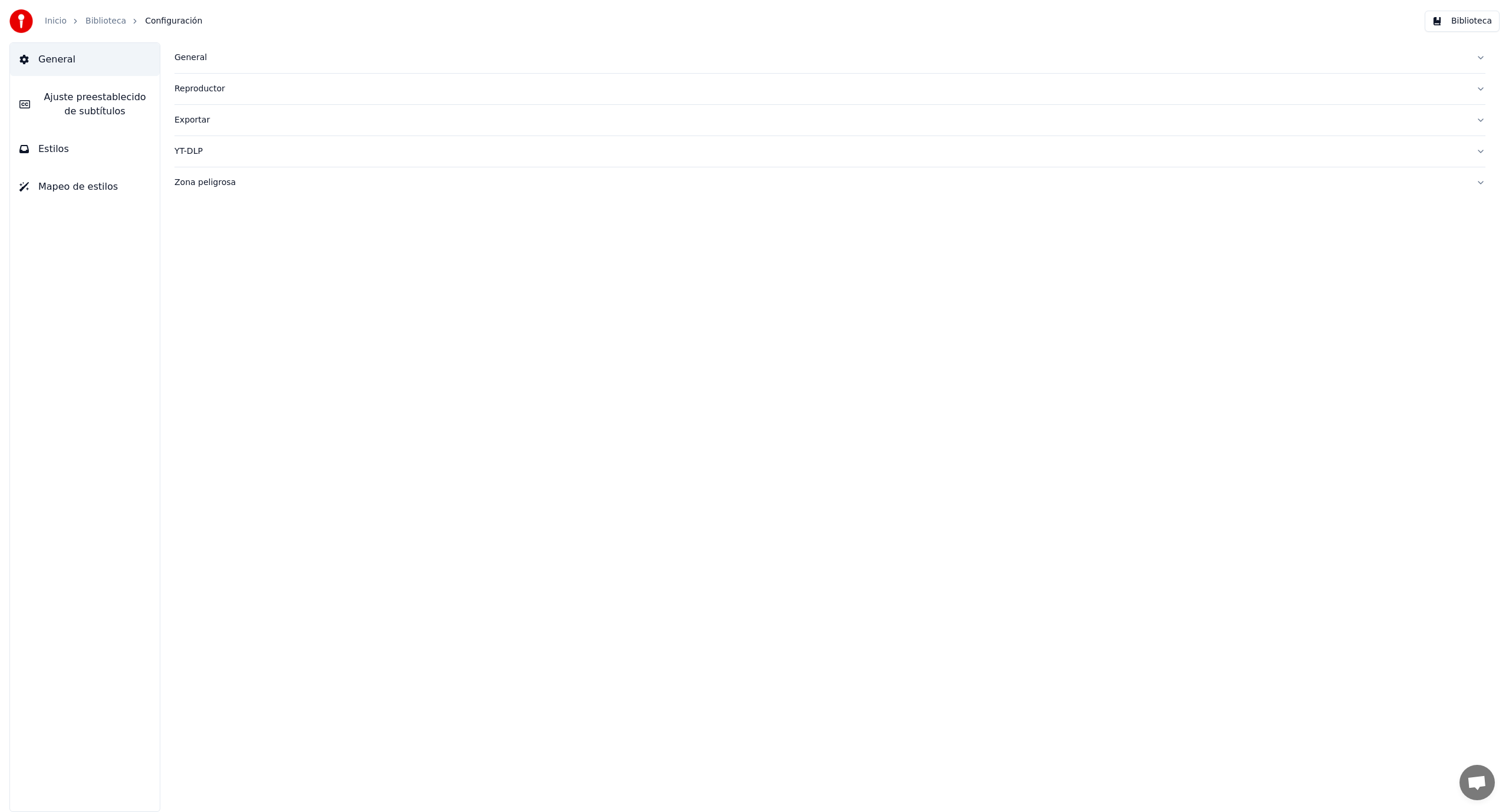
click at [188, 122] on div "Exportar" at bounding box center [820, 120] width 1292 height 12
click at [516, 174] on button "Reiniciar" at bounding box center [501, 173] width 55 height 21
type input "**********"
click at [0, 290] on div "General [PERSON_NAME] preestablecido de subtítulos Estilos Mapeo de estilos" at bounding box center [76, 427] width 151 height 770
click at [99, 77] on div "General [PERSON_NAME] preestablecido de subtítulos Estilos Mapeo de estilos" at bounding box center [85, 427] width 151 height 770
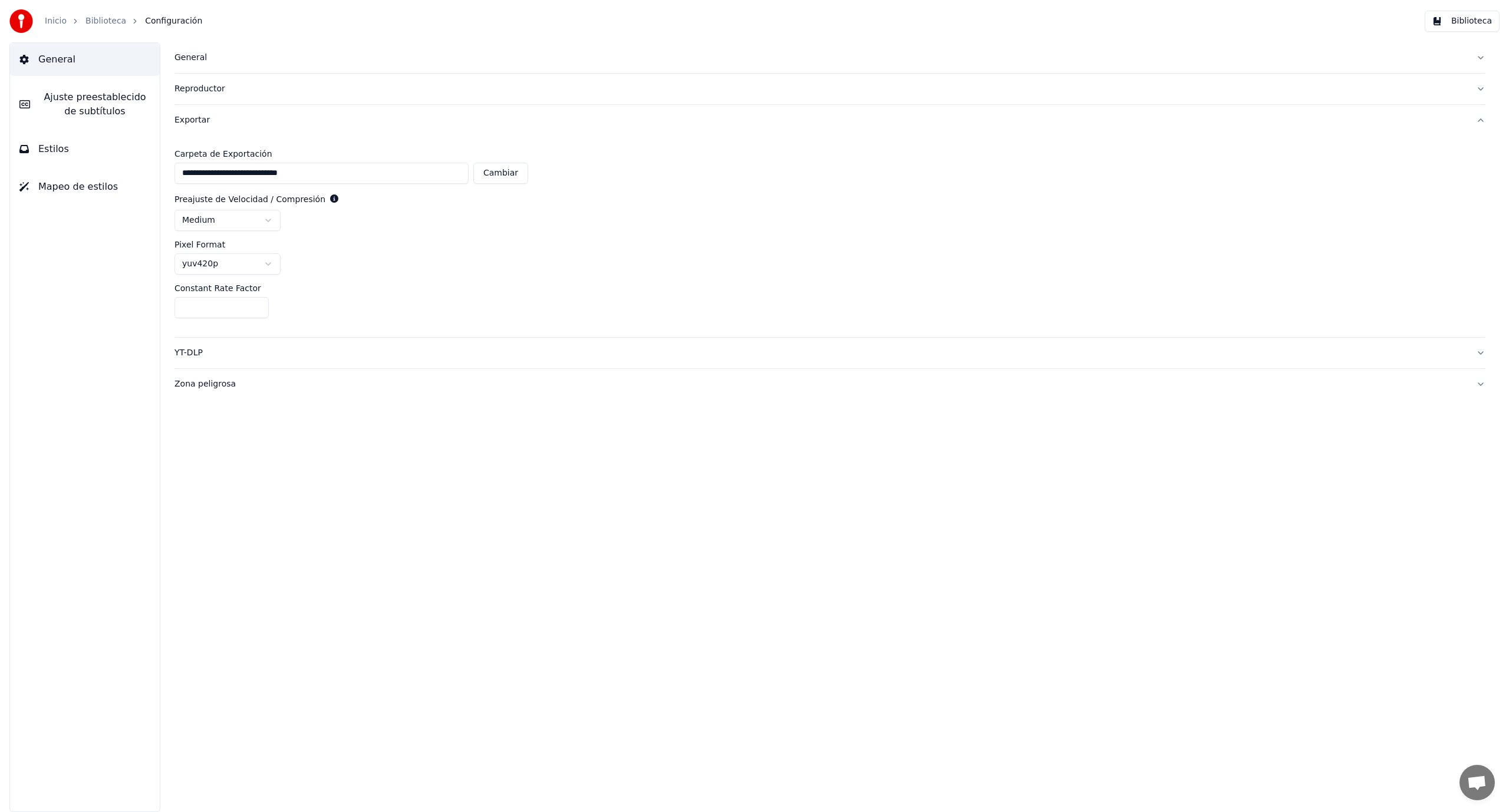
click at [100, 93] on span "Ajuste preestablecido de subtítulos" at bounding box center [95, 104] width 111 height 29
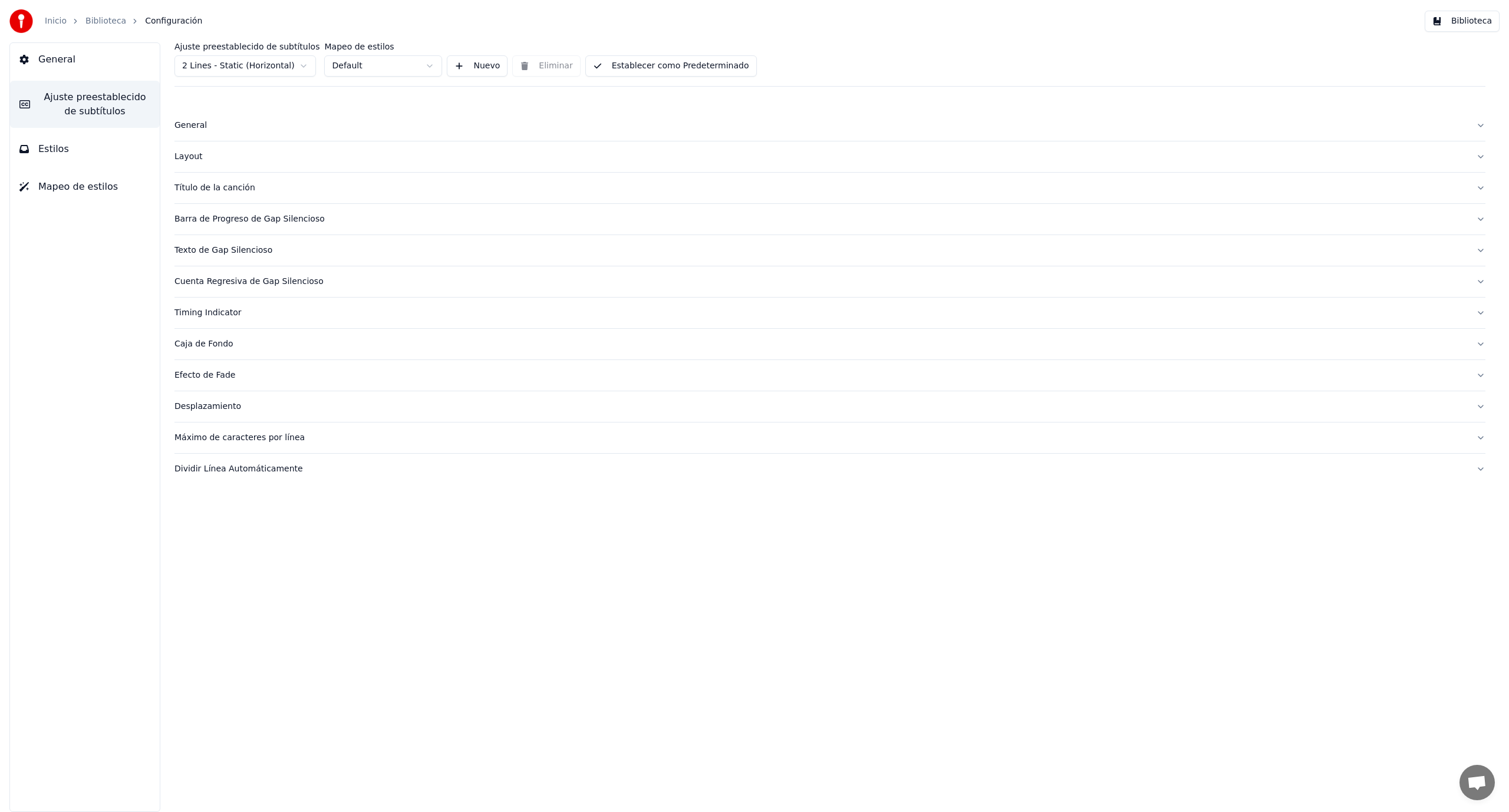
click at [100, 149] on button "Estilos" at bounding box center [85, 149] width 149 height 33
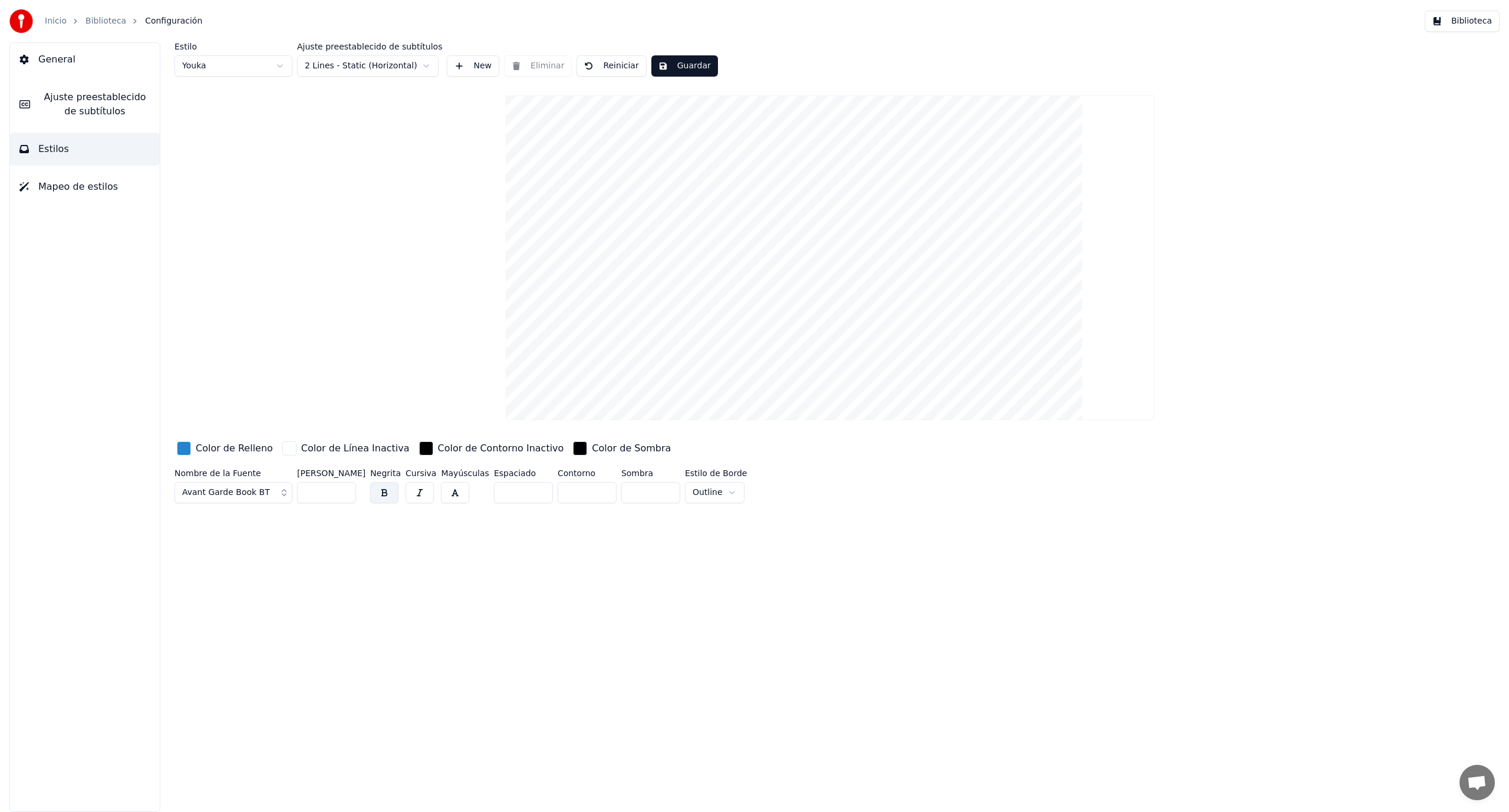
click at [98, 185] on span "Mapeo de estilos" at bounding box center [78, 186] width 79 height 14
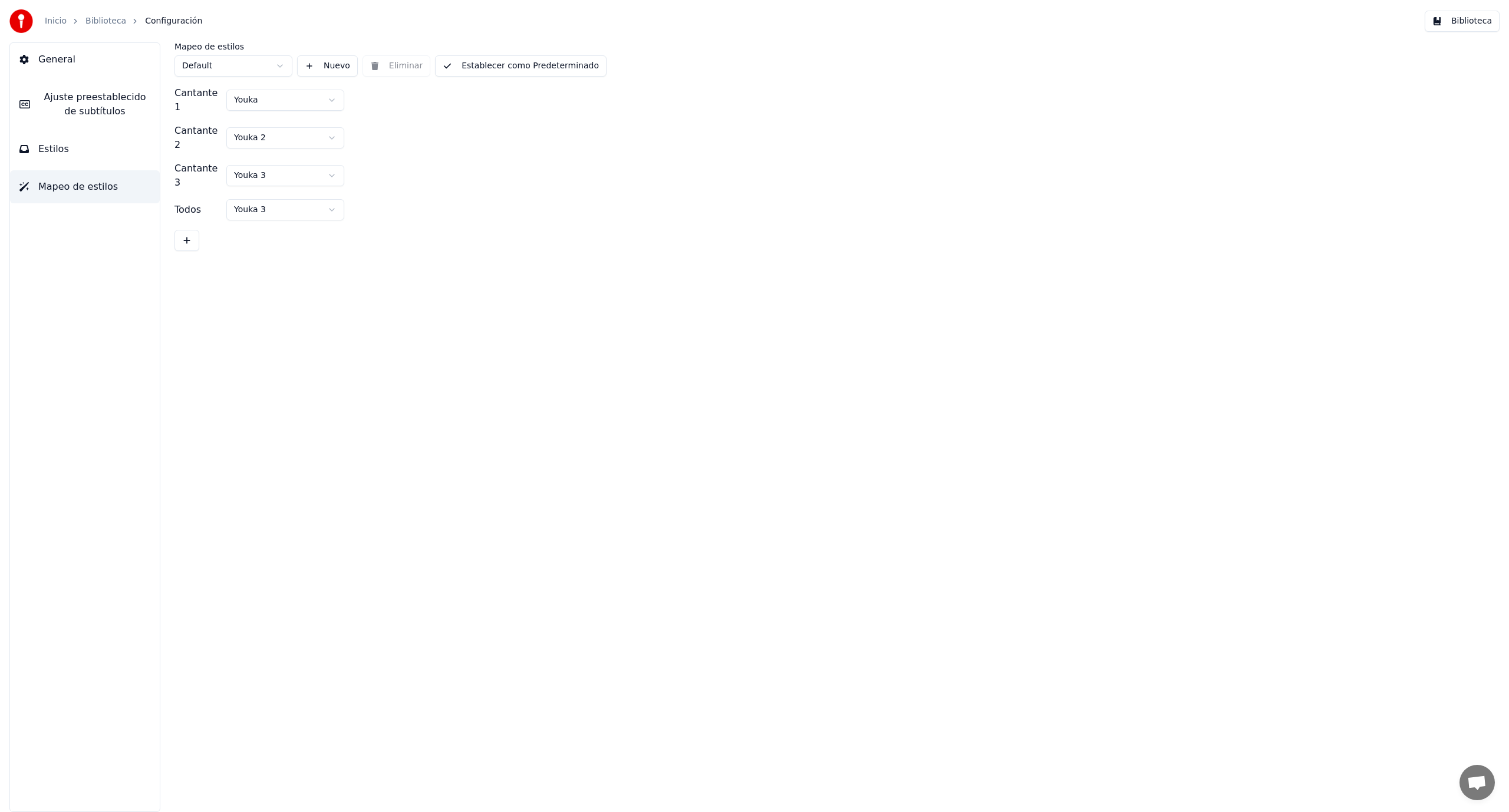
click at [102, 57] on button "General" at bounding box center [85, 60] width 149 height 33
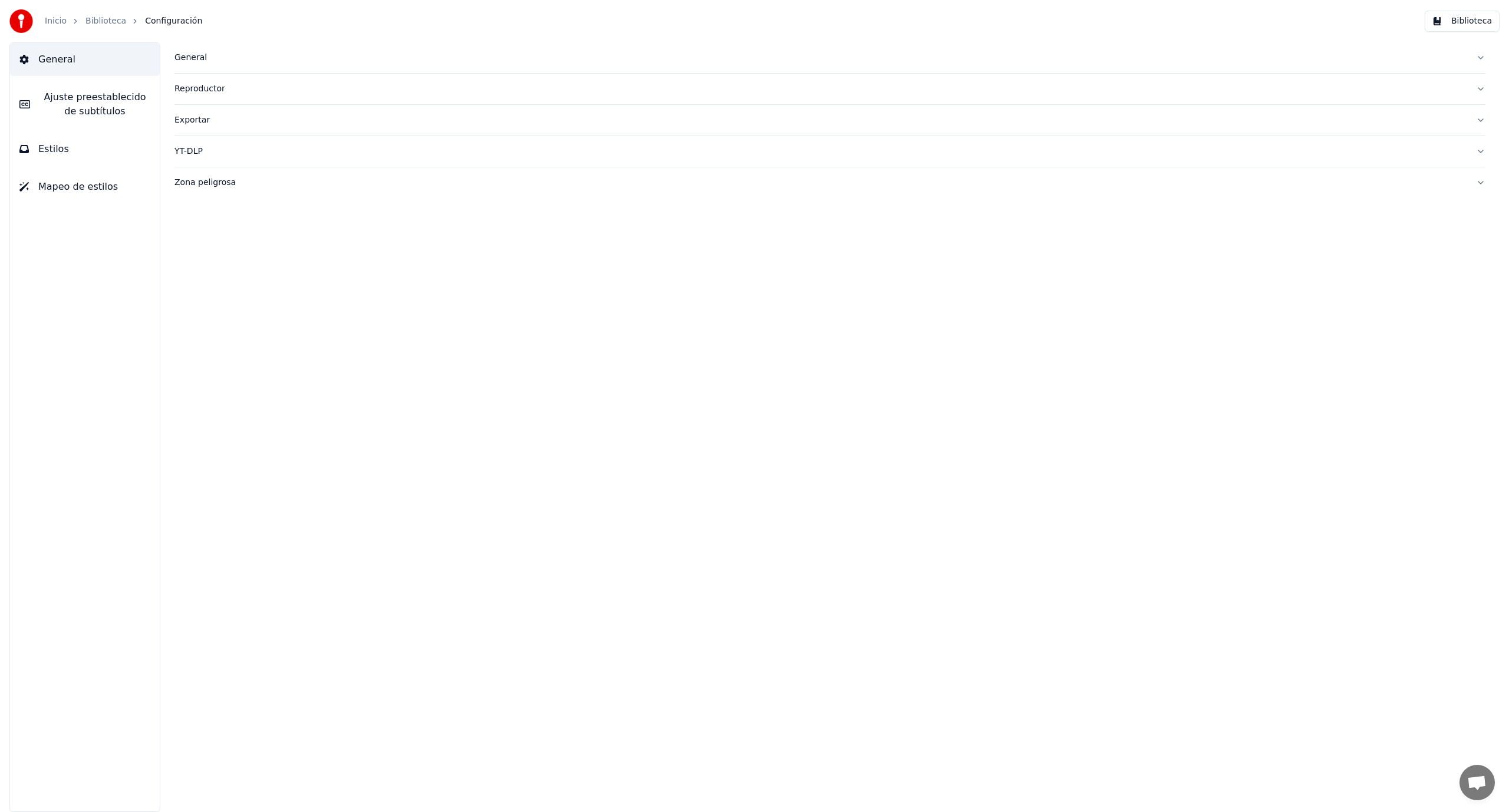
click at [159, 22] on span "Configuración" at bounding box center [173, 21] width 57 height 12
click at [58, 27] on link "Inicio" at bounding box center [56, 21] width 22 height 12
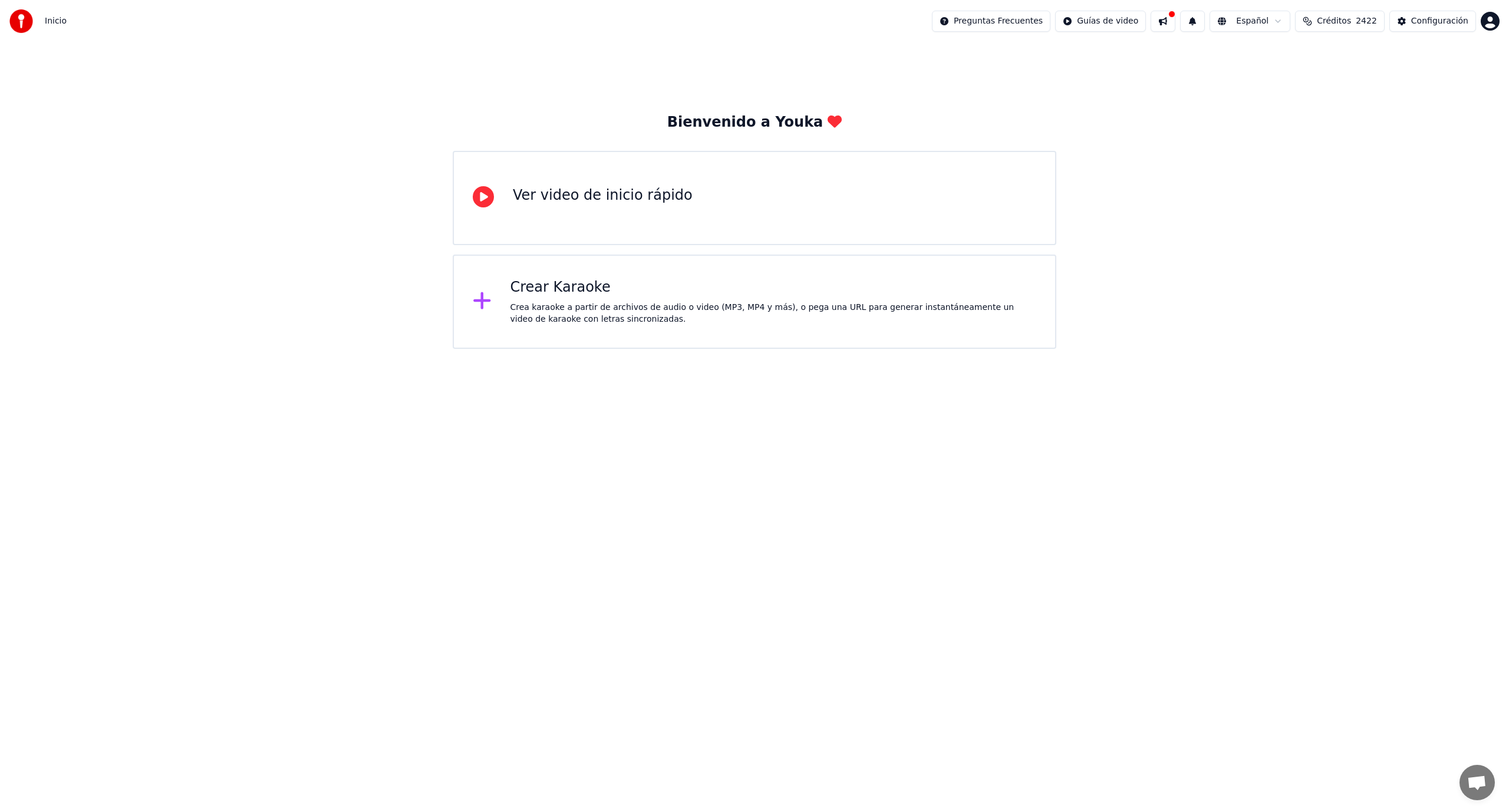
click at [1155, 349] on html "Inicio Preguntas Frecuentes Guías de video Español Créditos 2422 Configuración …" at bounding box center [754, 174] width 1509 height 349
click at [1471, 783] on span "Chat abierto" at bounding box center [1477, 784] width 19 height 17
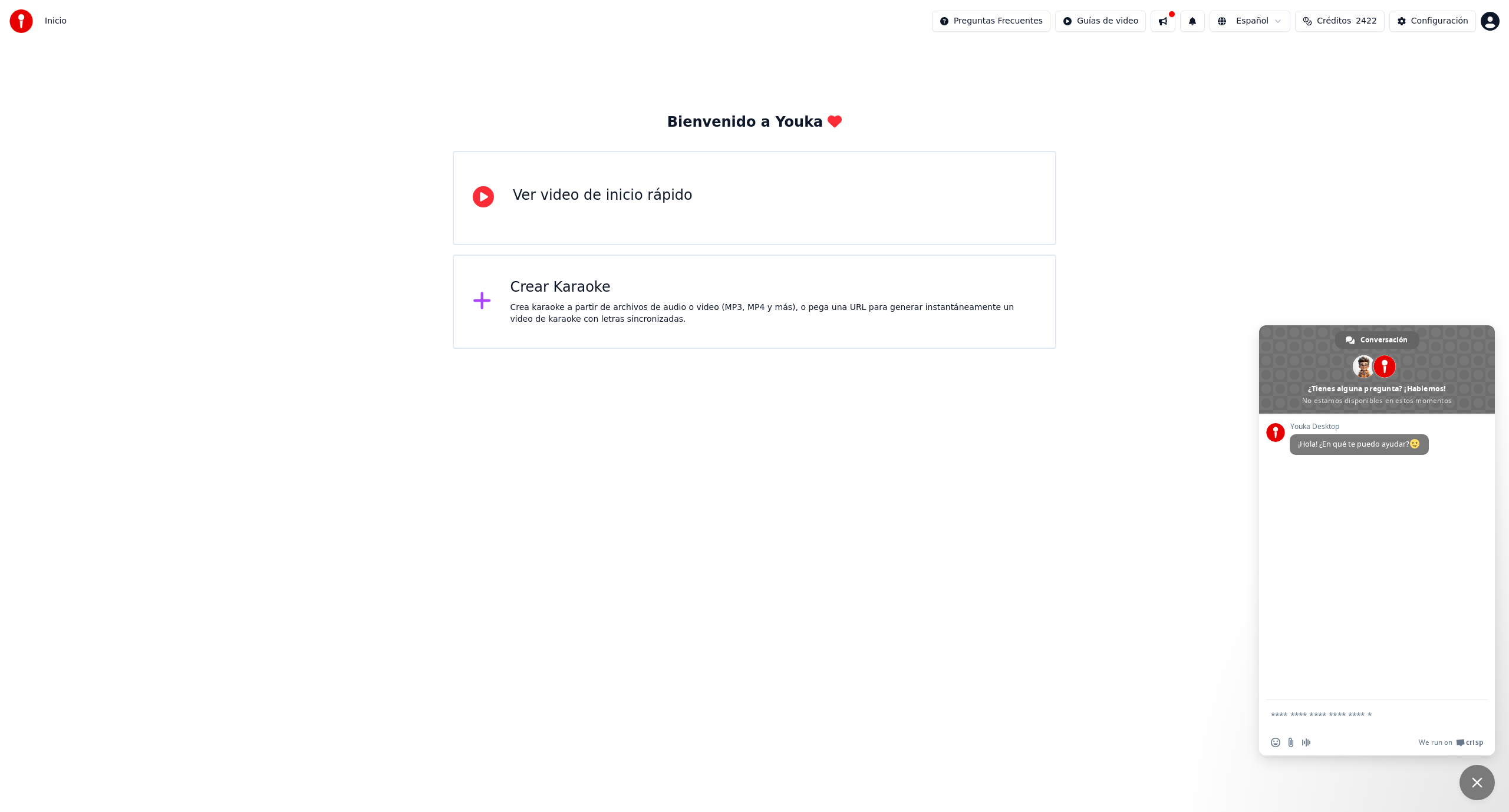
click at [1058, 349] on html "Inicio Preguntas Frecuentes Guías de video Español Créditos 2422 Configuración …" at bounding box center [754, 174] width 1509 height 349
click at [1428, 268] on div "Bienvenido a Youka Ver video de inicio rápido Crear Karaoke Crea karaoke a part…" at bounding box center [754, 195] width 1509 height 307
click at [1476, 783] on span "Cerrar el chat" at bounding box center [1478, 783] width 11 height 11
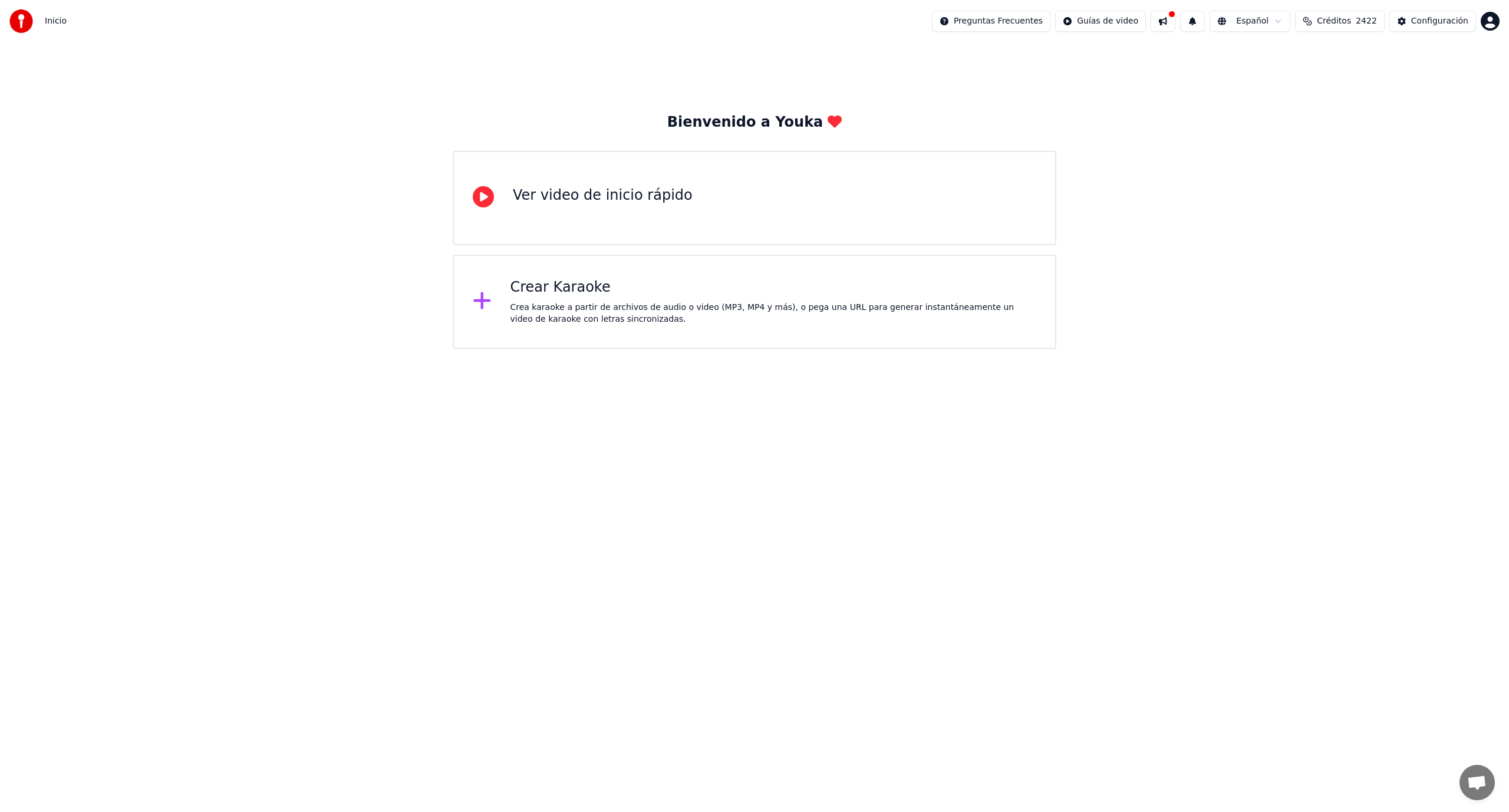
click at [411, 322] on div "Bienvenido a Youka Ver video de inicio rápido Crear Karaoke Crea karaoke a part…" at bounding box center [754, 195] width 1509 height 307
click at [1173, 22] on button at bounding box center [1162, 21] width 25 height 21
click at [1152, 59] on div "Bienvenido a Youka Ver video de inicio rápido Crear Karaoke Crea karaoke a part…" at bounding box center [754, 195] width 1509 height 307
click at [1205, 25] on button at bounding box center [1192, 21] width 25 height 21
click at [1211, 121] on div "Bienvenido a Youka Ver video de inicio rápido Crear Karaoke Crea karaoke a part…" at bounding box center [754, 195] width 1509 height 307
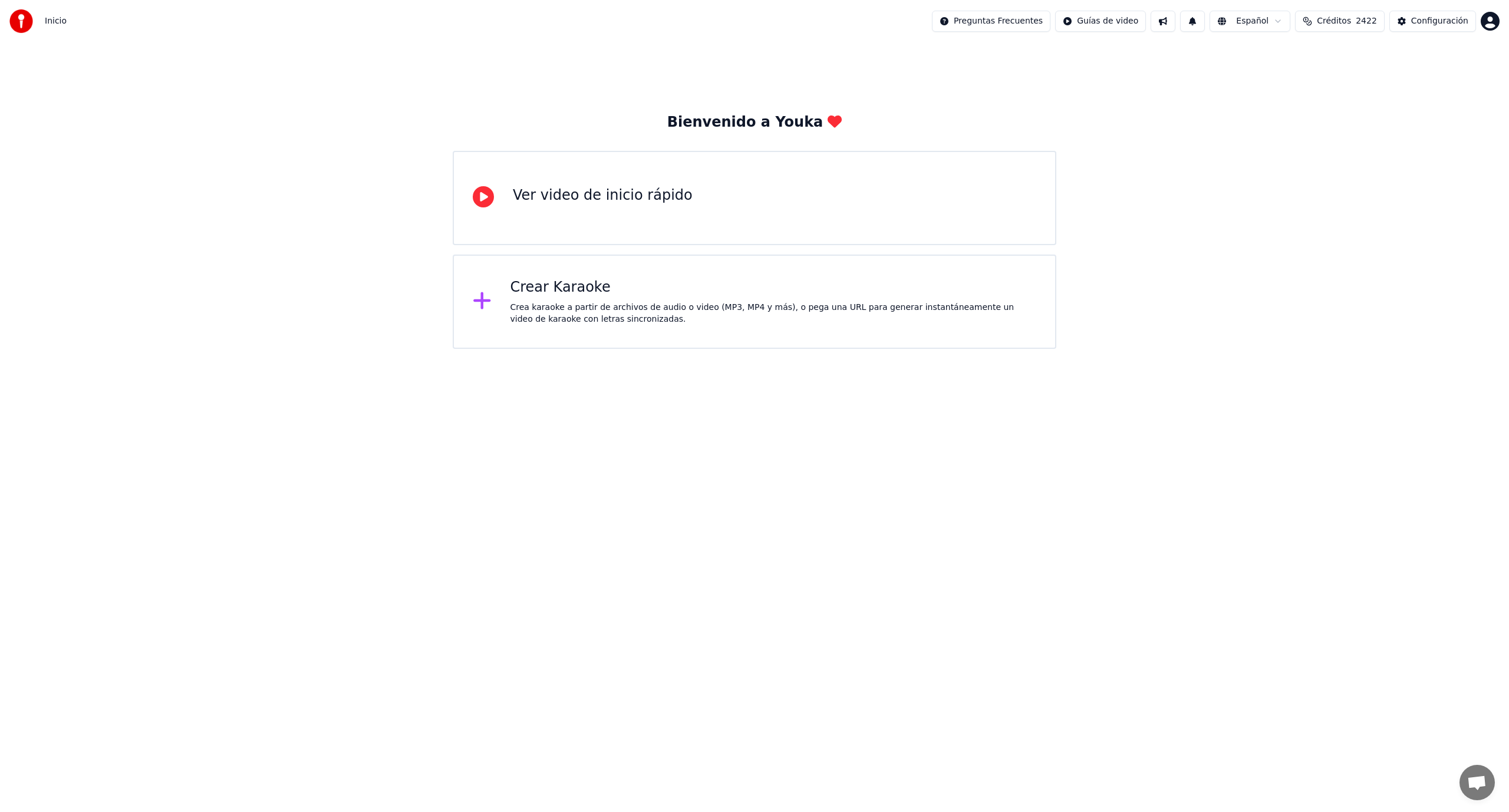
click at [1256, 117] on div "Bienvenido a Youka Ver video de inicio rápido Crear Karaoke Crea karaoke a part…" at bounding box center [754, 195] width 1509 height 307
click at [1039, 92] on div "Bienvenido a Youka Ver video de inicio rápido Crear Karaoke Crea karaoke a part…" at bounding box center [754, 195] width 1509 height 307
